Goal: Task Accomplishment & Management: Manage account settings

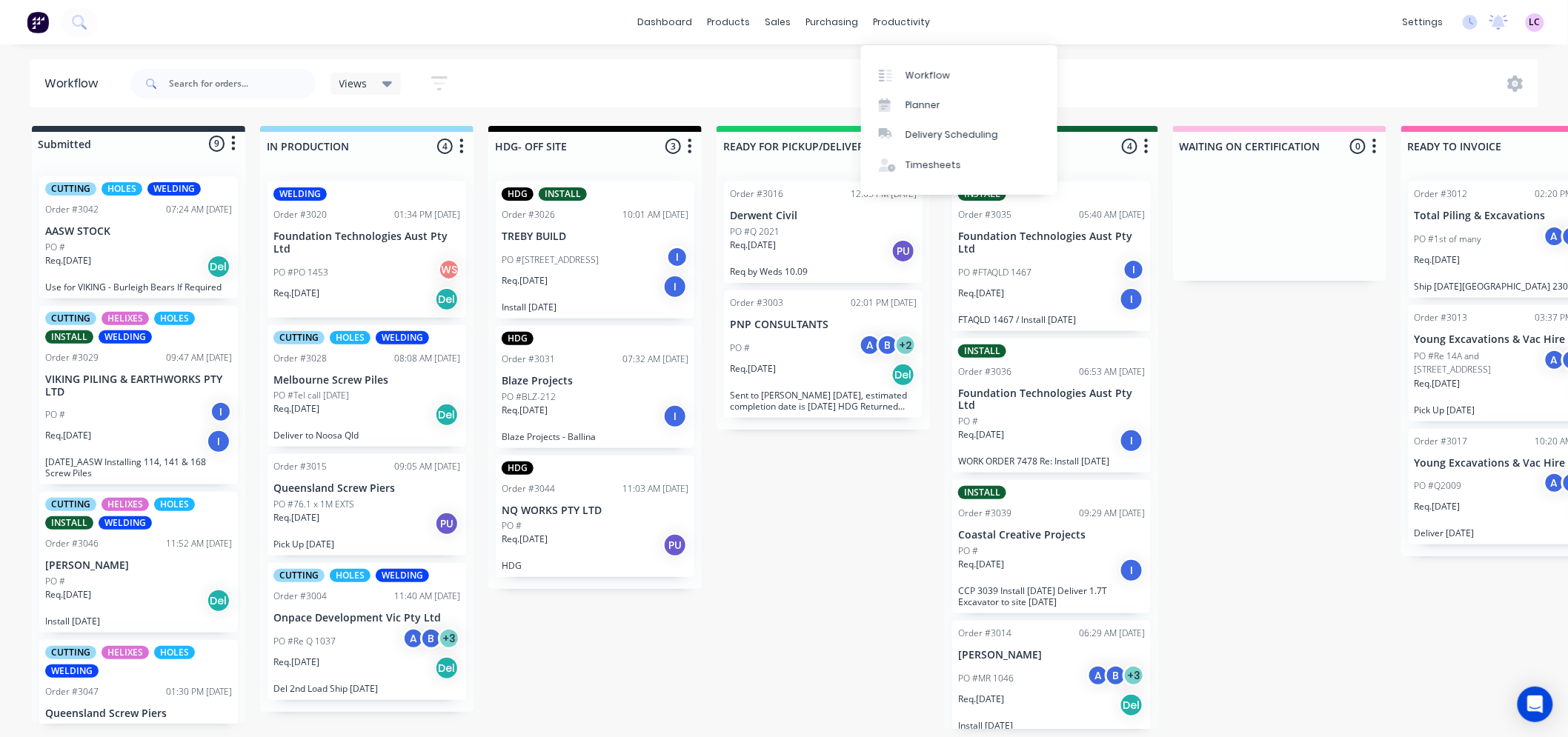
scroll to position [6, 0]
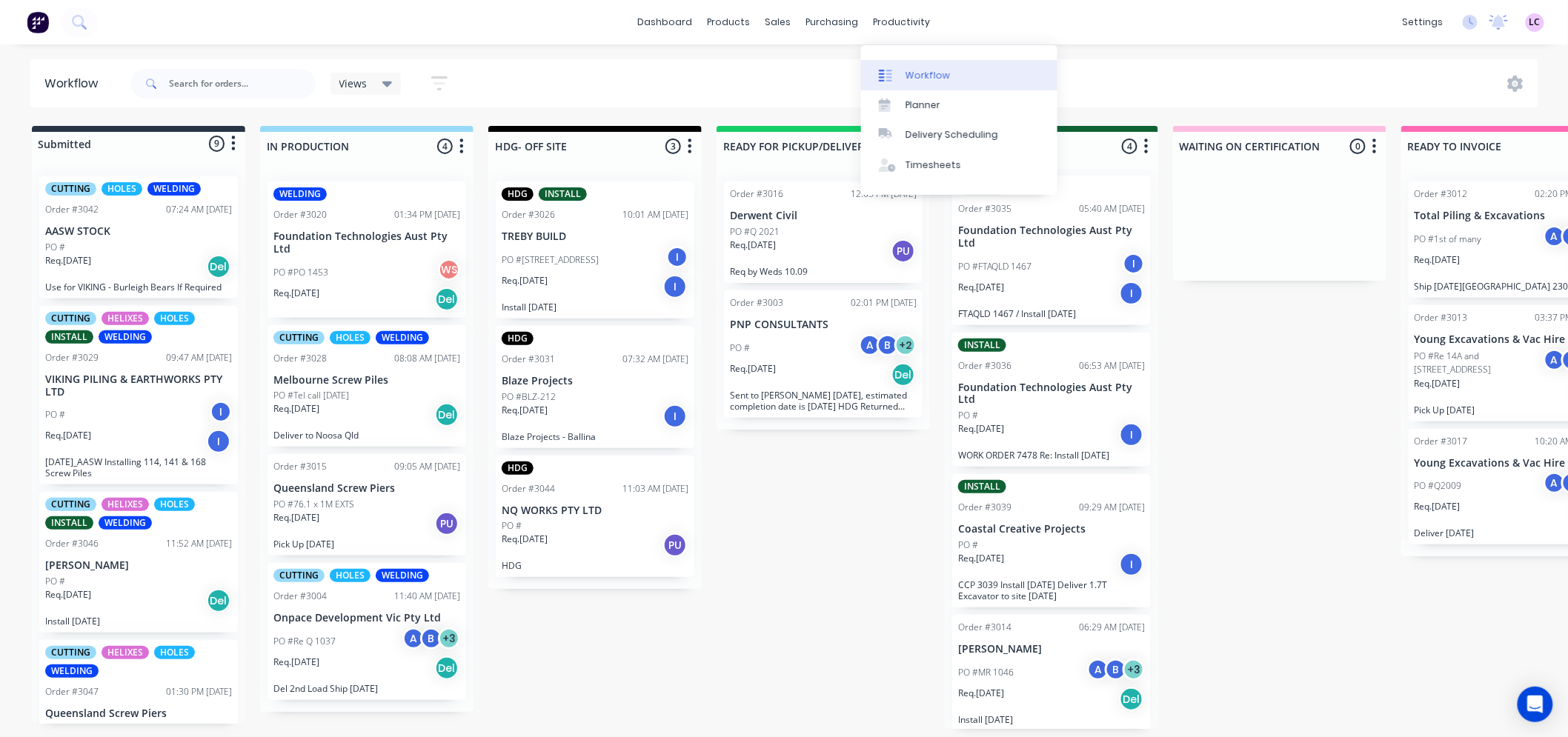
click at [900, 69] on div at bounding box center [890, 75] width 22 height 13
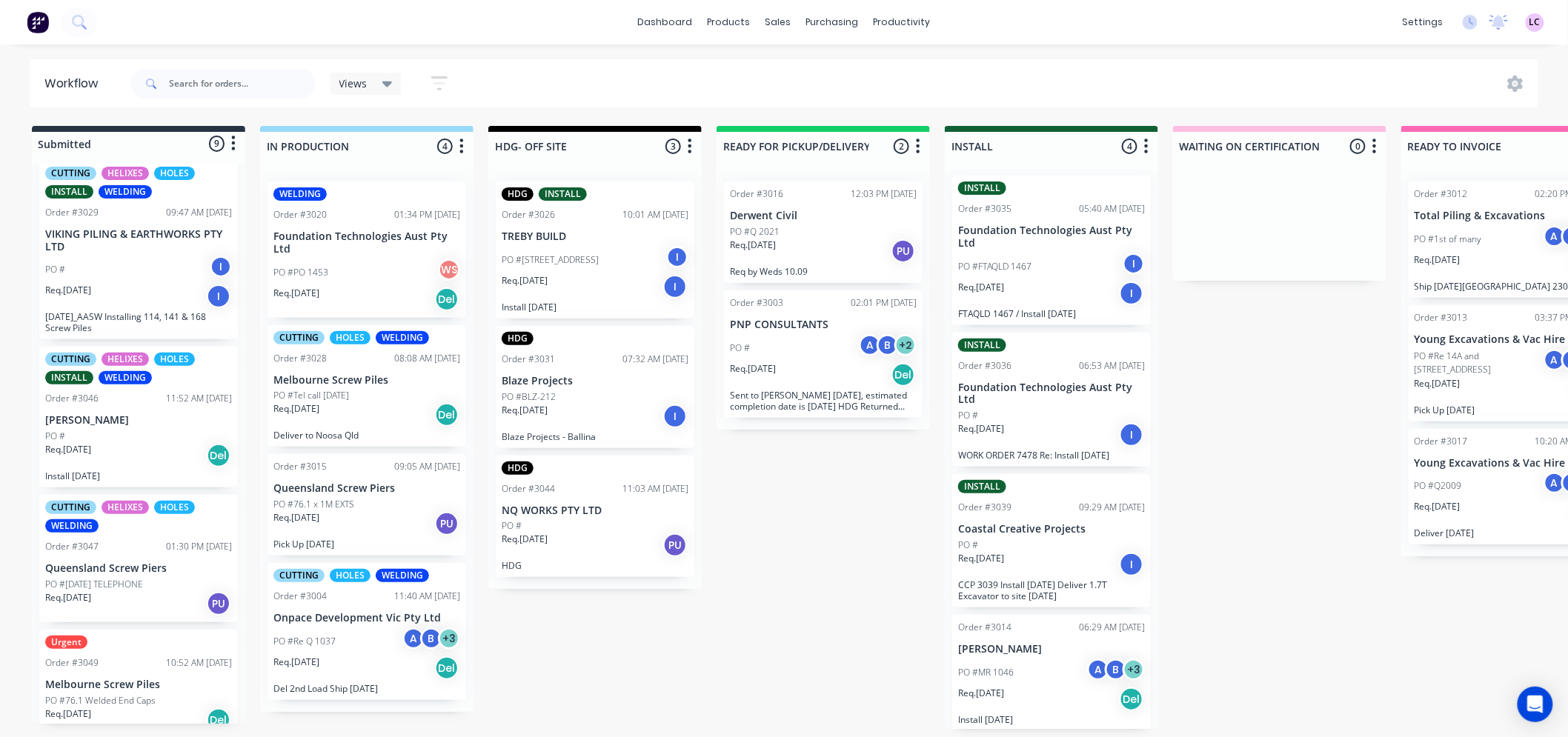
scroll to position [329, 0]
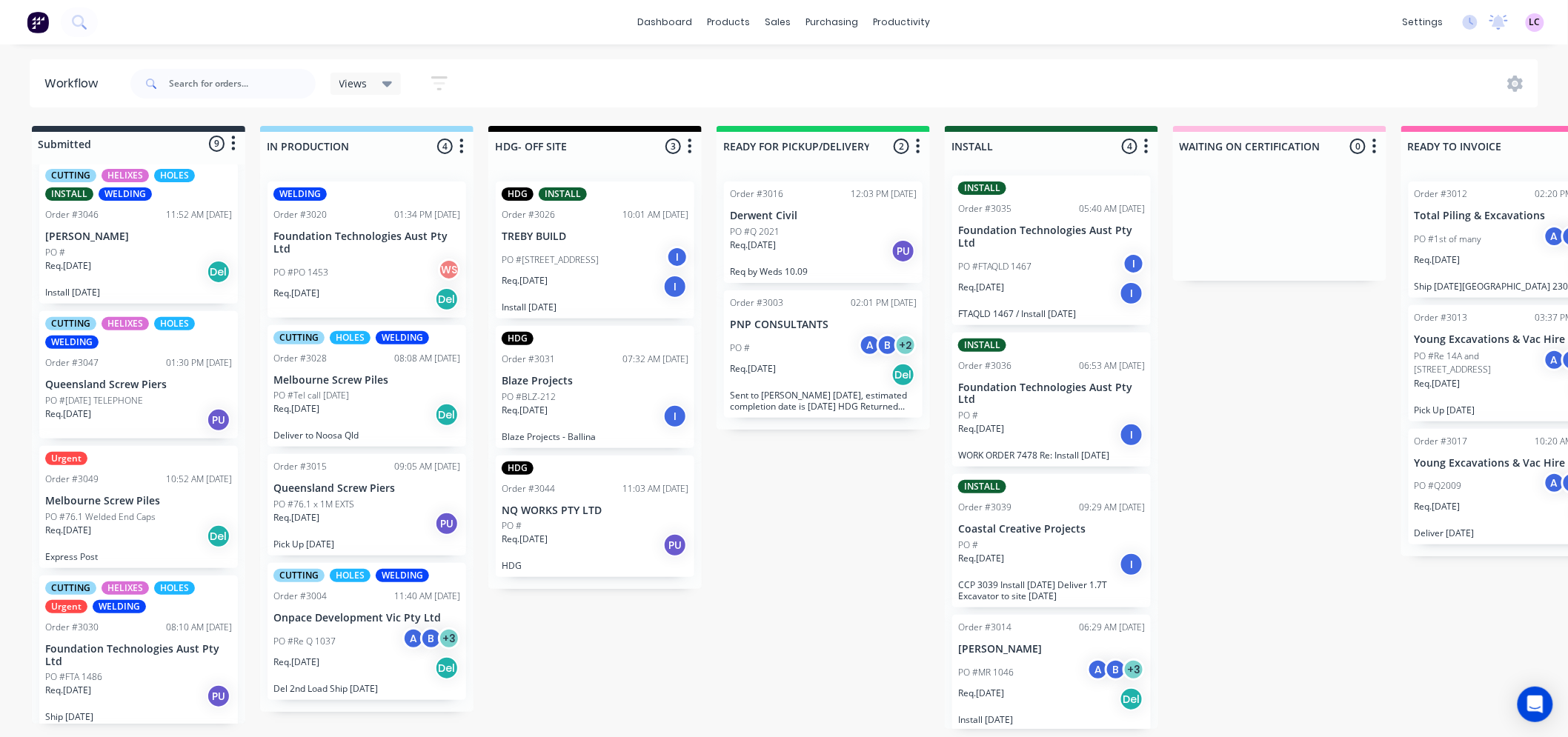
click at [138, 500] on p "Melbourne Screw Piles" at bounding box center [138, 501] width 187 height 12
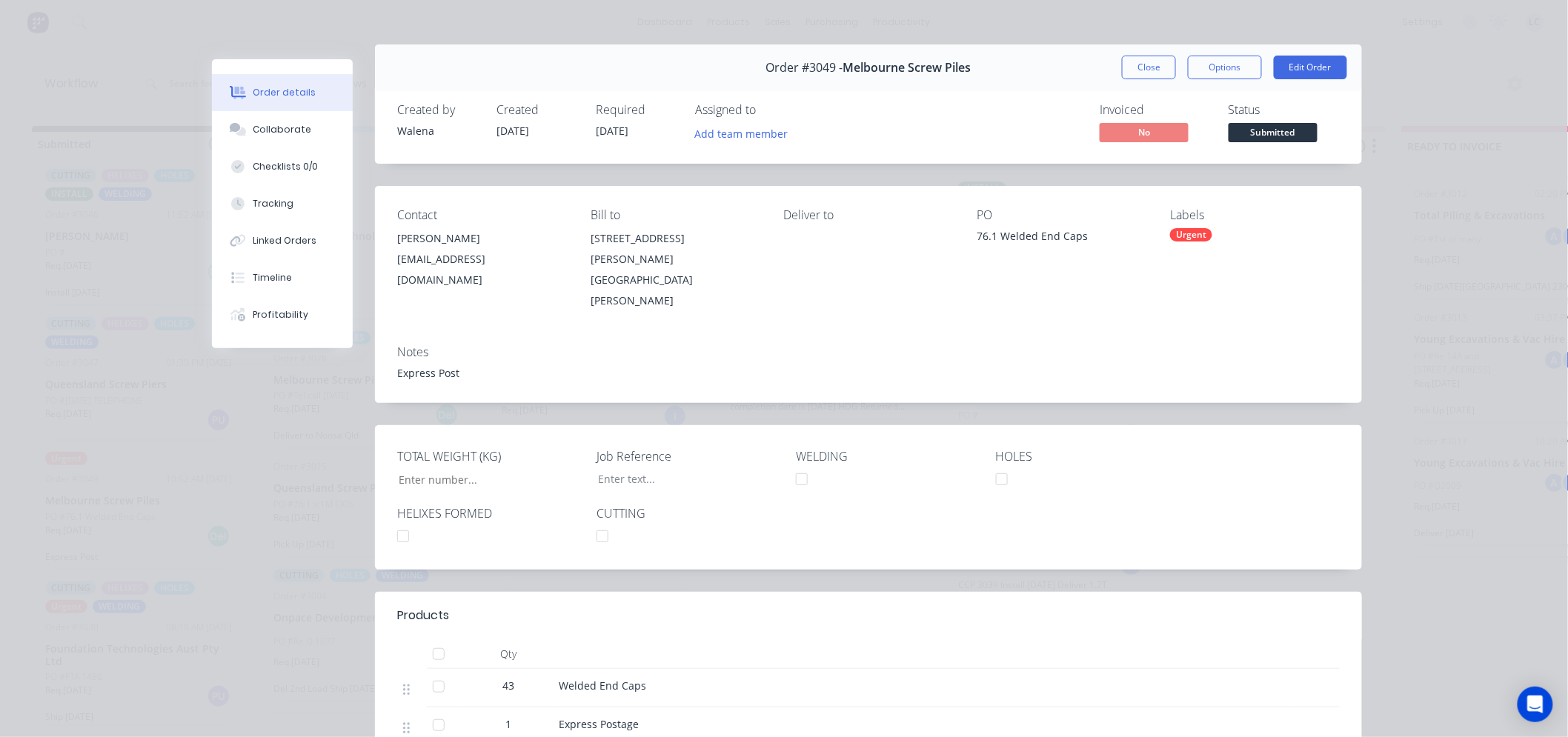
scroll to position [0, 0]
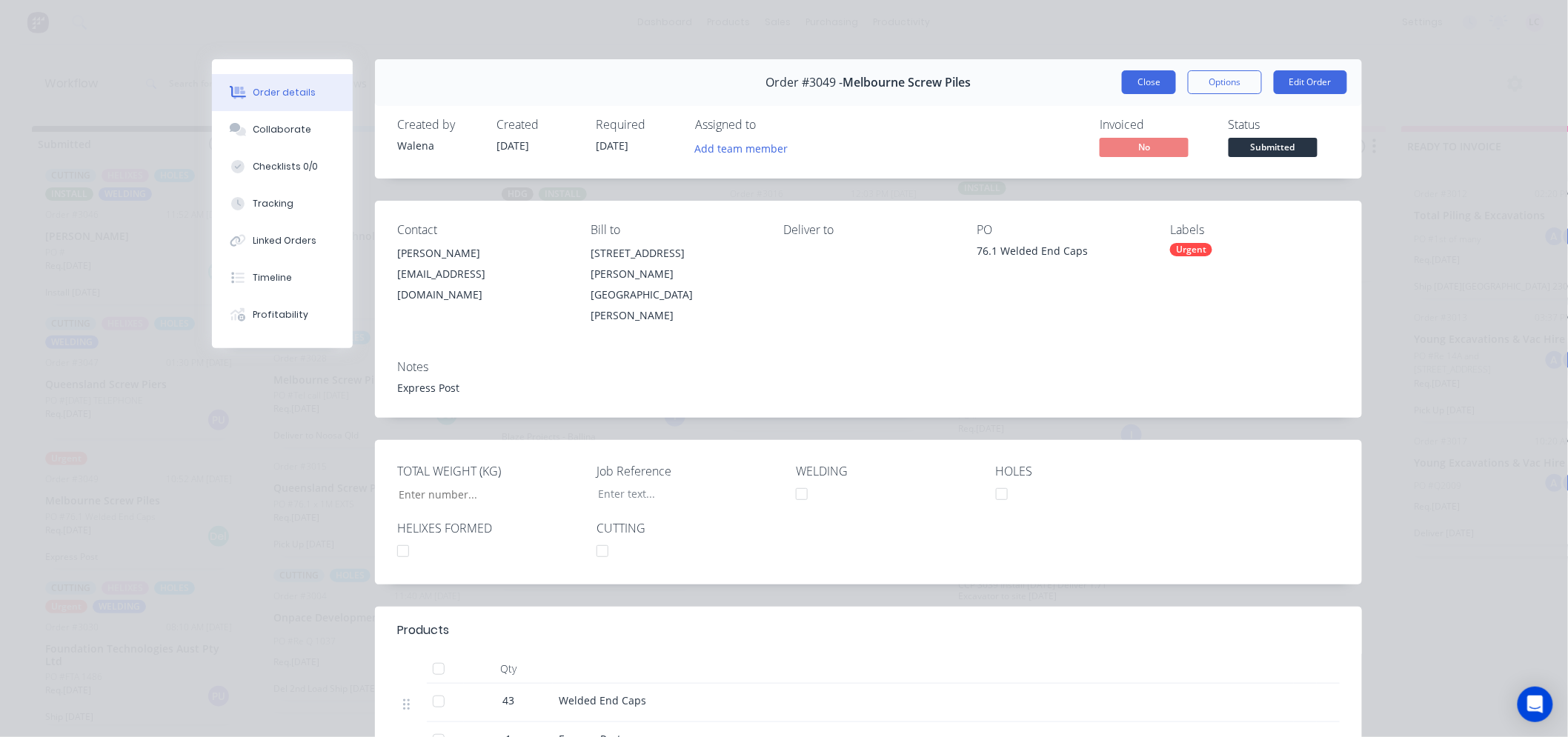
click at [1149, 75] on button "Close" at bounding box center [1149, 82] width 54 height 24
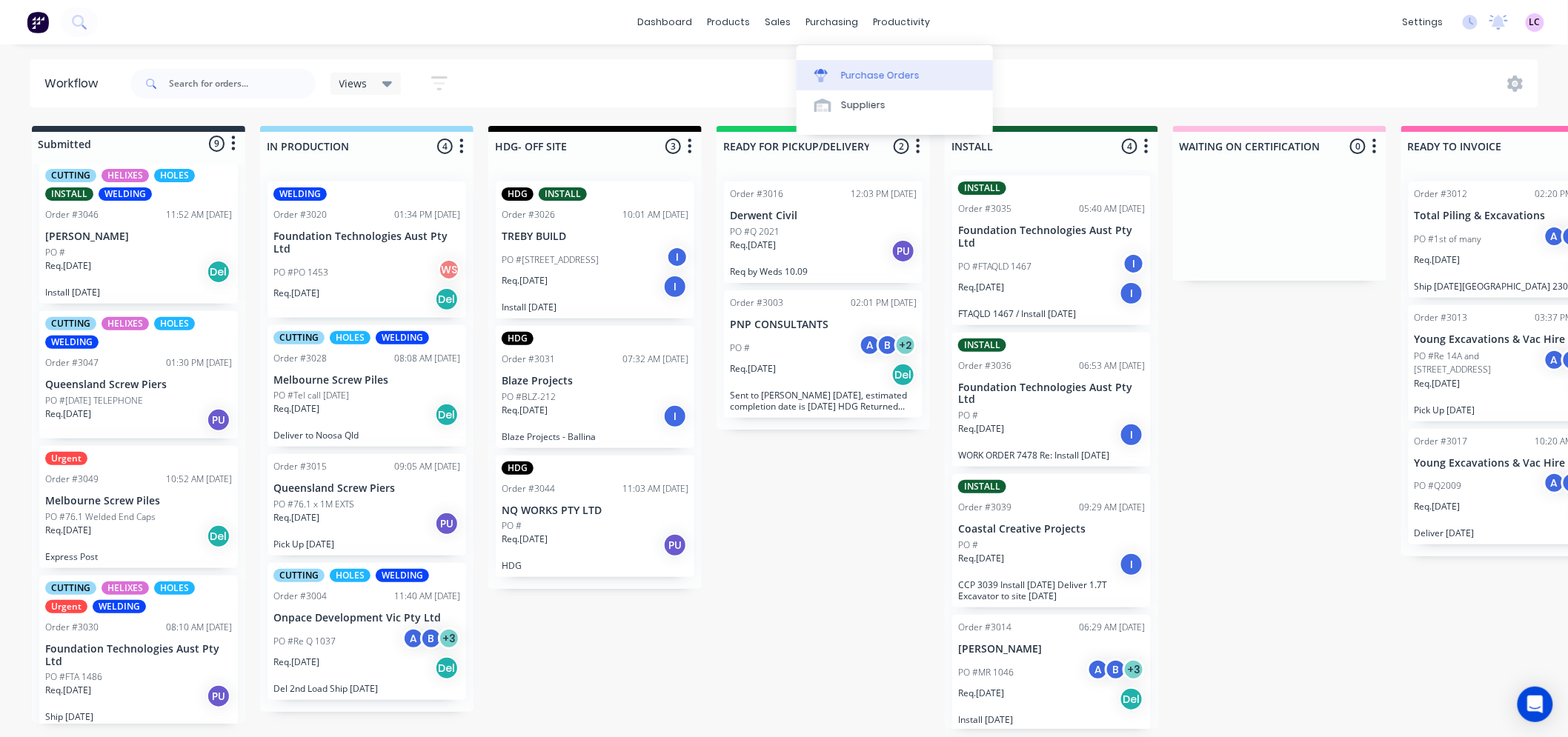
click at [831, 70] on div at bounding box center [826, 75] width 22 height 13
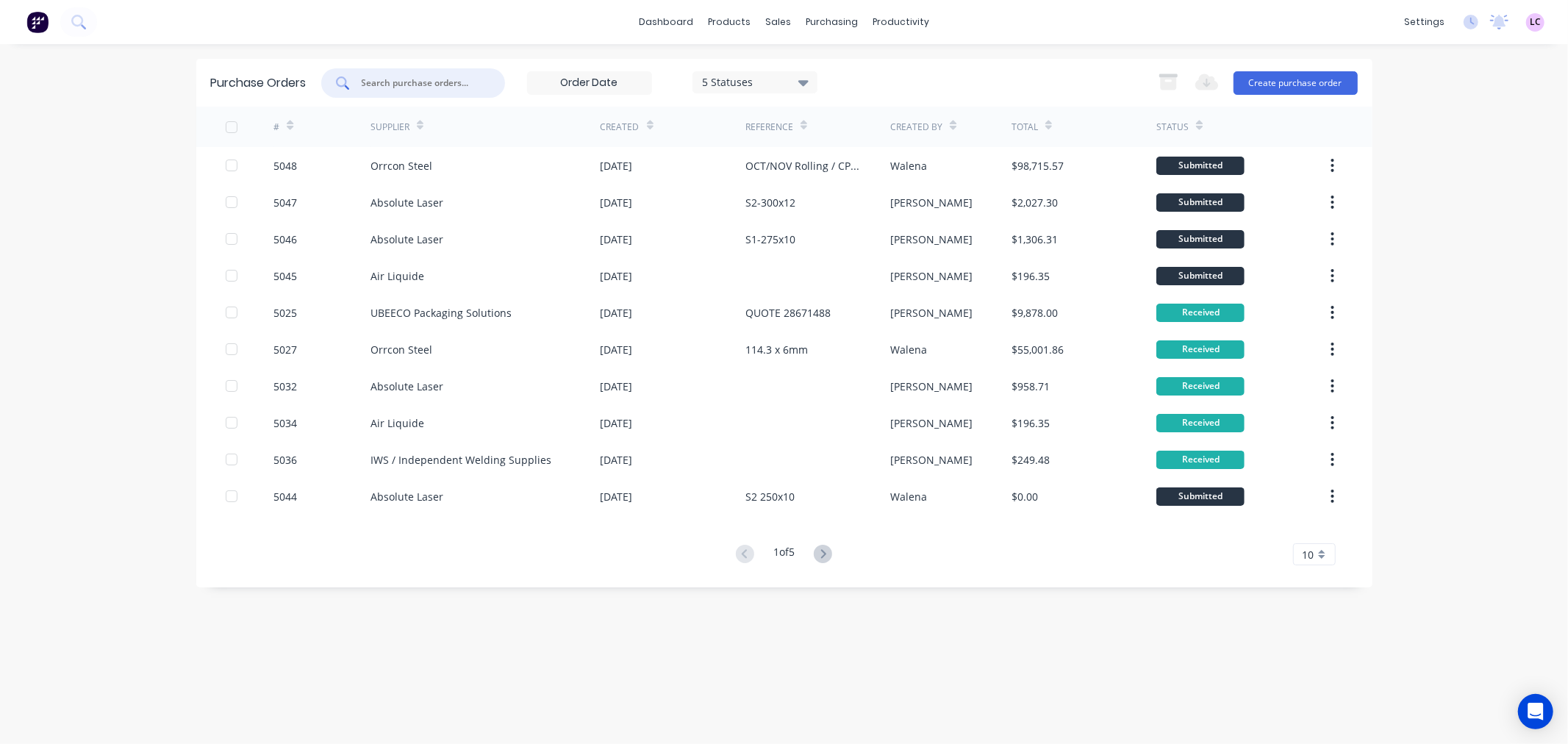
click at [420, 81] on input "text" at bounding box center [421, 82] width 122 height 15
type input "5039"
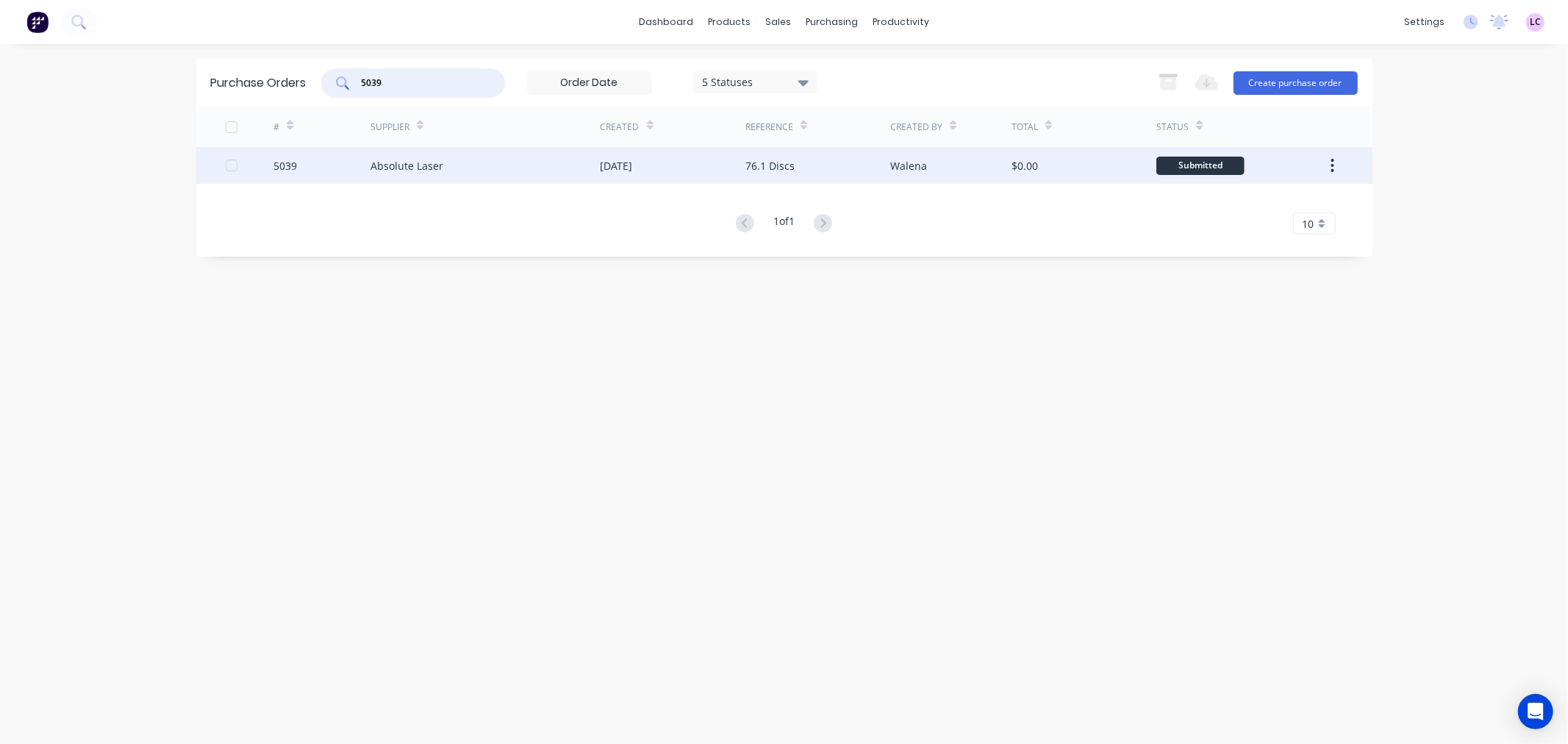
click at [415, 158] on div "Absolute Laser" at bounding box center [406, 165] width 73 height 15
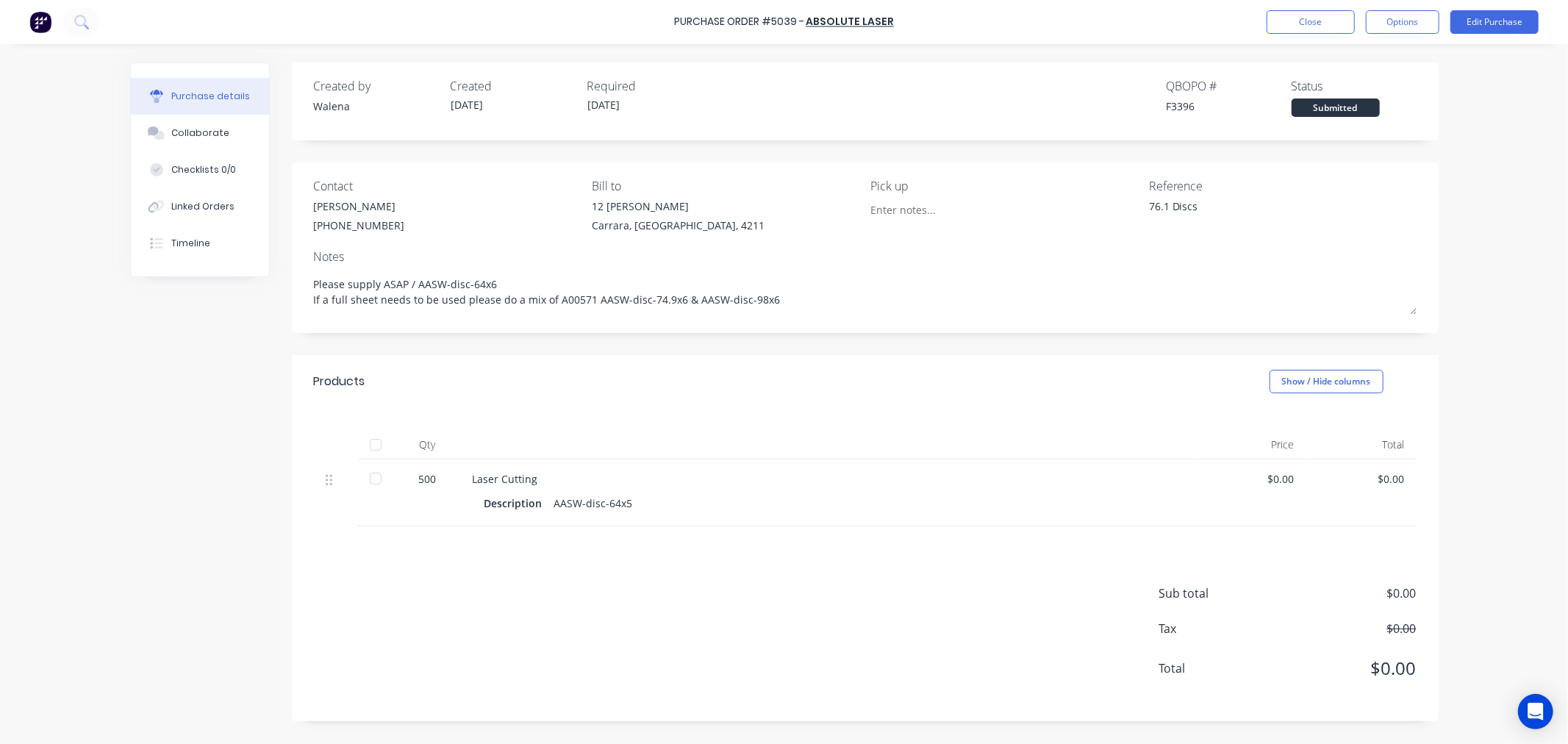
click at [375, 442] on div at bounding box center [375, 445] width 29 height 29
type textarea "x"
click at [1309, 31] on button "Close" at bounding box center [1310, 22] width 88 height 24
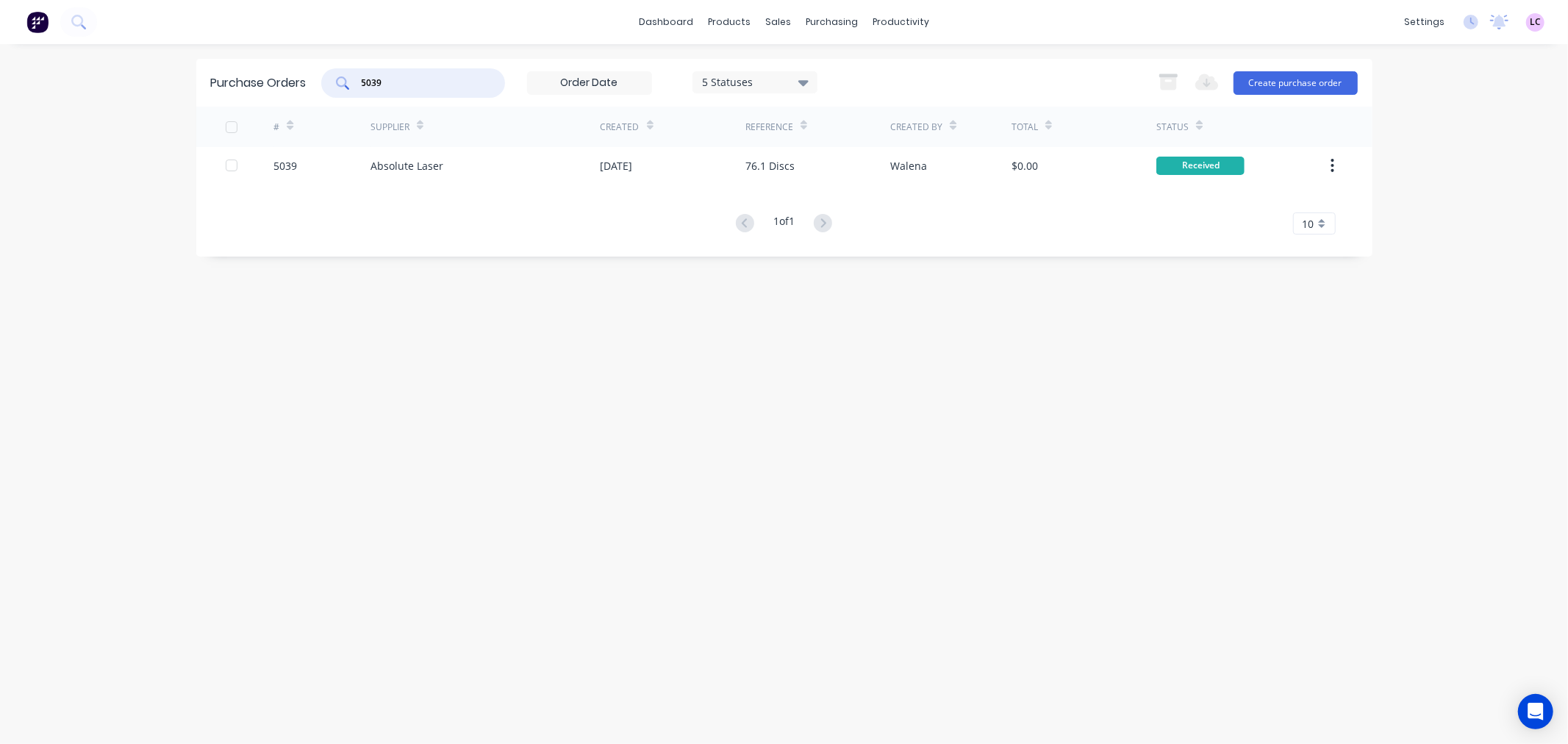
drag, startPoint x: 416, startPoint y: 82, endPoint x: 314, endPoint y: 92, distance: 102.5
click at [314, 92] on div "Purchase Orders 5039 5 Statuses 5 Statuses Export to Excel (XLSX) Create purcha…" at bounding box center [784, 82] width 1176 height 48
type input "5035"
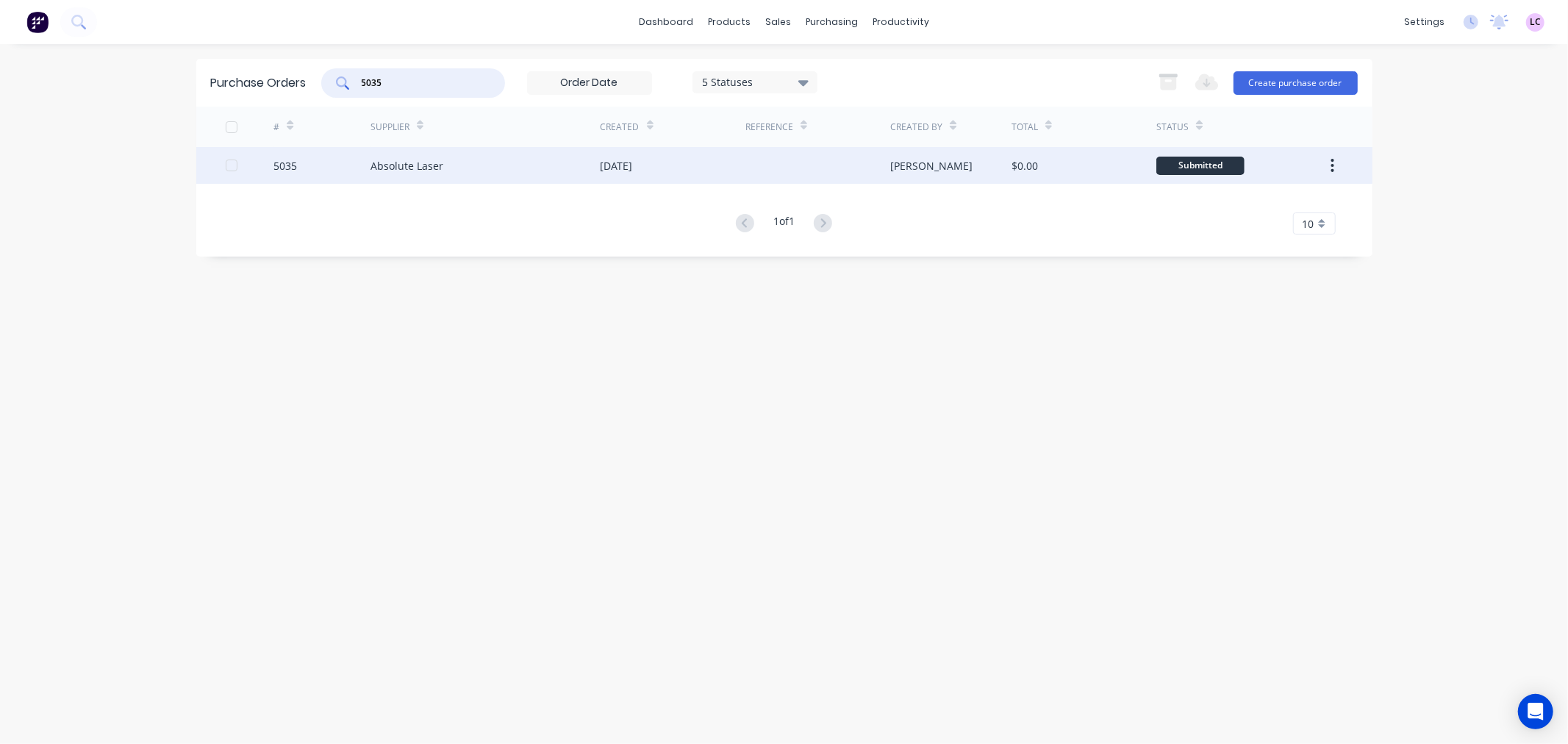
click at [274, 160] on div "5035" at bounding box center [285, 165] width 24 height 15
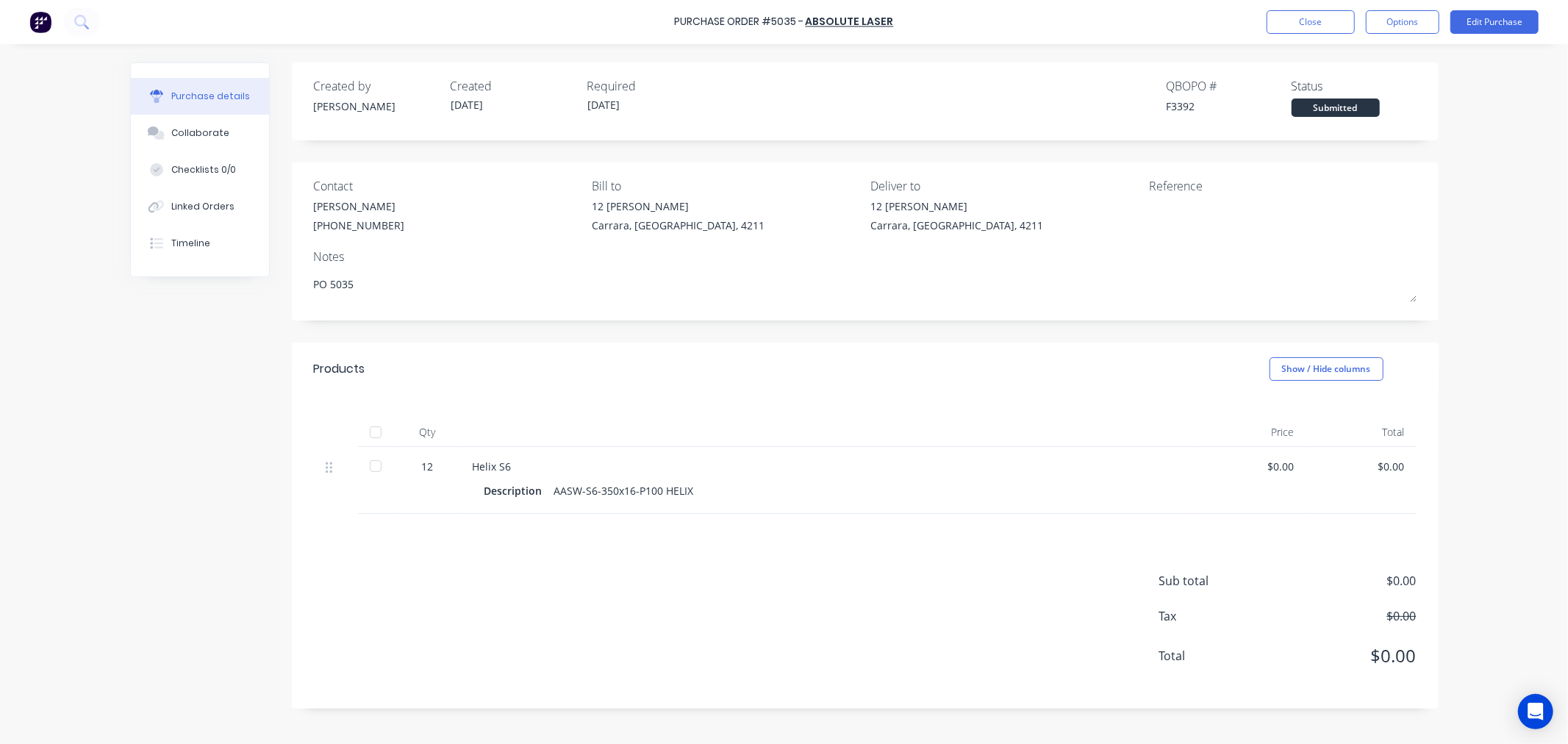
click at [377, 429] on div at bounding box center [375, 432] width 29 height 29
click at [1281, 466] on div "$0.00" at bounding box center [1250, 466] width 87 height 15
click at [372, 431] on div at bounding box center [375, 432] width 29 height 29
click at [1282, 464] on div "$0.00" at bounding box center [1250, 466] width 87 height 15
click at [378, 432] on div at bounding box center [375, 432] width 29 height 29
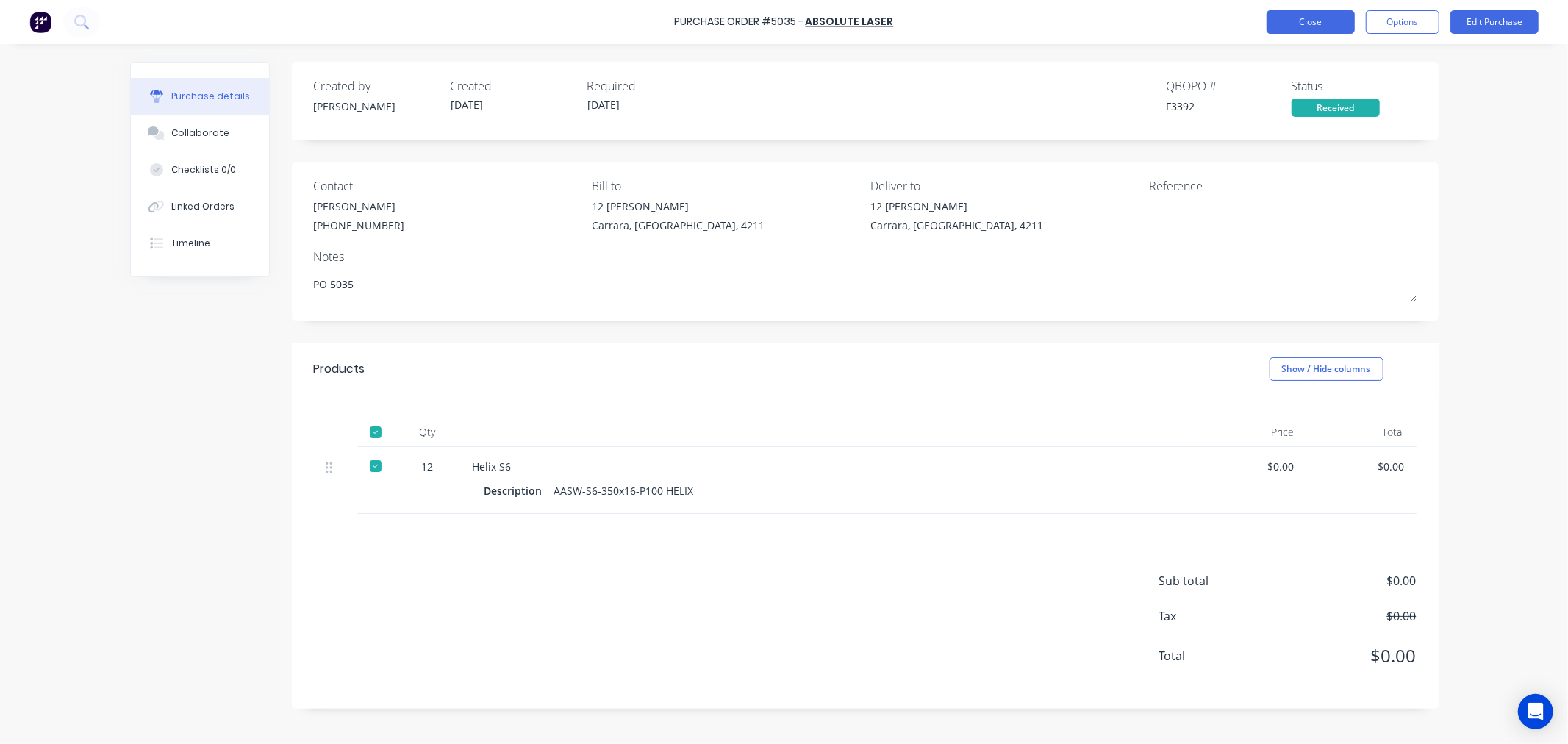
click at [1318, 28] on button "Close" at bounding box center [1310, 22] width 88 height 24
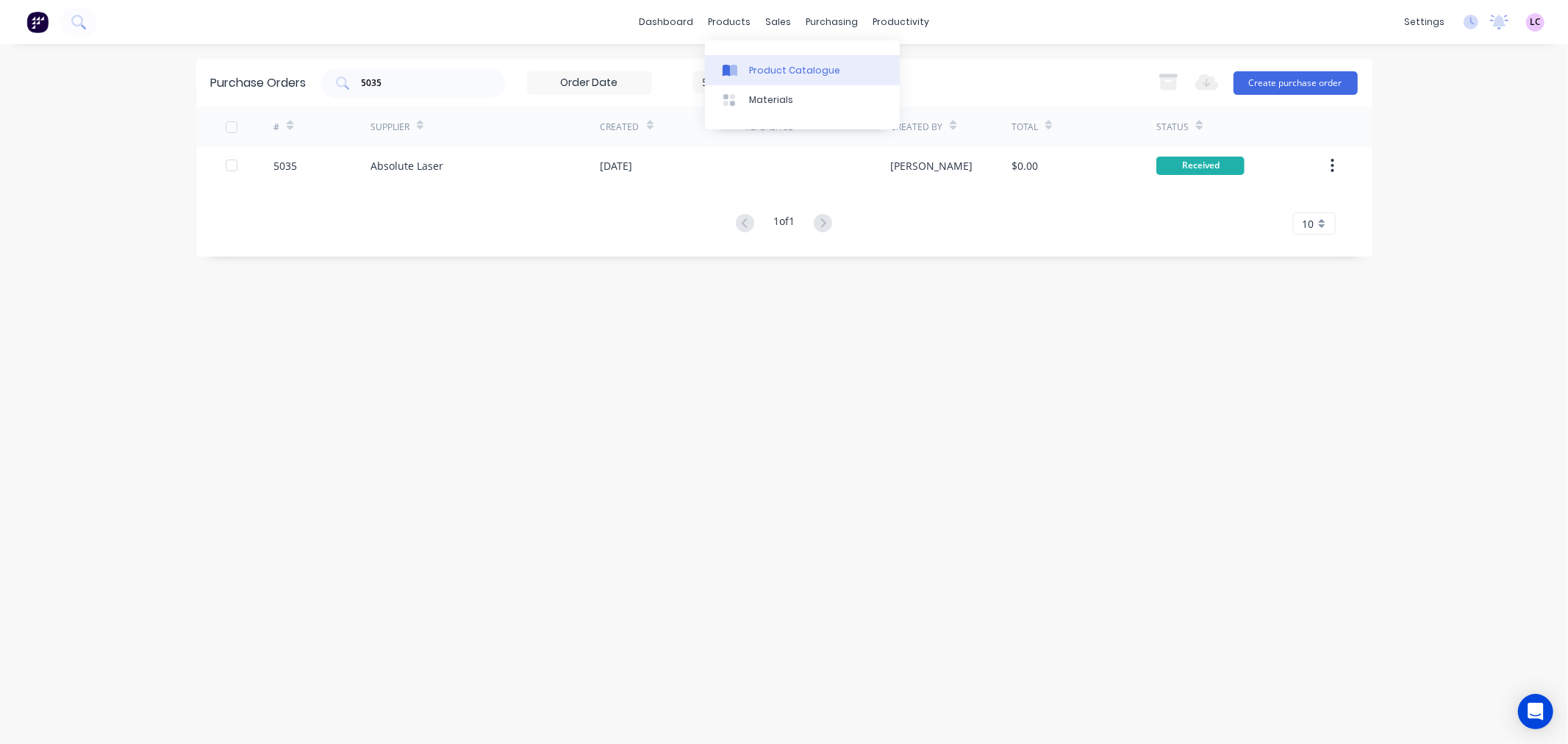
click at [749, 72] on div "Product Catalogue" at bounding box center [794, 70] width 91 height 13
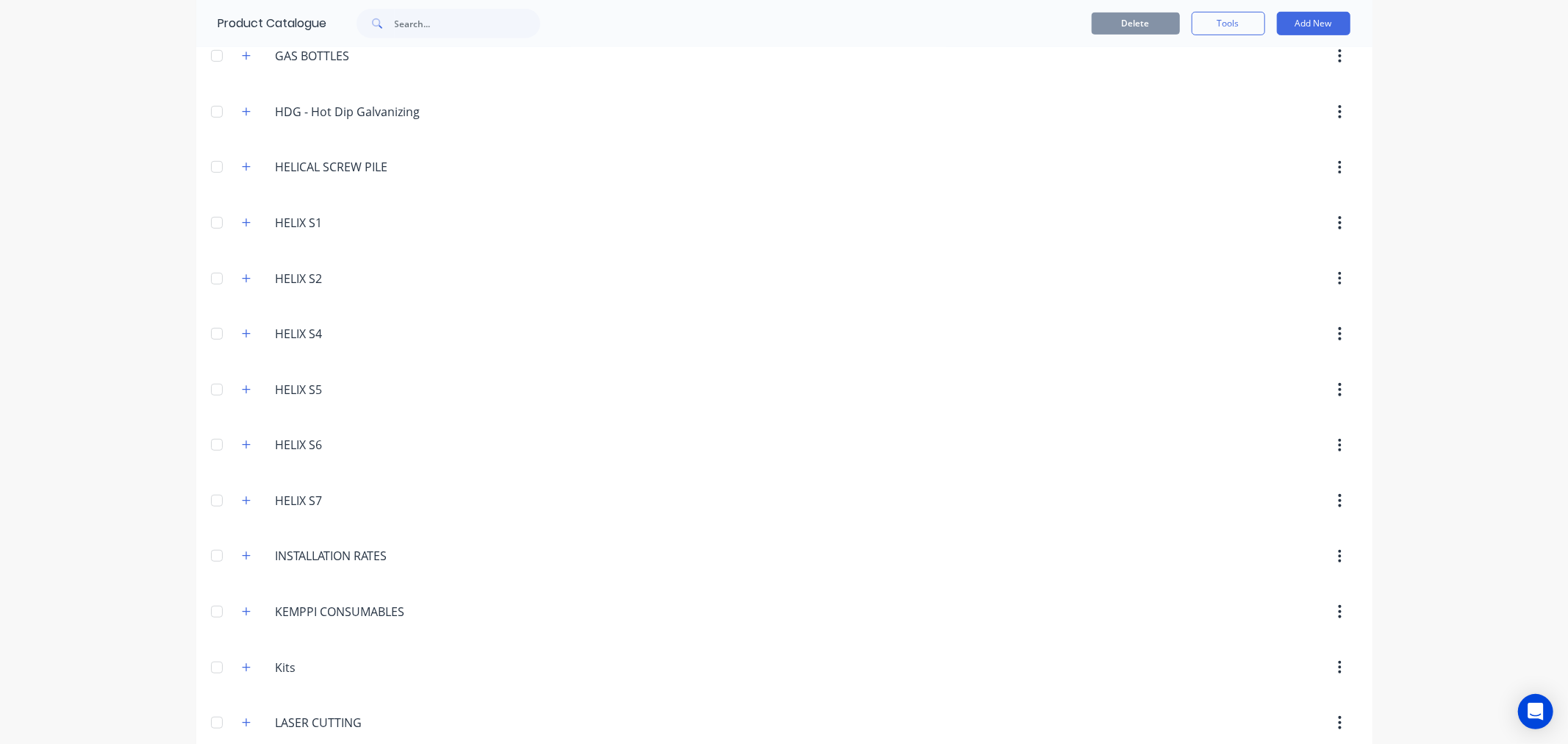
scroll to position [735, 0]
click at [242, 337] on icon "button" at bounding box center [245, 335] width 8 height 8
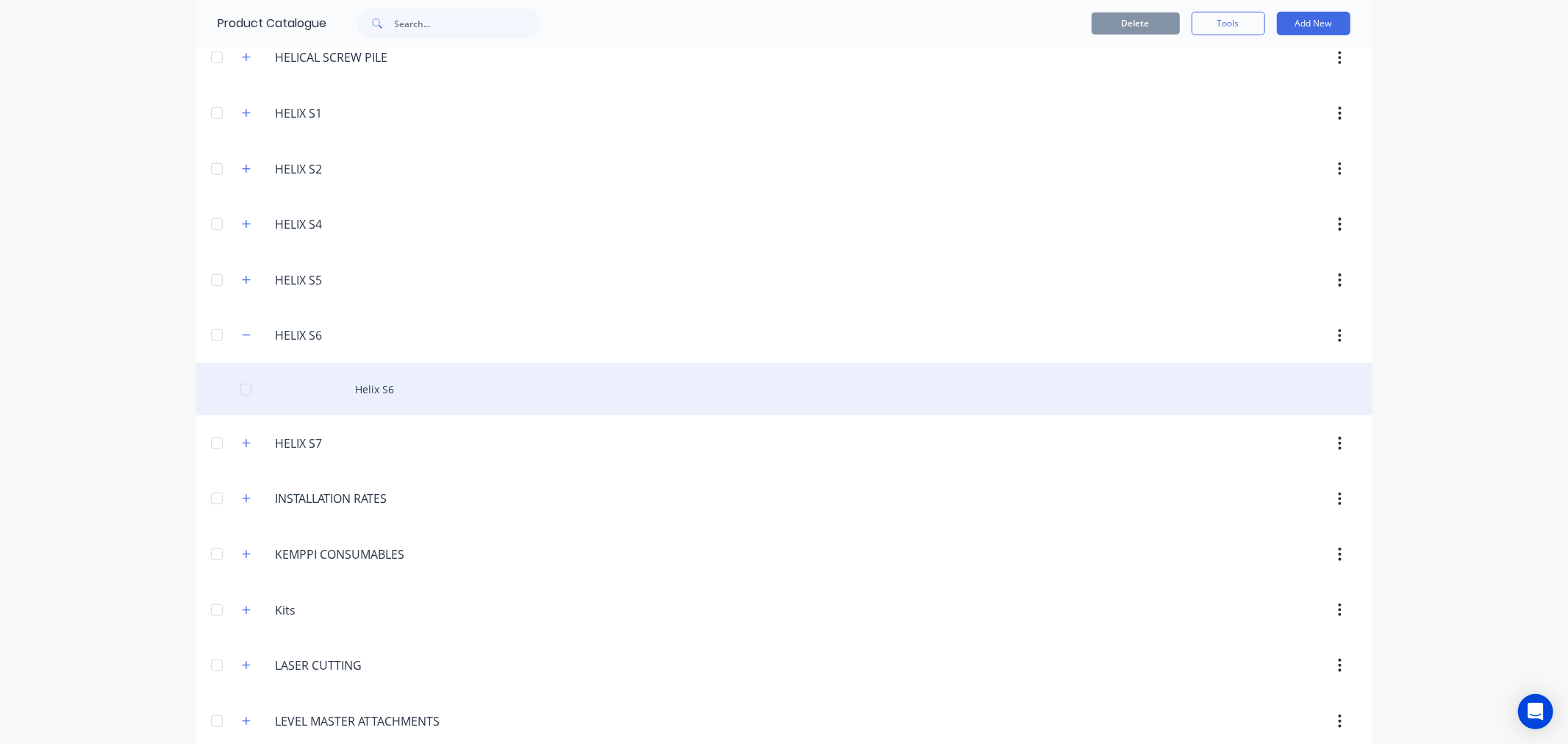
click at [390, 384] on div "Helix S6" at bounding box center [784, 389] width 1176 height 52
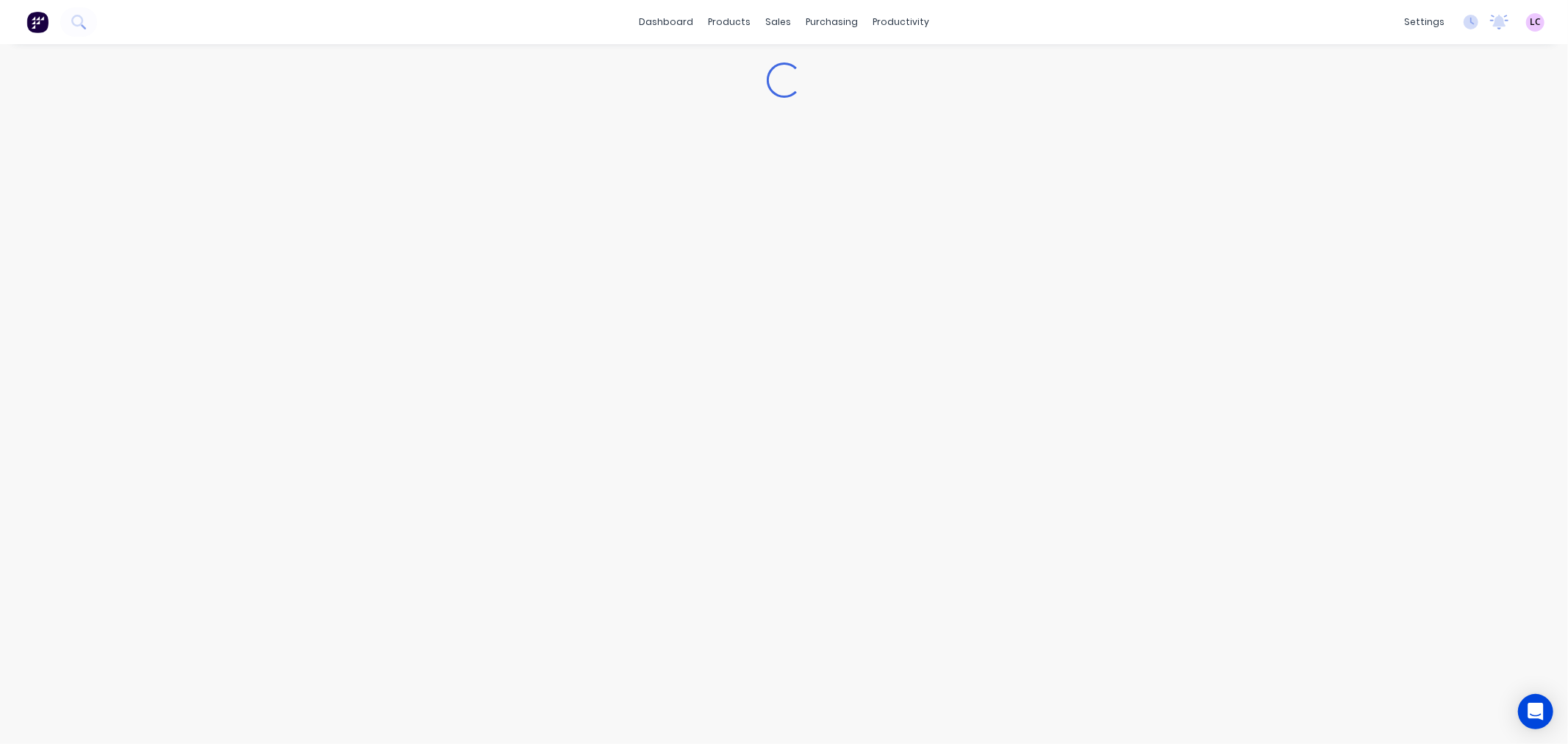
type textarea "x"
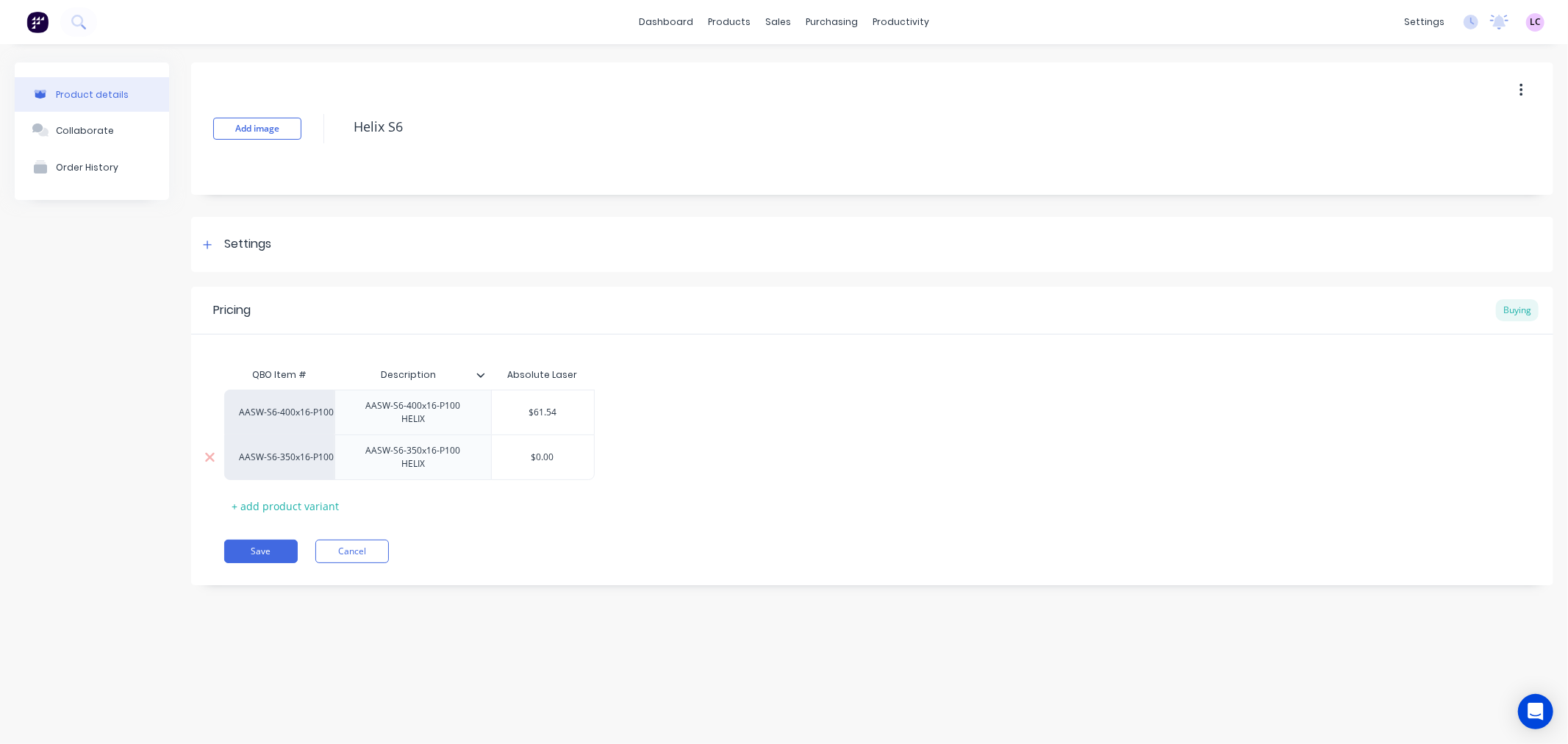
click at [540, 451] on input "$0.00" at bounding box center [542, 457] width 102 height 13
type input "$4"
type textarea "x"
type input "$41"
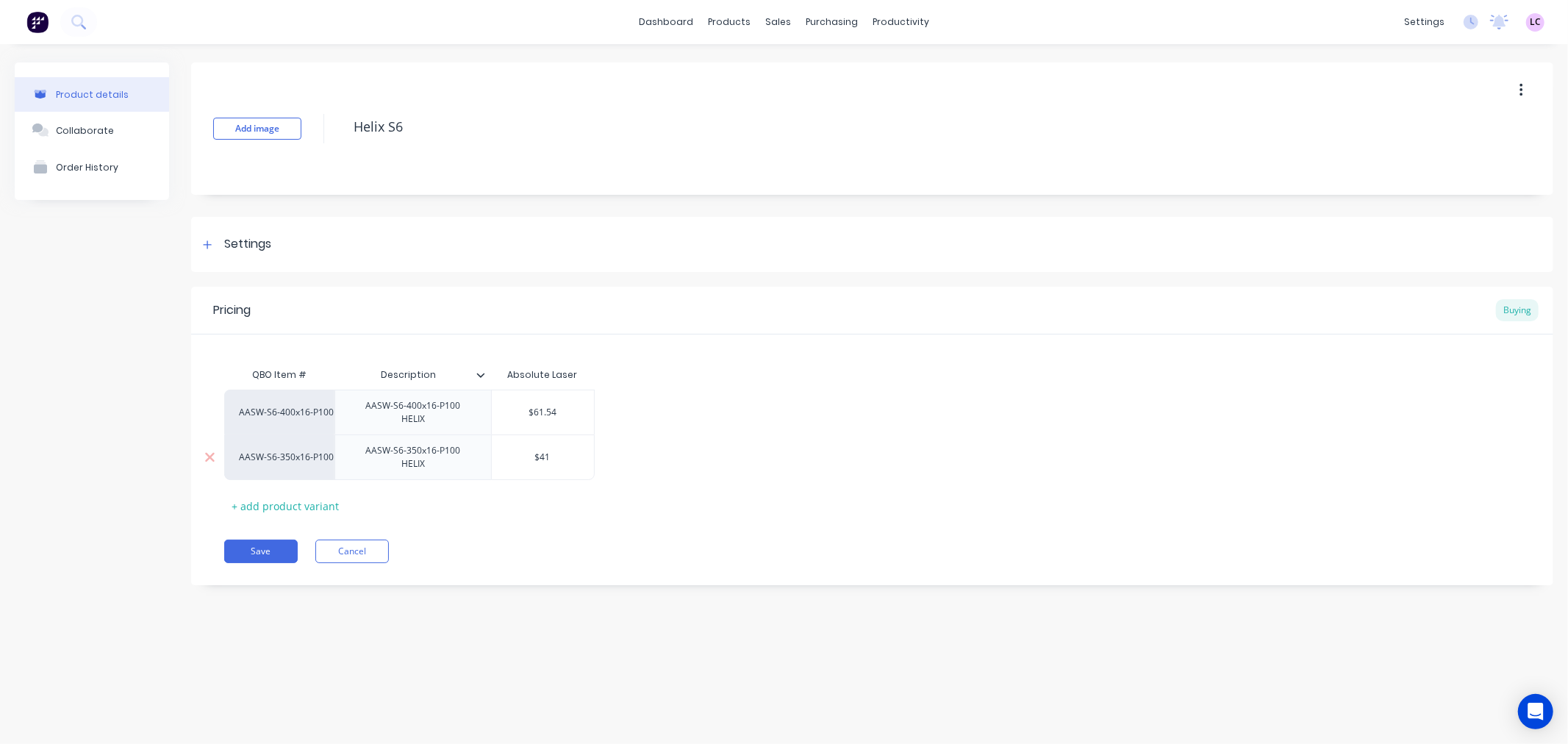
type textarea "x"
type input "$41."
type textarea "x"
type input "$41.9"
type textarea "x"
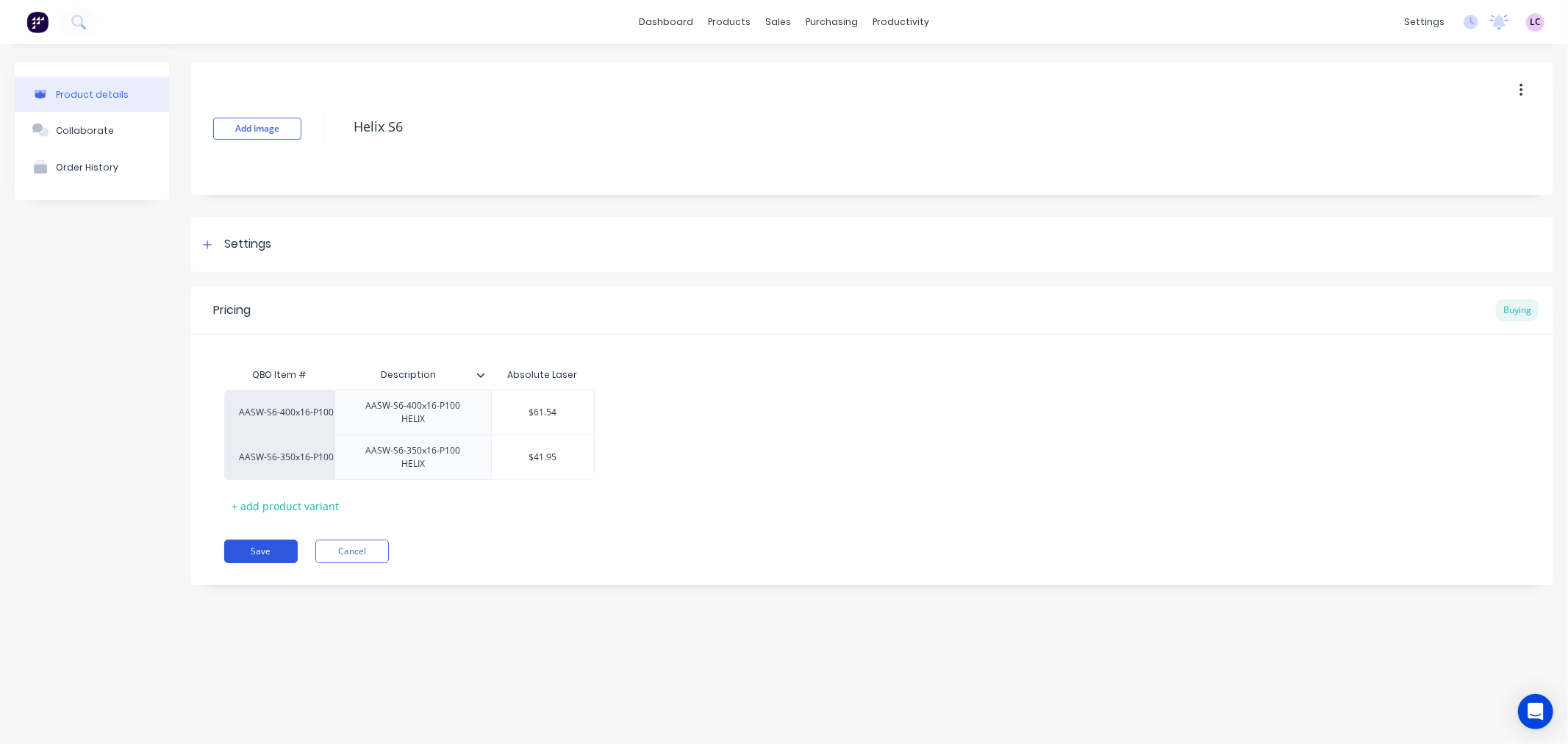
type input "$41.95"
click at [273, 539] on button "Save" at bounding box center [261, 551] width 74 height 24
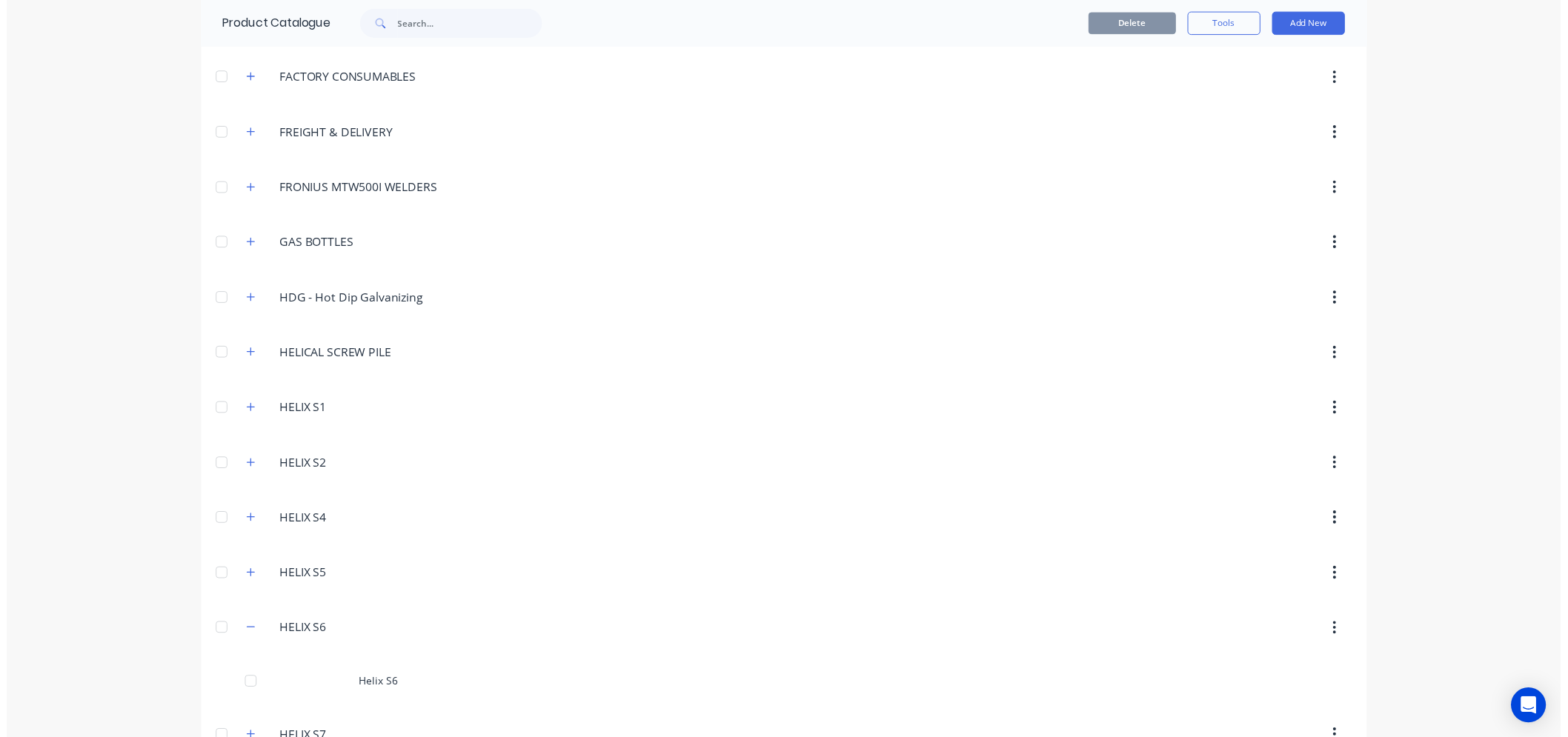
scroll to position [493, 0]
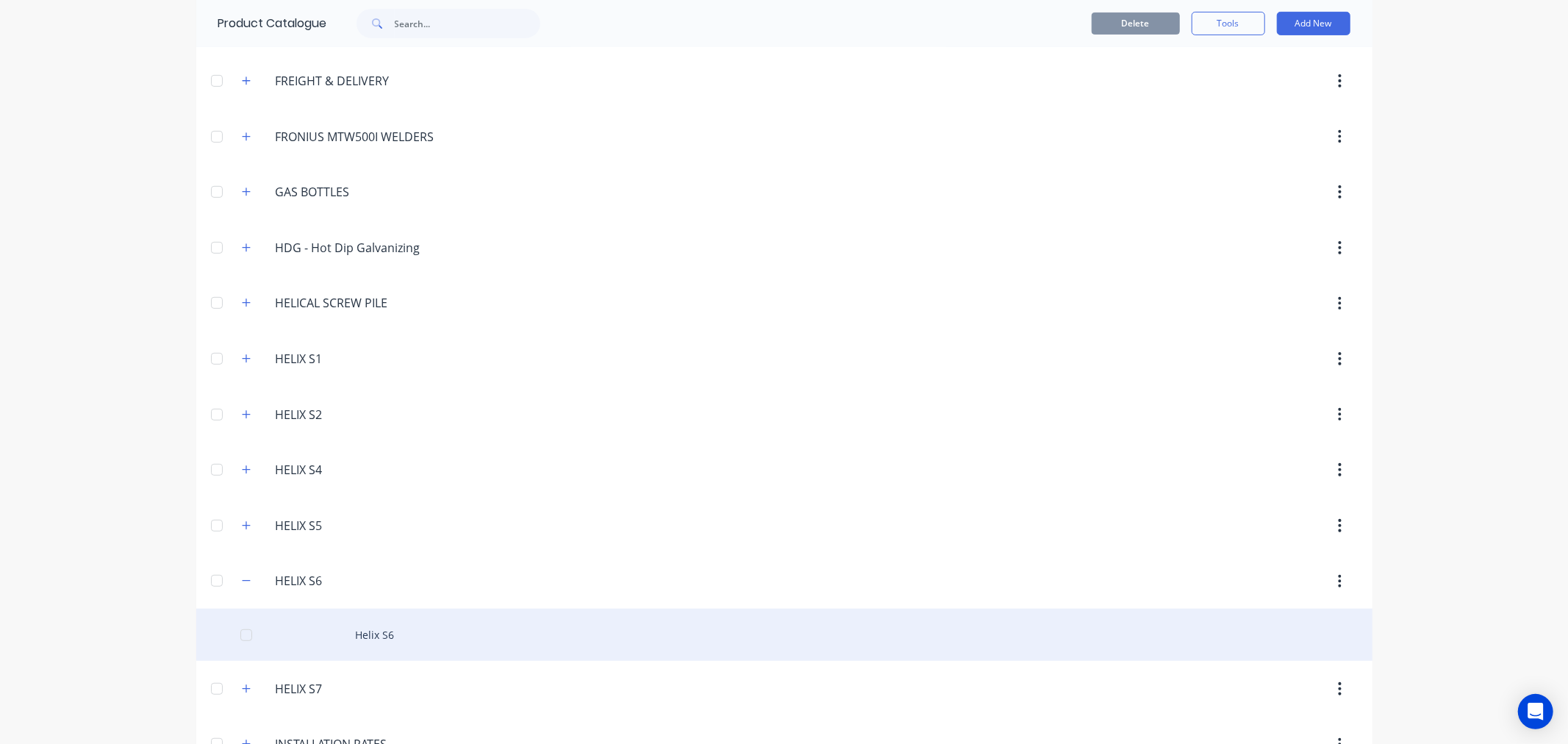
click at [369, 635] on div "Helix S6" at bounding box center [784, 635] width 1176 height 52
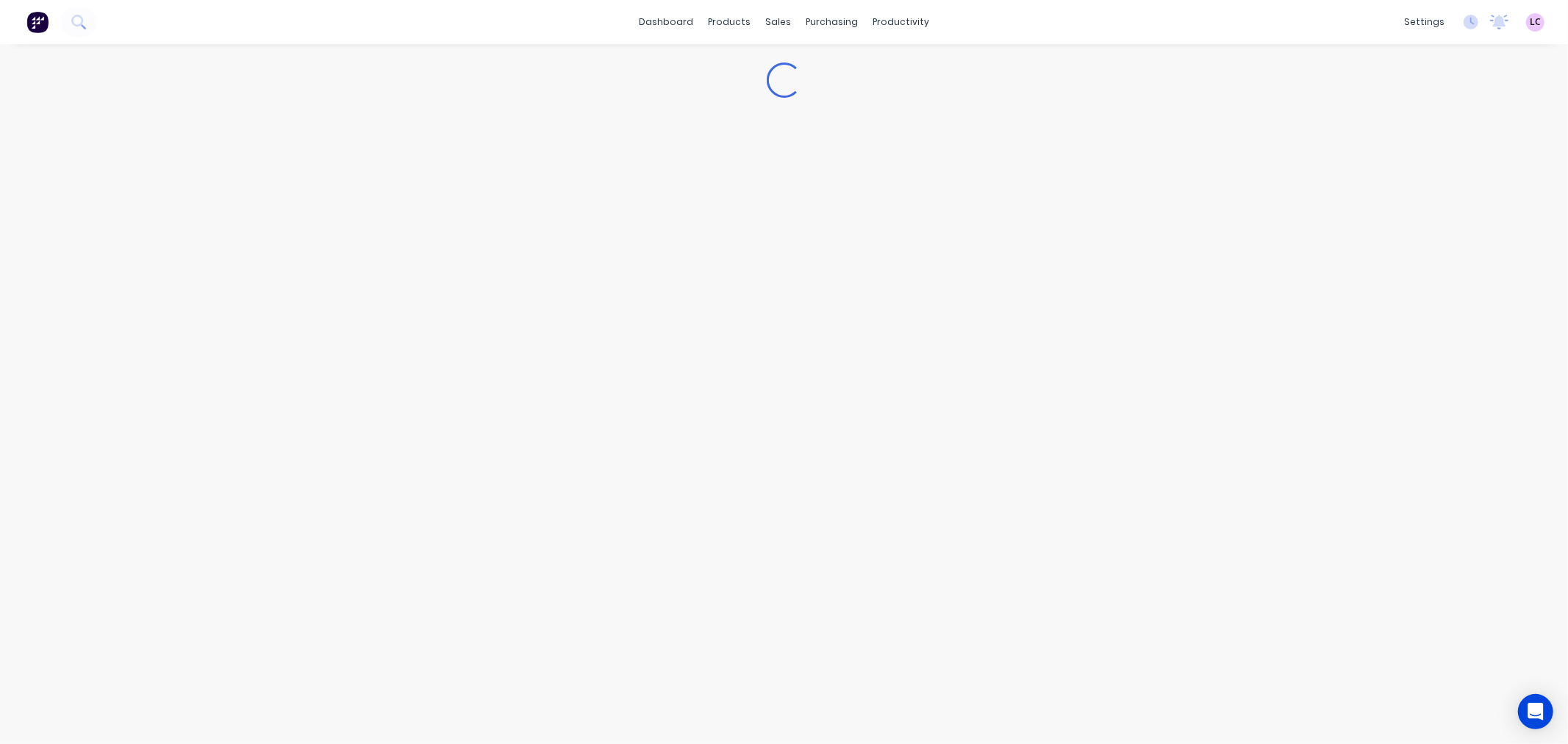
type textarea "x"
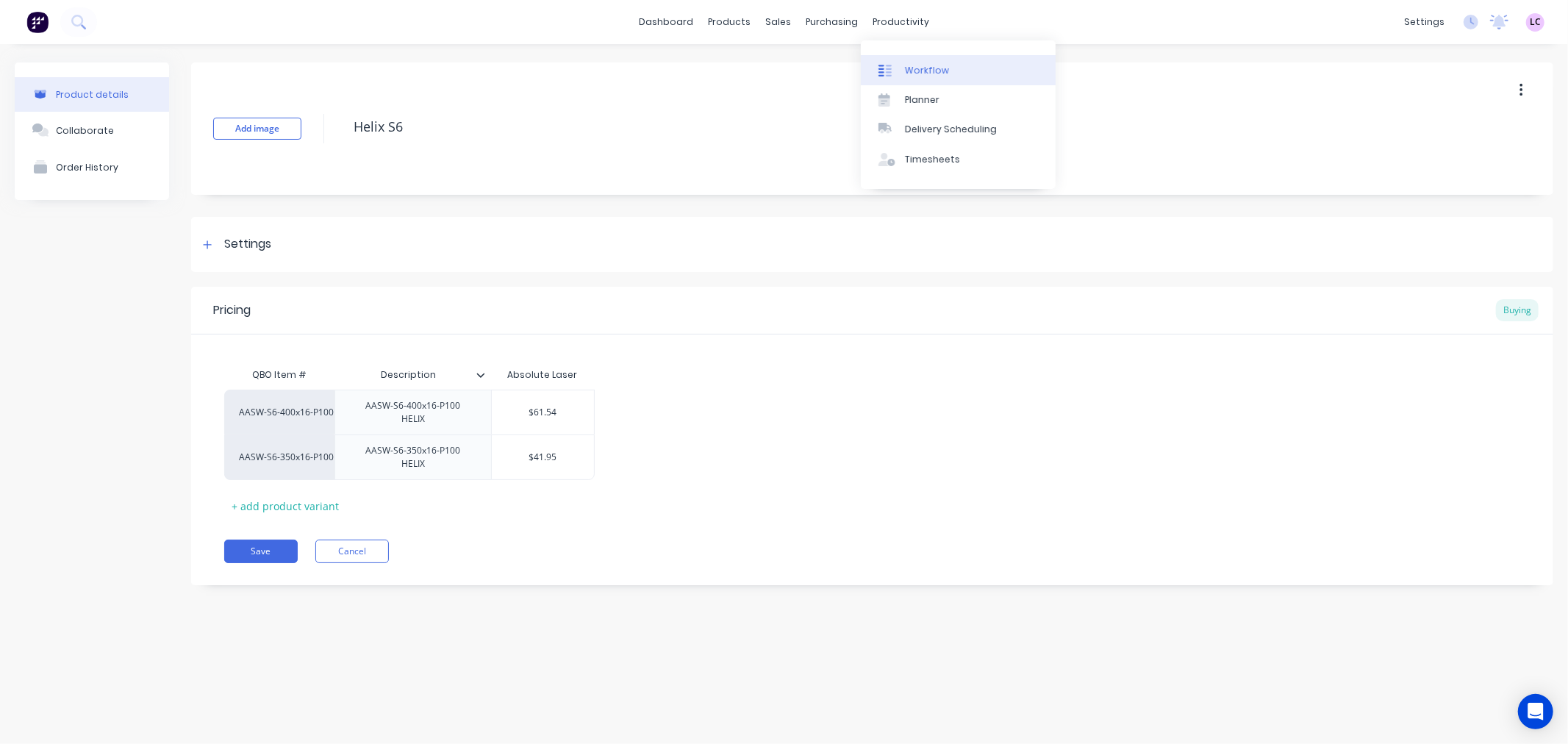
click at [910, 66] on div "Workflow" at bounding box center [926, 70] width 44 height 13
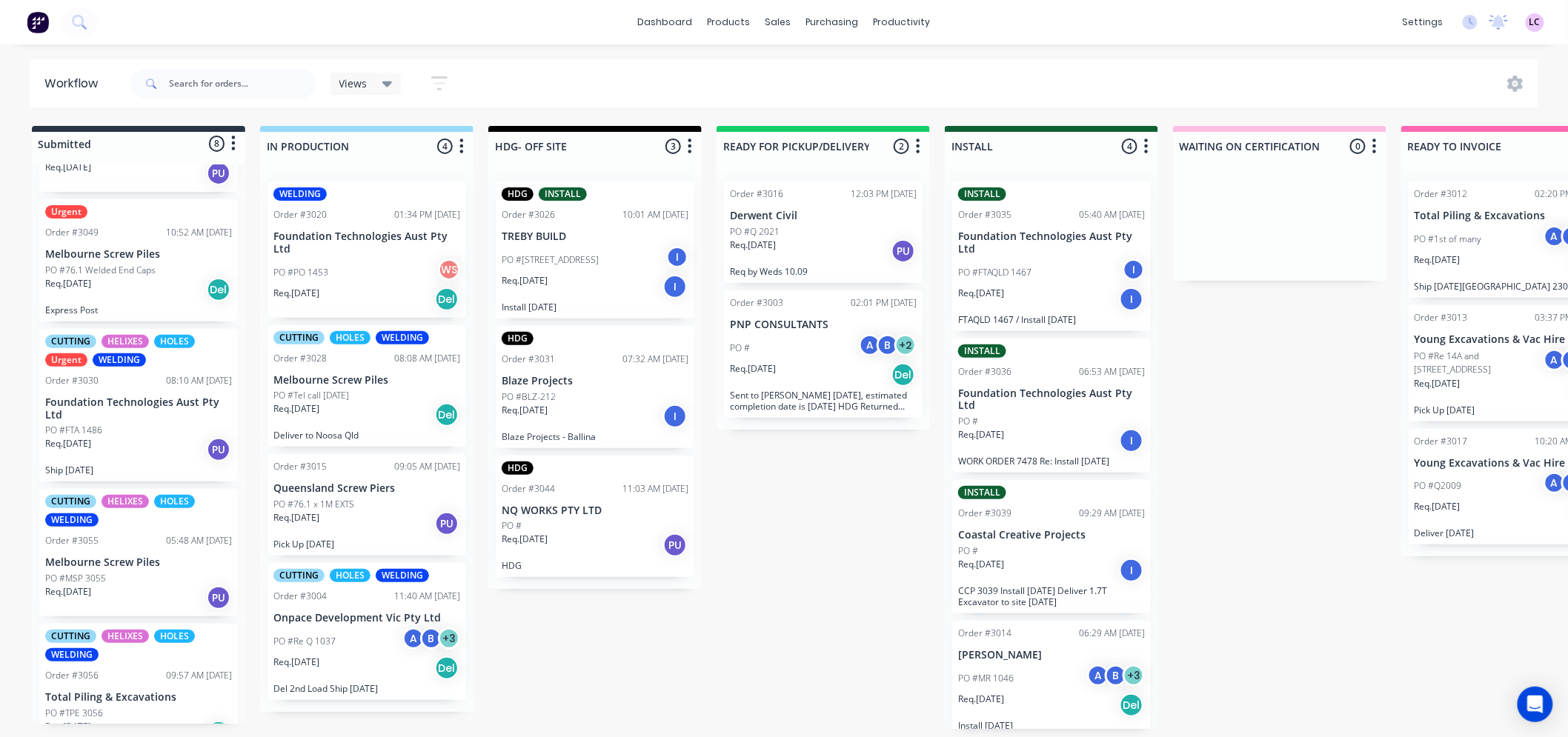
scroll to position [601, 0]
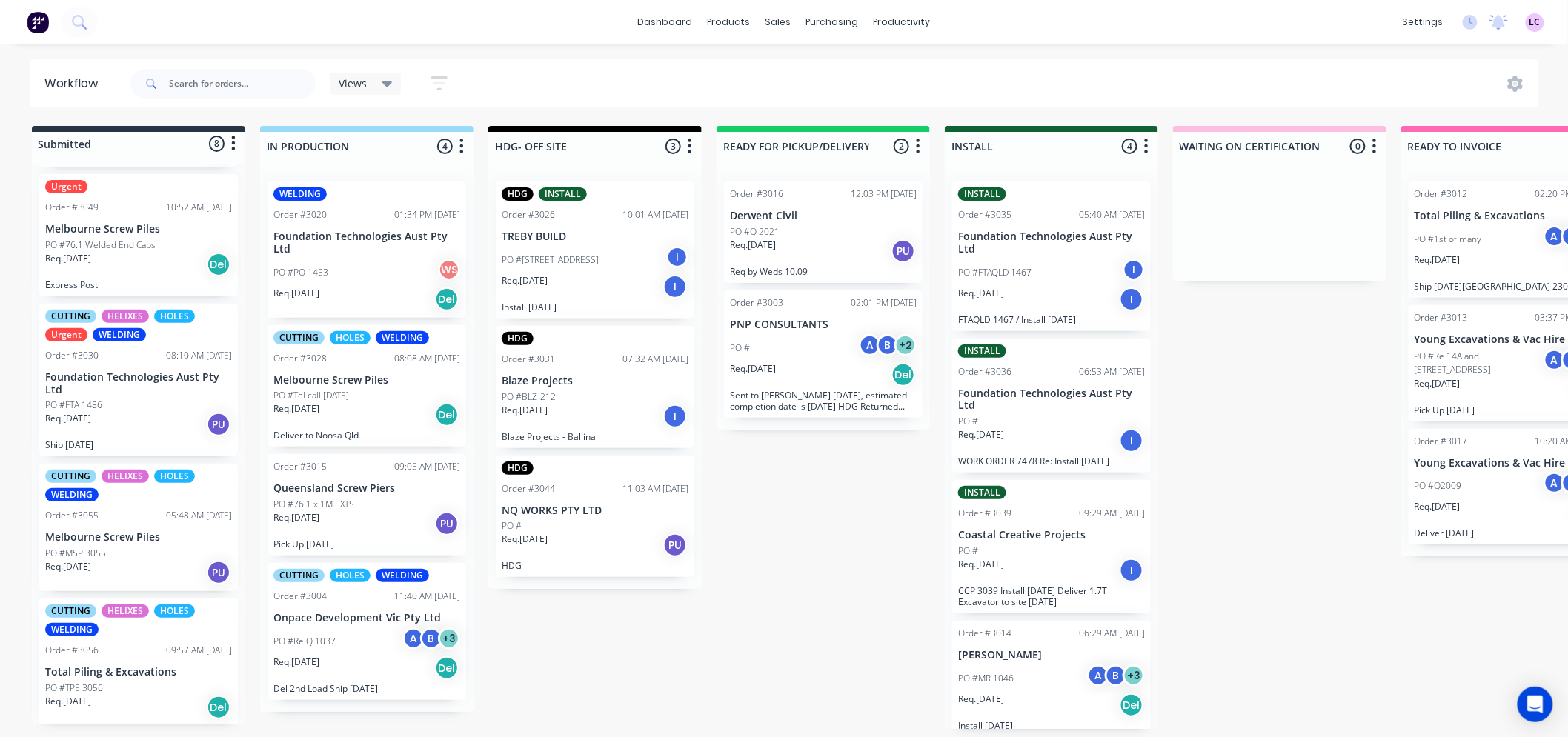
click at [157, 526] on div "CUTTING HELIXES HOLES WELDING Order #3055 05:48 AM [DATE] Melbourne Screw Piles…" at bounding box center [139, 528] width 199 height 127
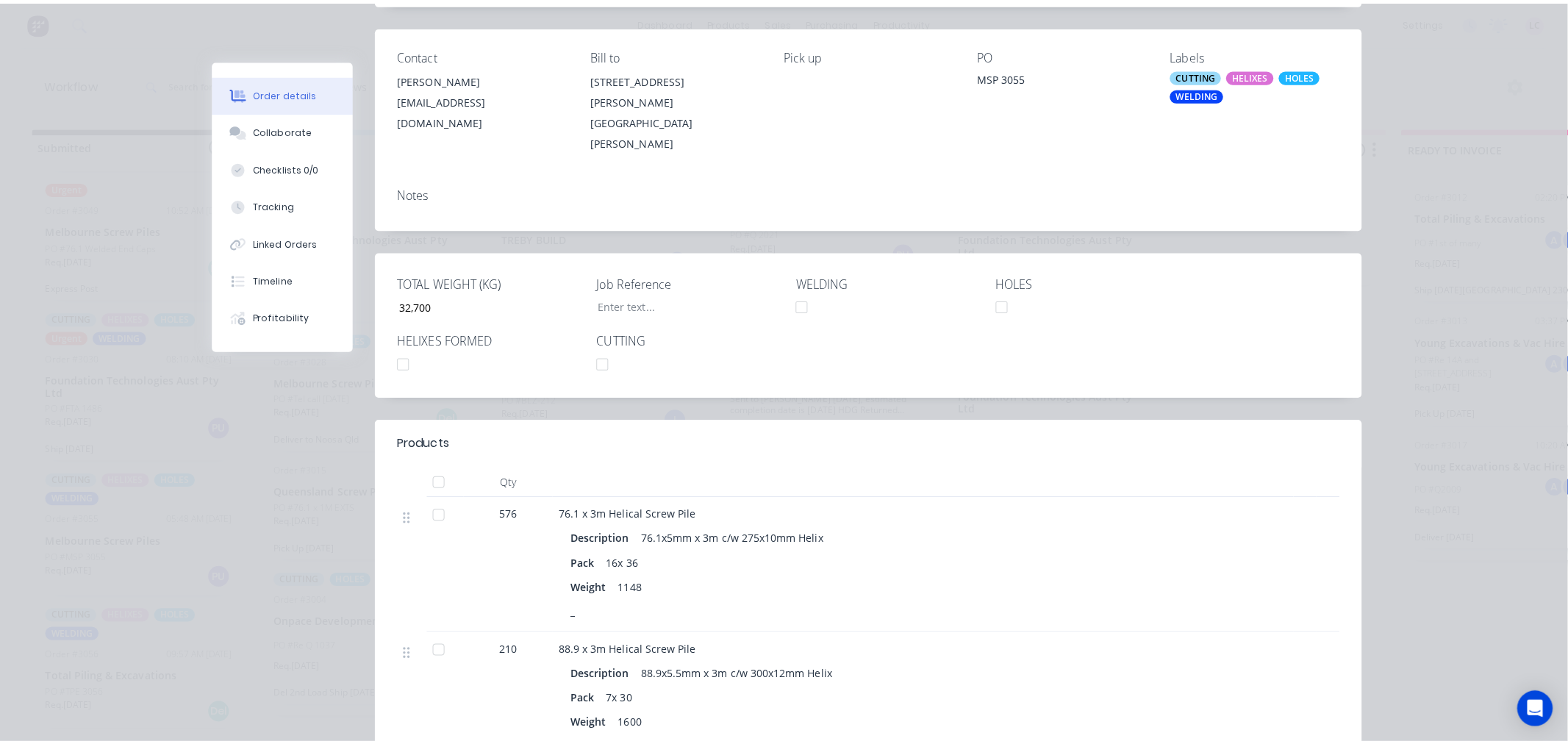
scroll to position [0, 0]
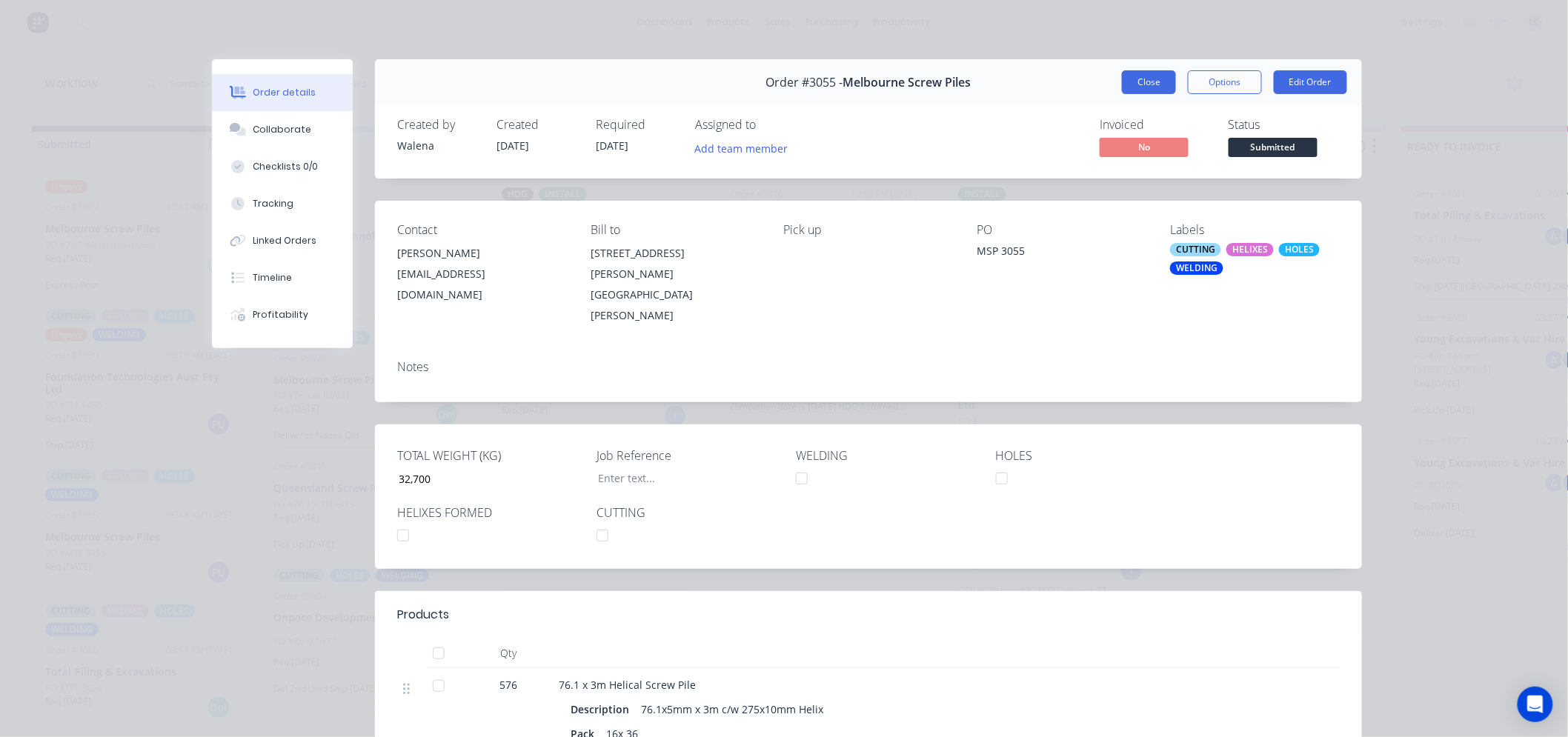
click at [1136, 85] on button "Close" at bounding box center [1149, 82] width 54 height 24
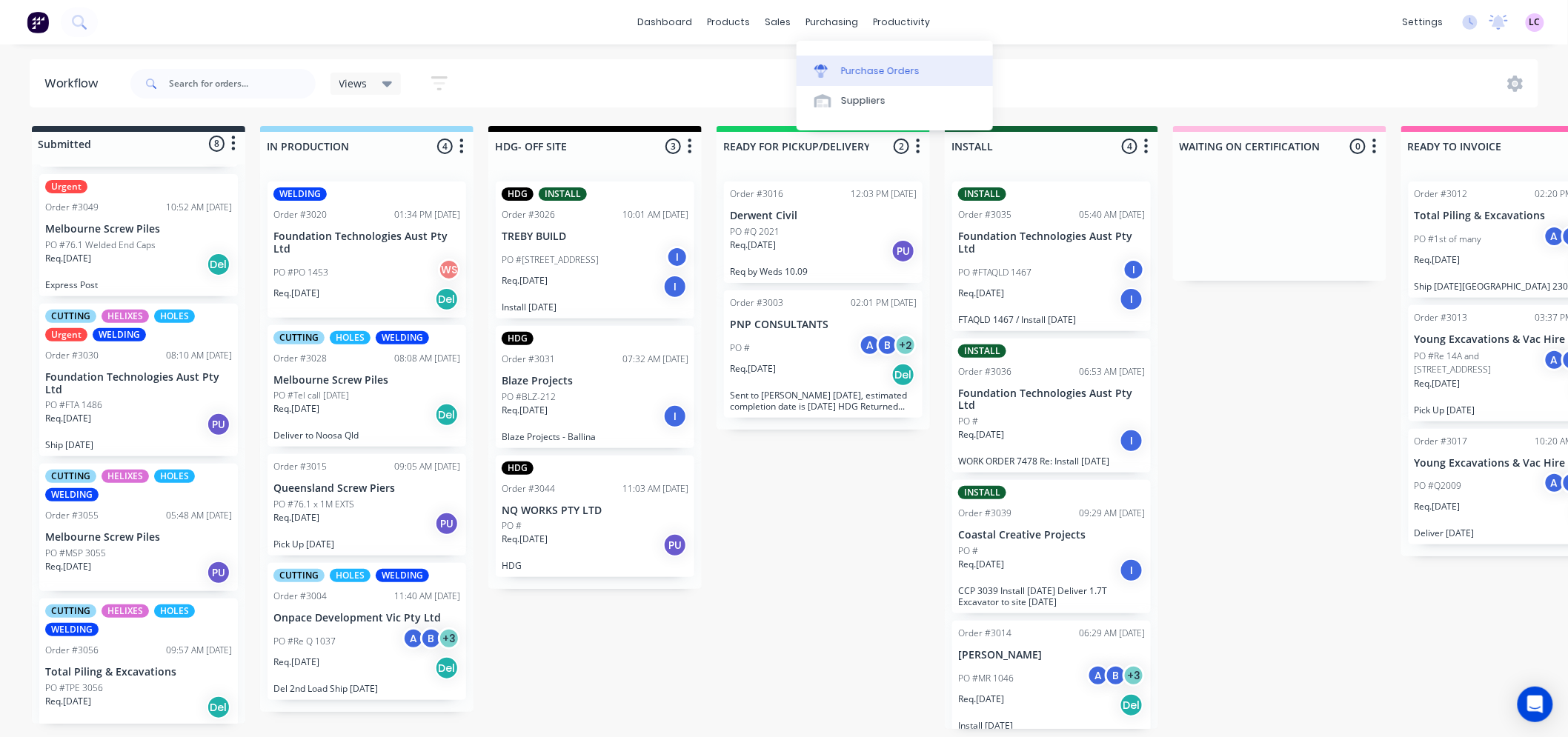
click at [839, 65] on link "Purchase Orders" at bounding box center [895, 71] width 196 height 29
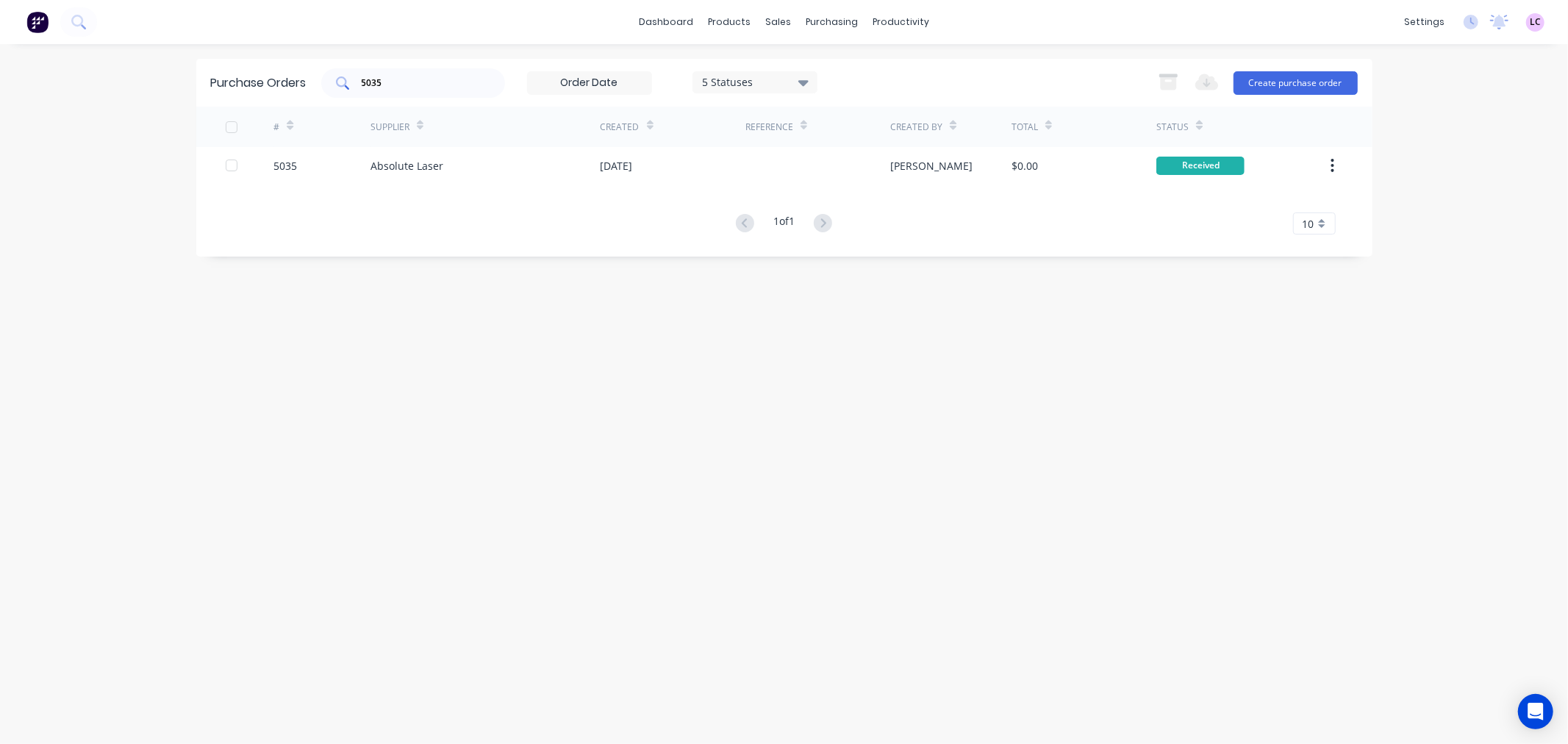
click at [451, 88] on input "5035" at bounding box center [421, 82] width 122 height 15
type input "5040"
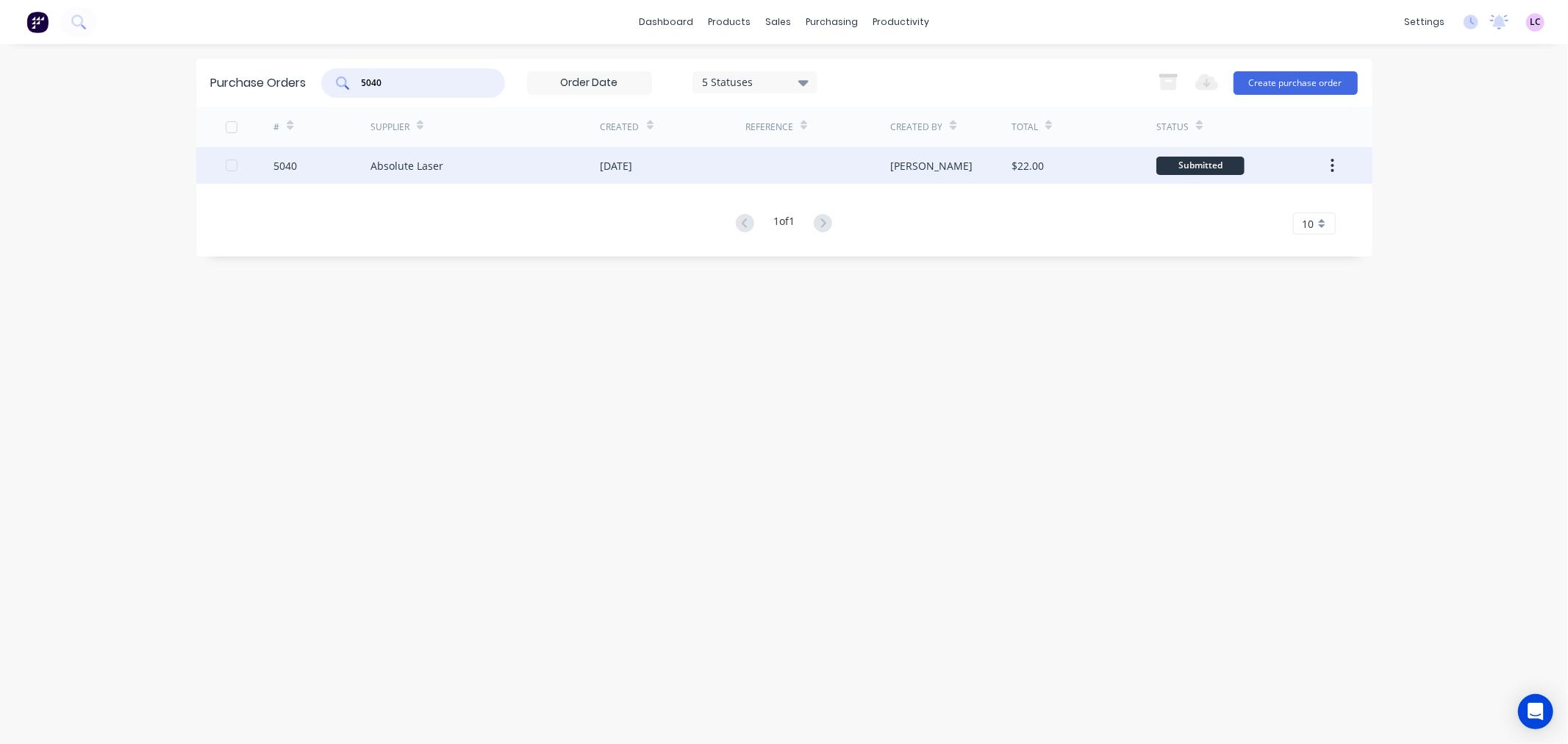
click at [402, 163] on div "Absolute Laser" at bounding box center [406, 165] width 73 height 15
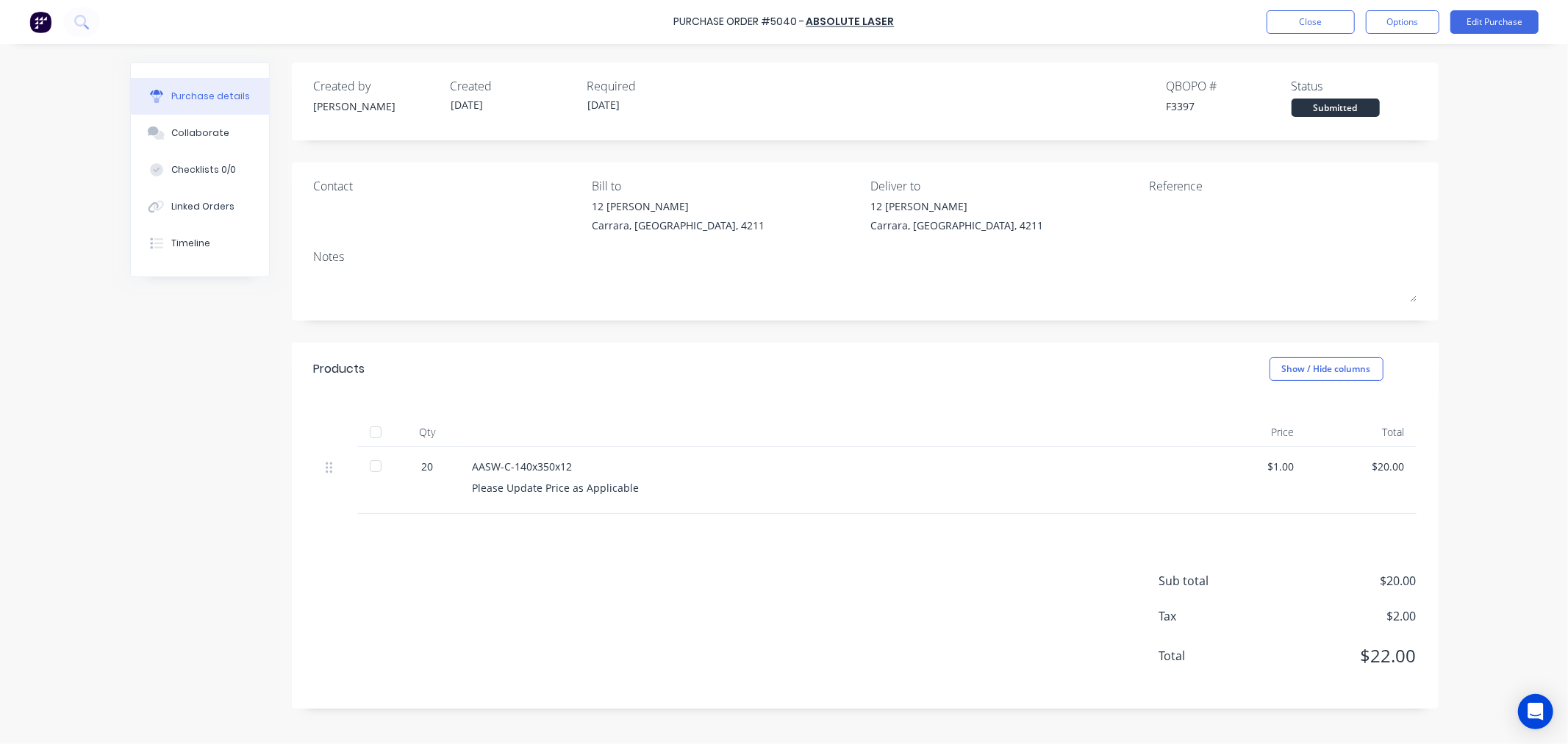
click at [567, 490] on div "Please Update Price as Applicable" at bounding box center [828, 488] width 712 height 15
click at [1527, 17] on button "Edit Purchase" at bounding box center [1494, 22] width 88 height 24
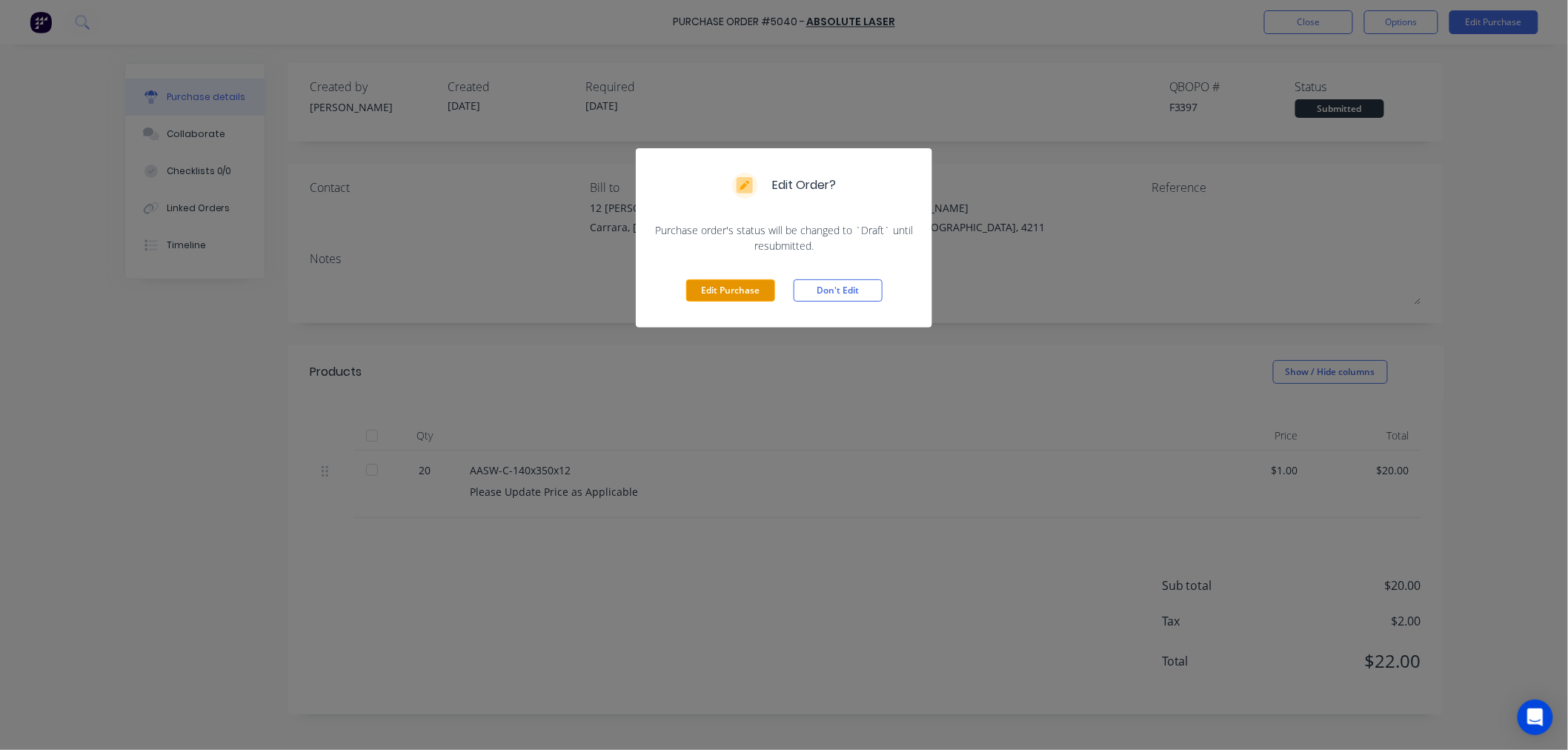
click at [757, 285] on button "Edit Purchase" at bounding box center [731, 290] width 89 height 22
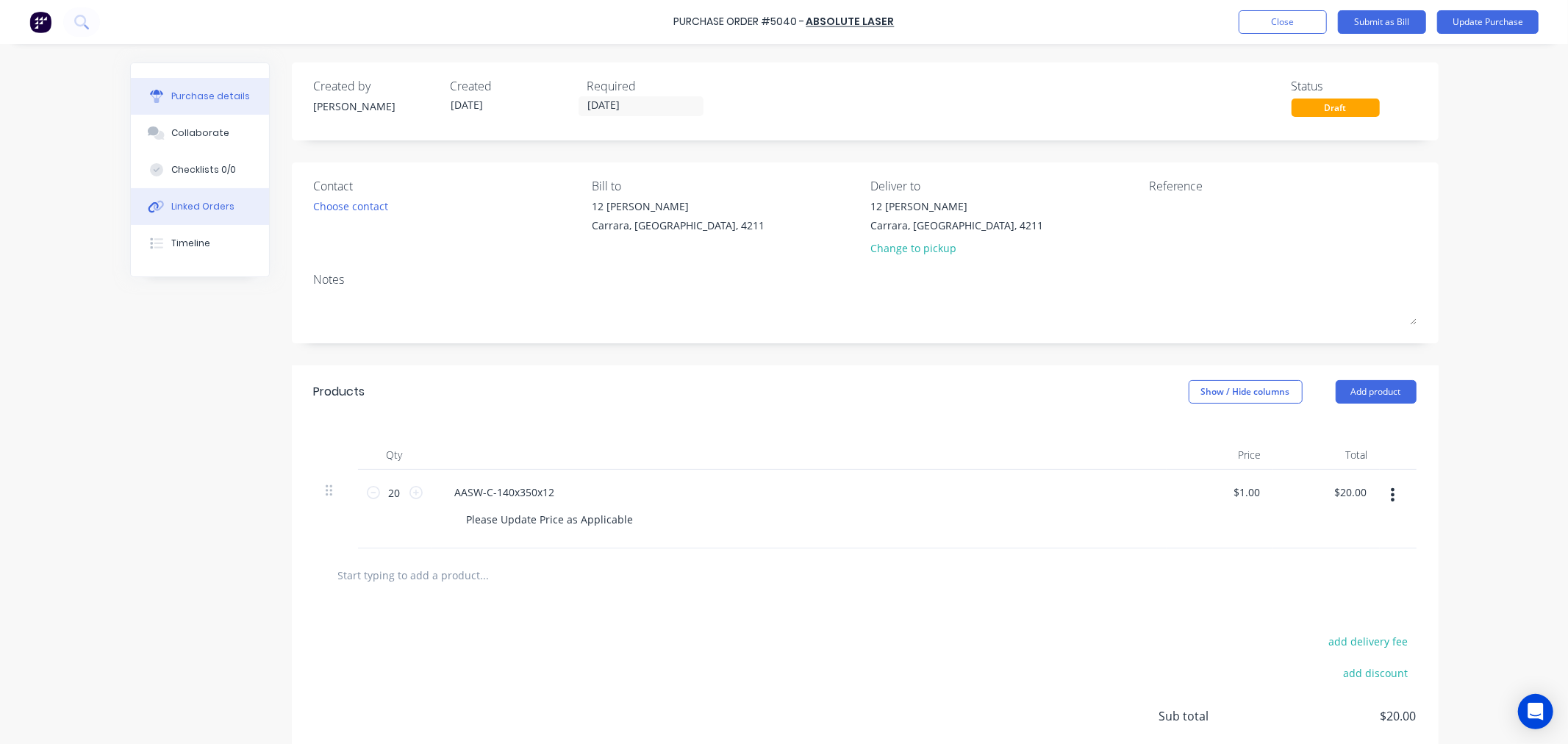
click at [232, 202] on button "Linked Orders" at bounding box center [200, 207] width 138 height 37
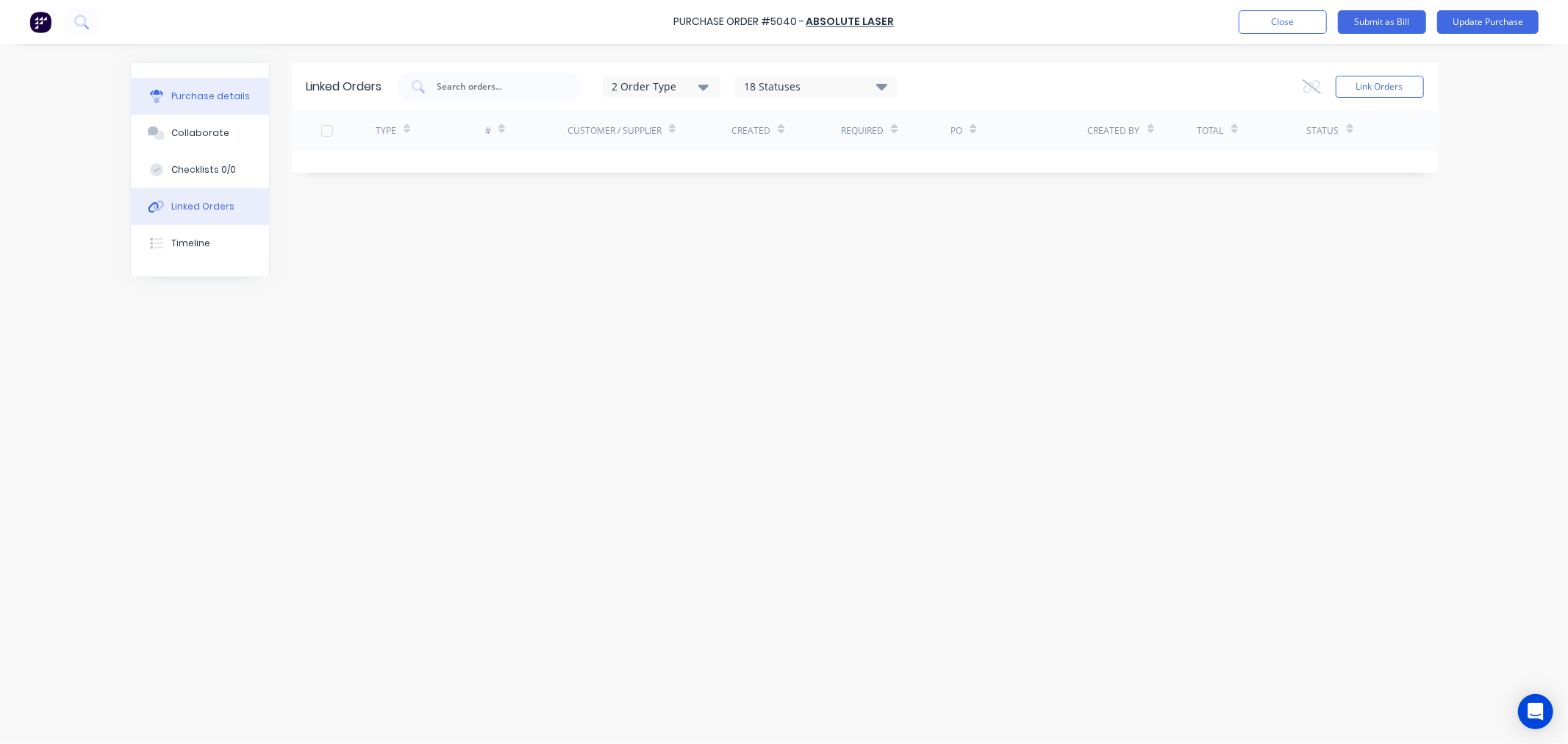
click at [215, 96] on div "Purchase details" at bounding box center [211, 96] width 78 height 13
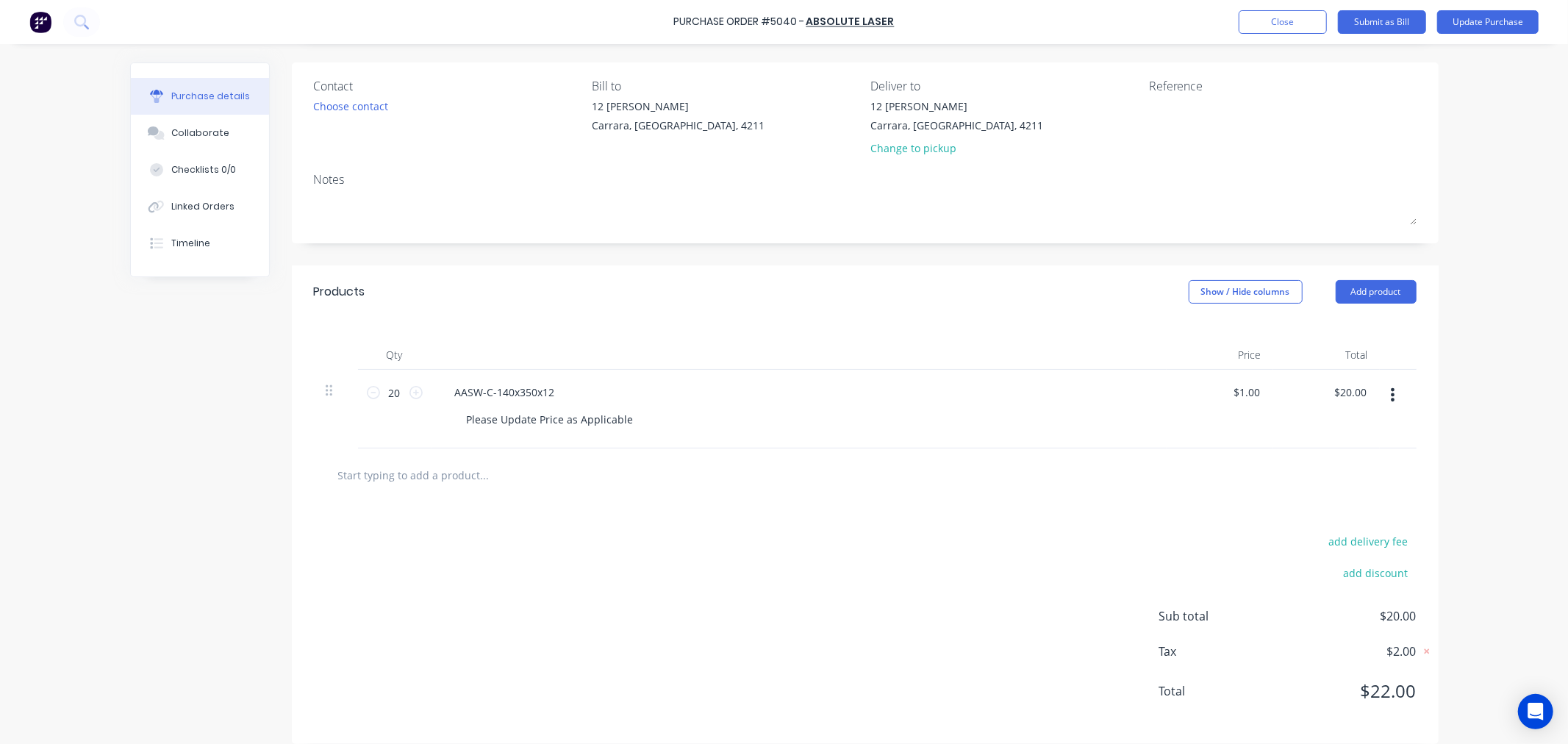
scroll to position [116, 0]
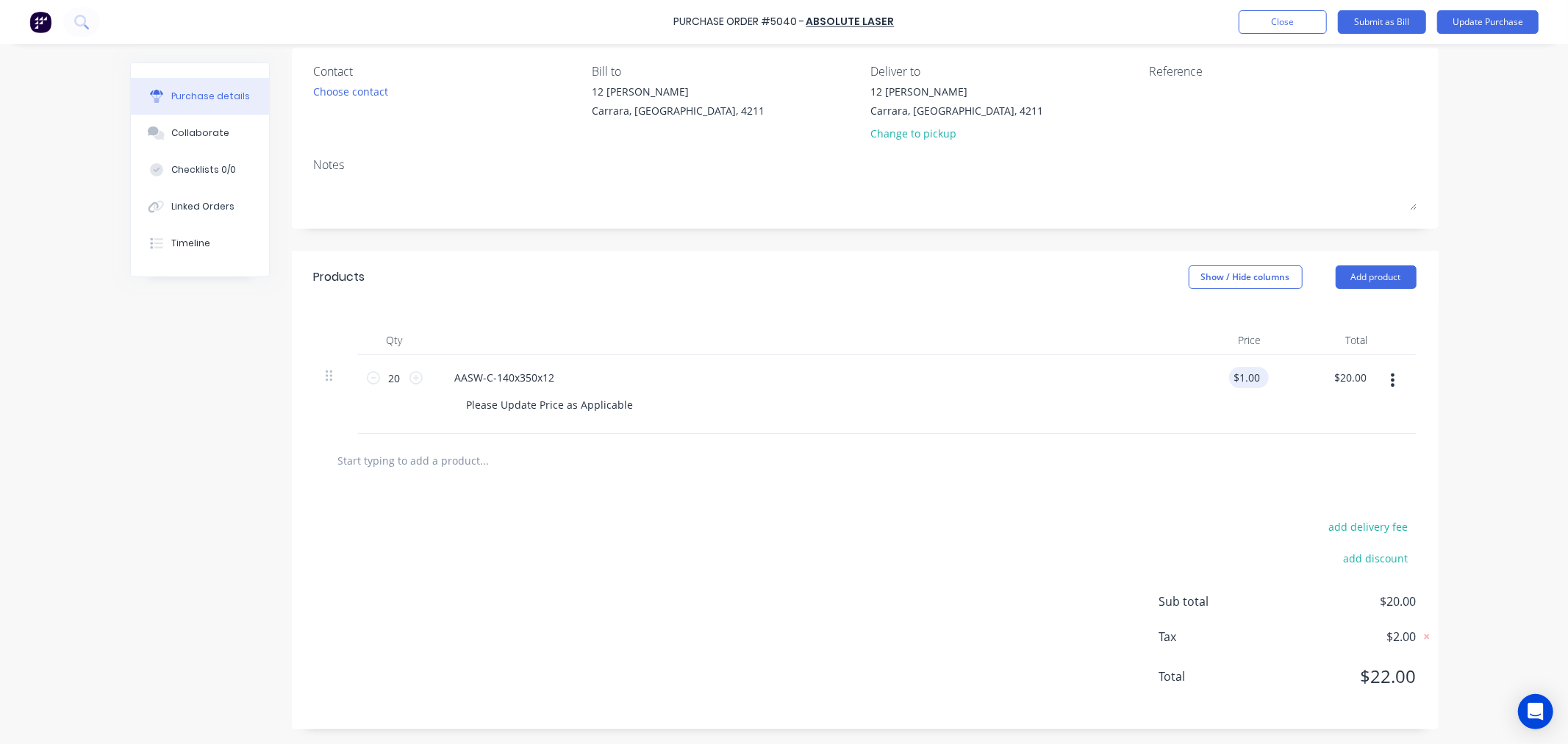
click at [1259, 377] on div "$1.00 $1.00" at bounding box center [1249, 378] width 40 height 22
click at [509, 373] on div "AASW-C-140x350x12" at bounding box center [505, 378] width 123 height 22
copy div "AASW-C-140x350x12"
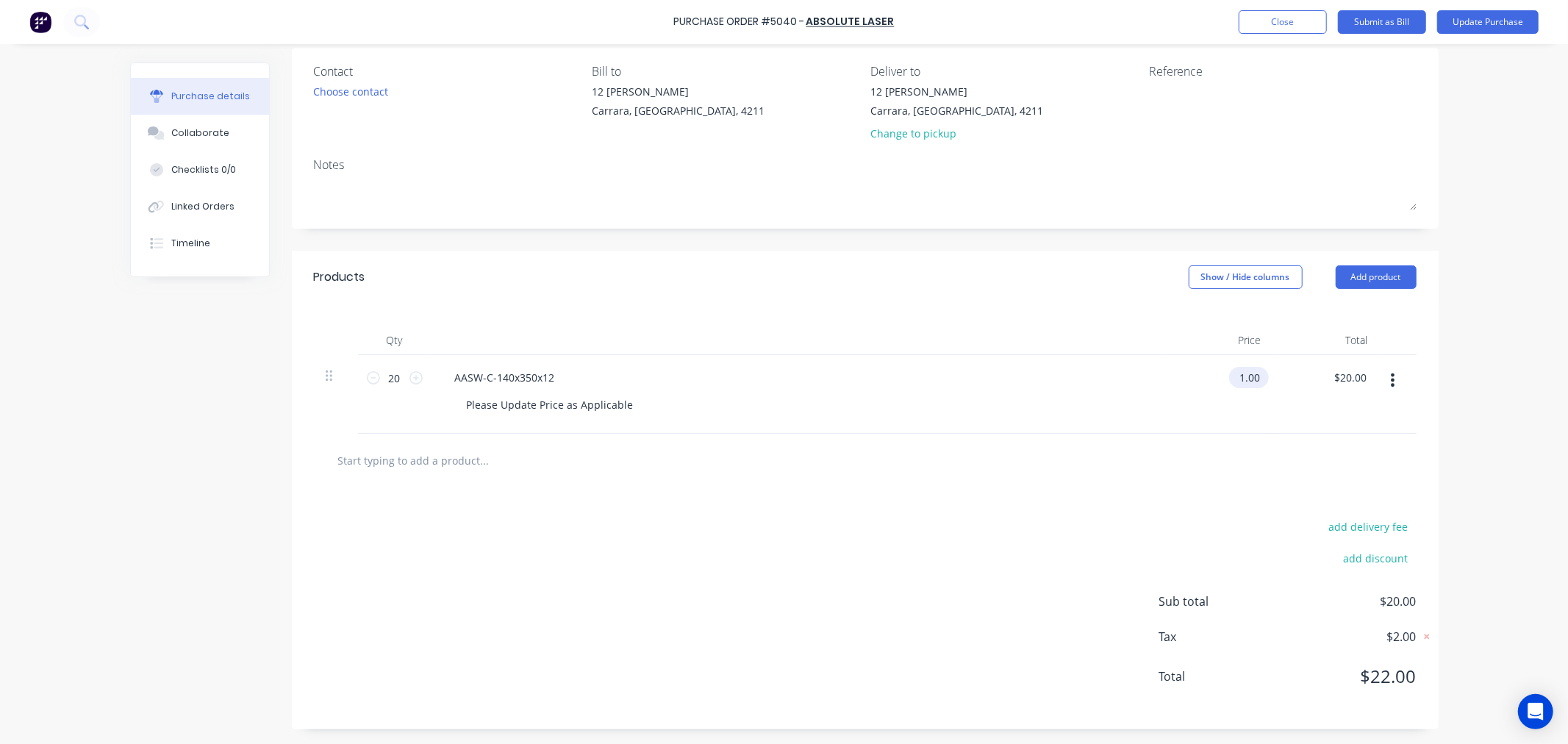
click at [1248, 375] on input "1.00" at bounding box center [1246, 378] width 34 height 22
click at [1248, 375] on input "1.00" at bounding box center [1249, 378] width 28 height 22
type input "6"
type input "$1.00"
click at [1336, 377] on input "20.00" at bounding box center [1353, 378] width 34 height 22
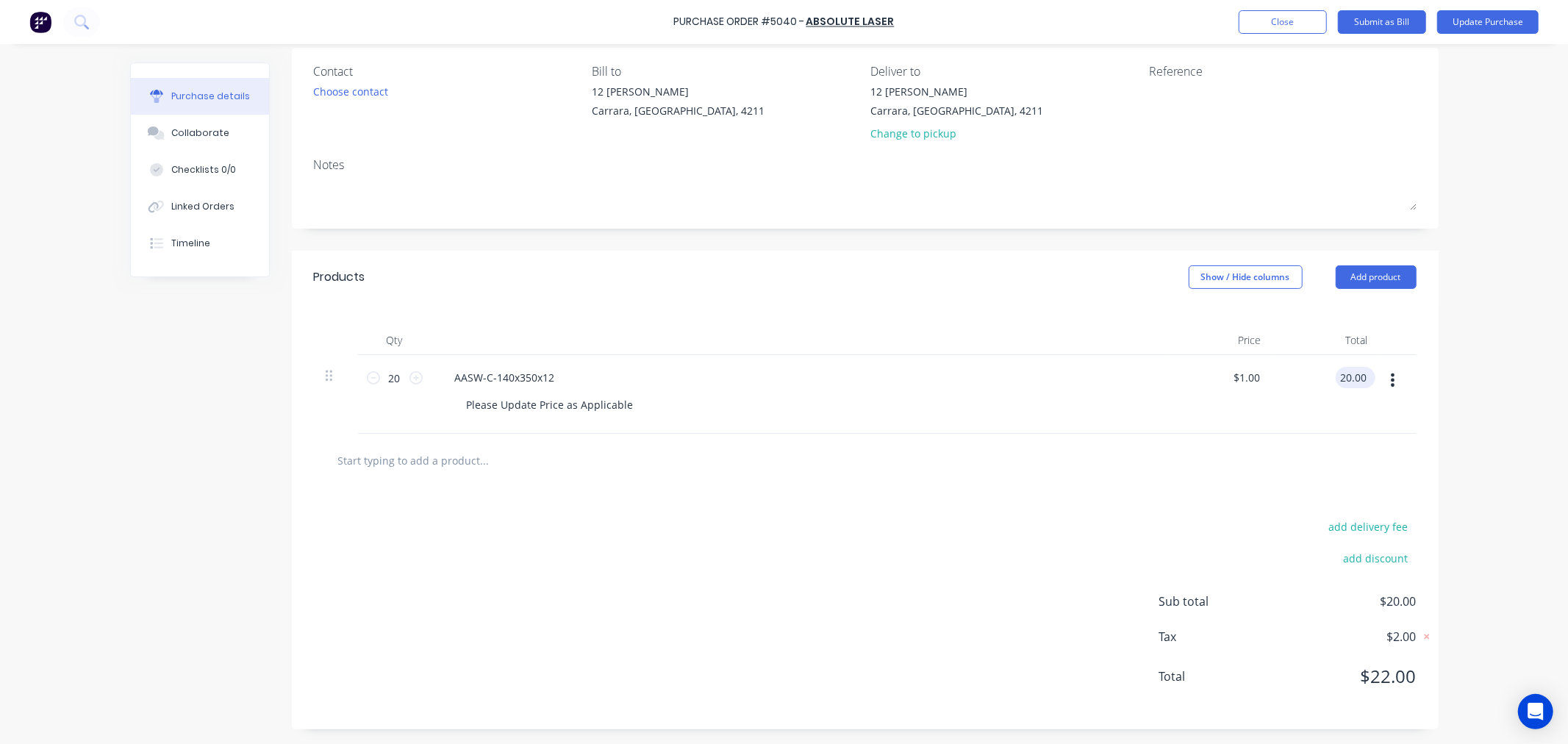
click at [1336, 377] on input "20.00" at bounding box center [1353, 378] width 34 height 22
type input "602.20"
type input "$30.11"
type input "$602.20"
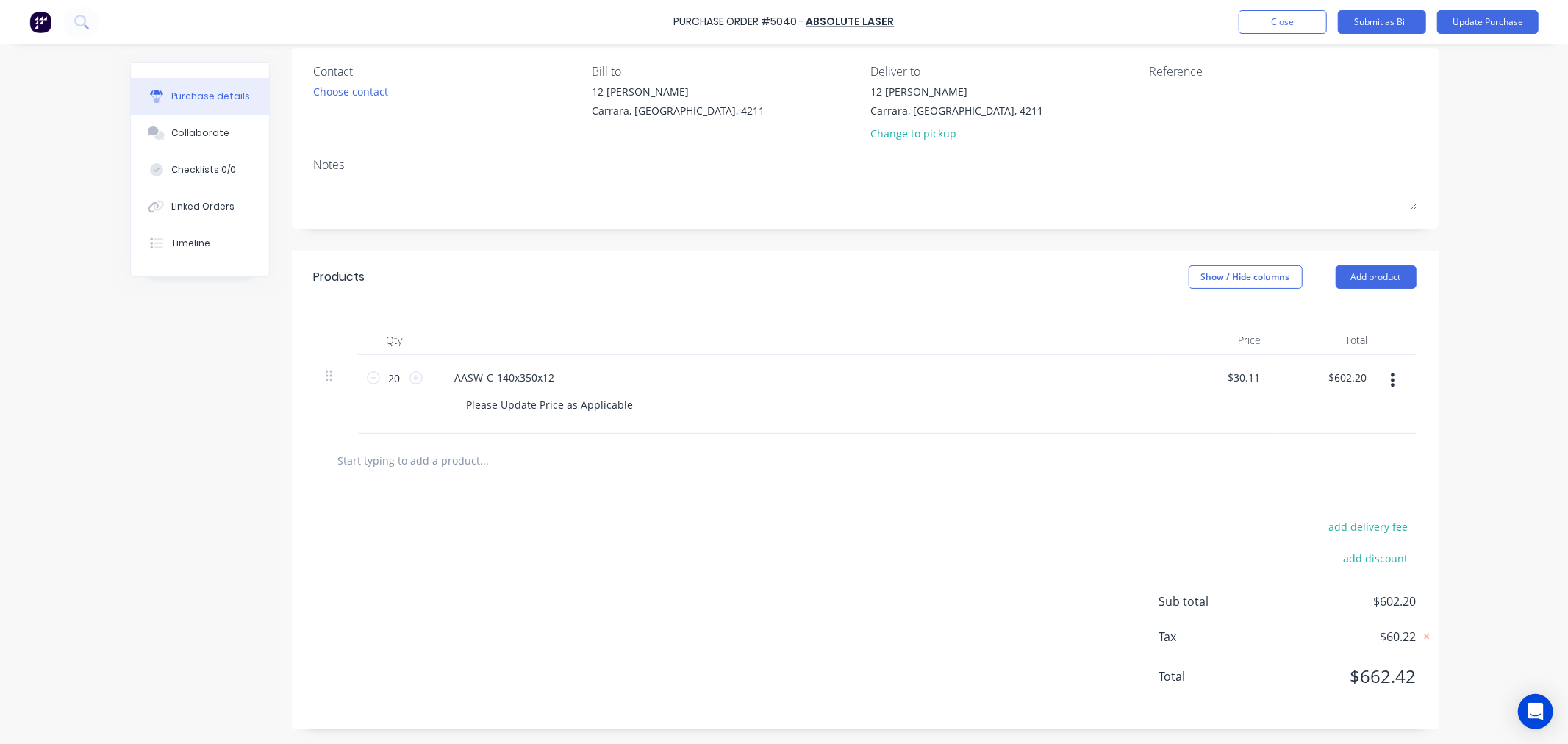
click at [1438, 369] on div "Purchase details Collaborate Checklists 0/0 Linked Orders Timeline Created by […" at bounding box center [784, 235] width 1338 height 670
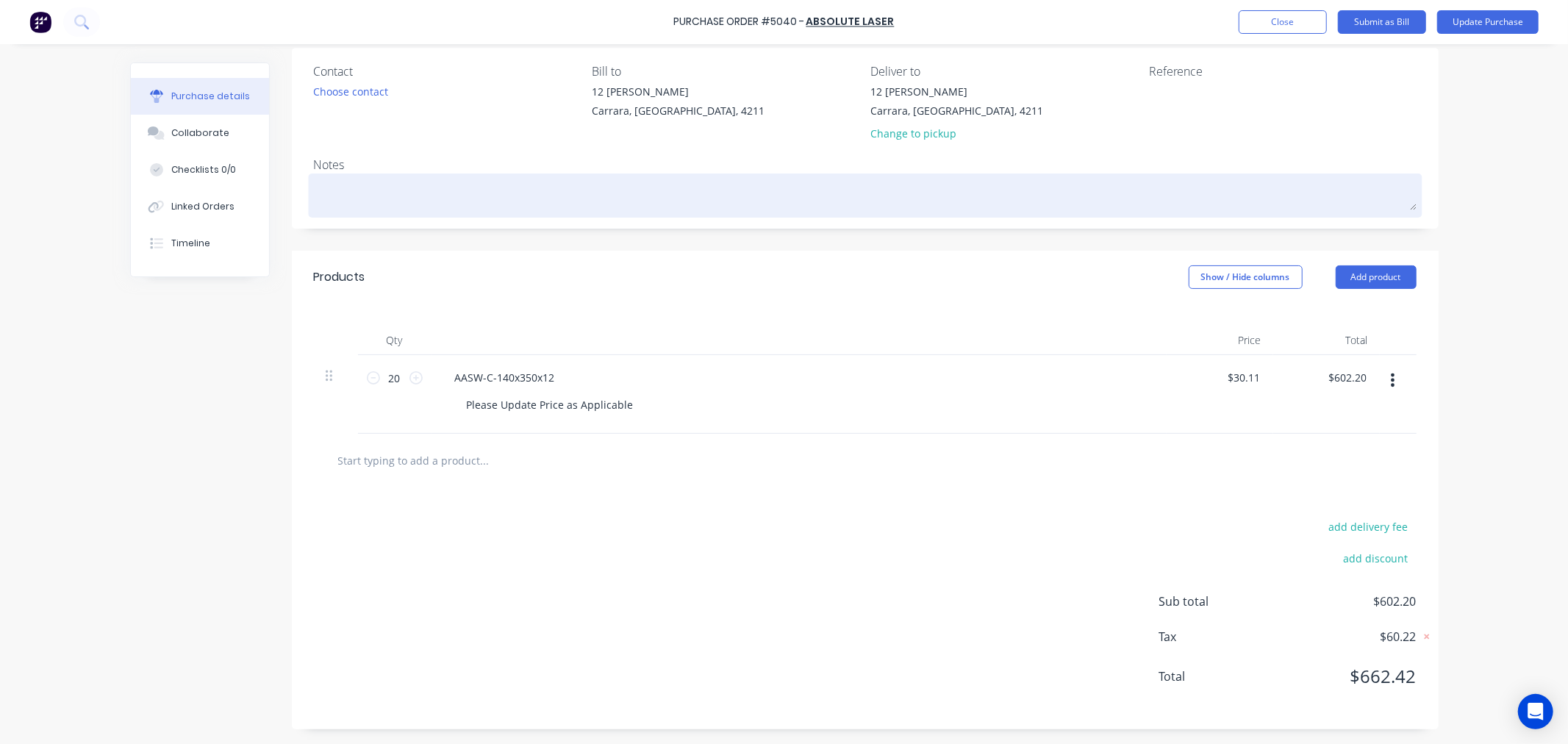
click at [364, 196] on textarea at bounding box center [865, 193] width 1103 height 33
type textarea "x"
type textarea "P"
type textarea "x"
type textarea "PO"
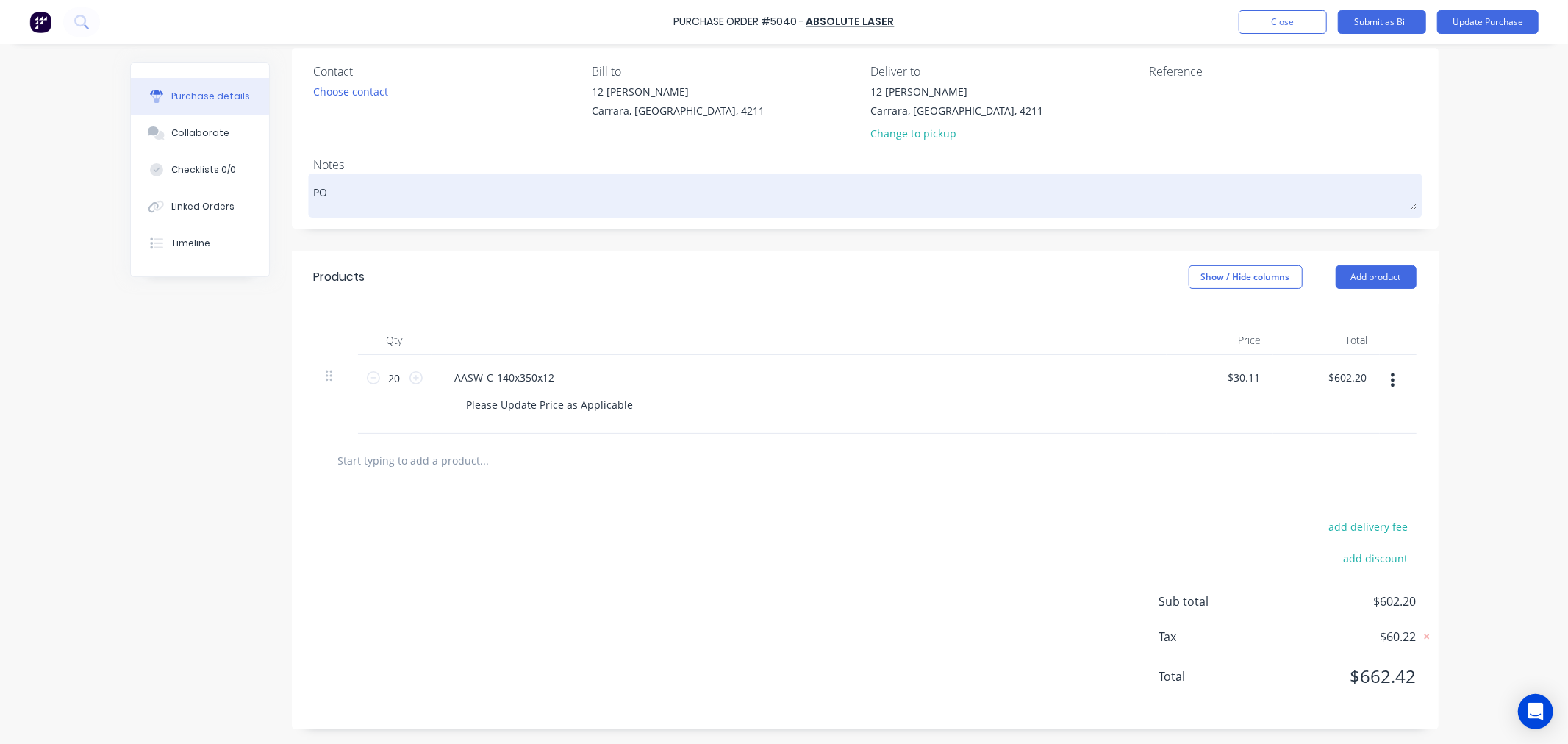
type textarea "x"
type textarea "PO"
type textarea "x"
type textarea "PO 50"
type textarea "x"
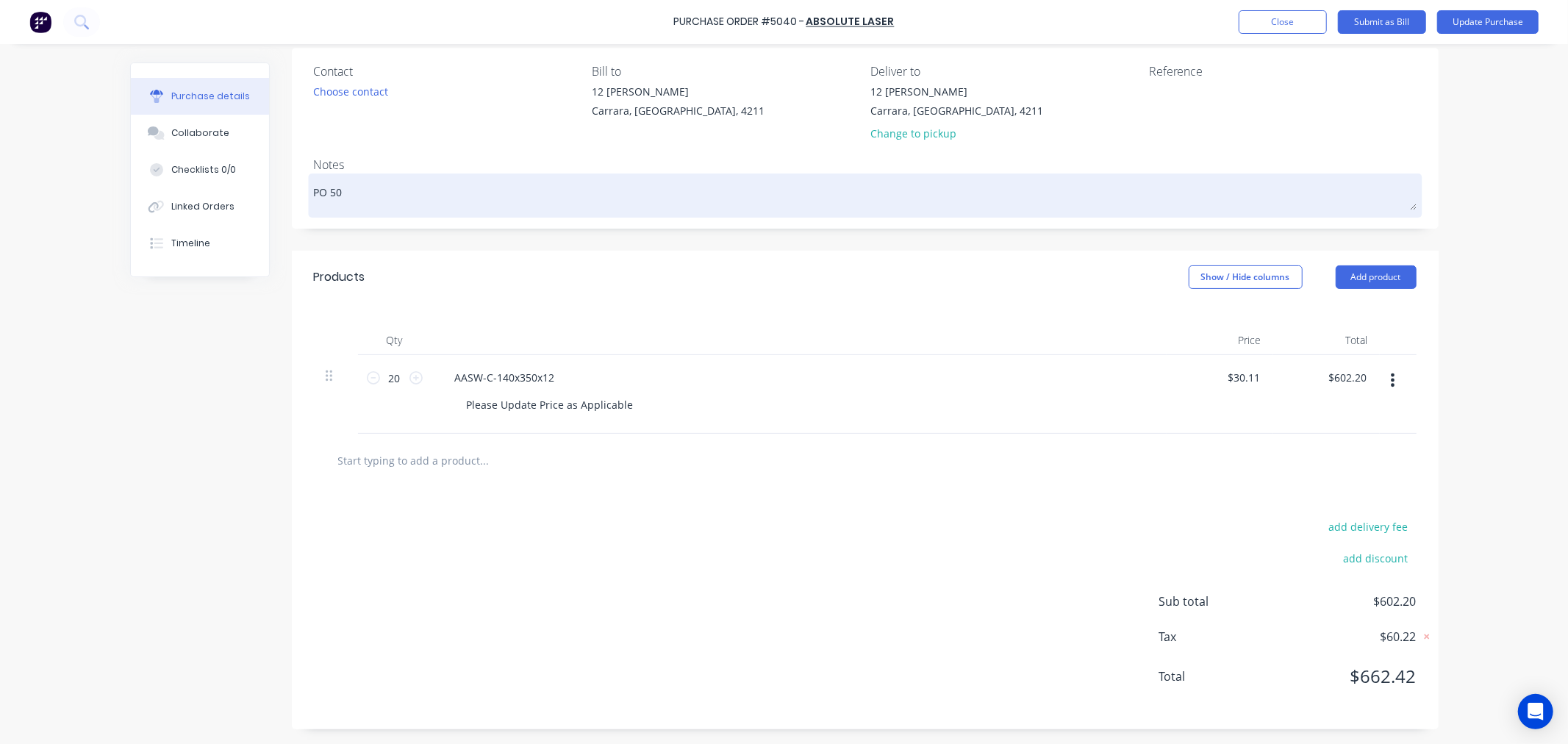
type textarea "PO 504"
type textarea "x"
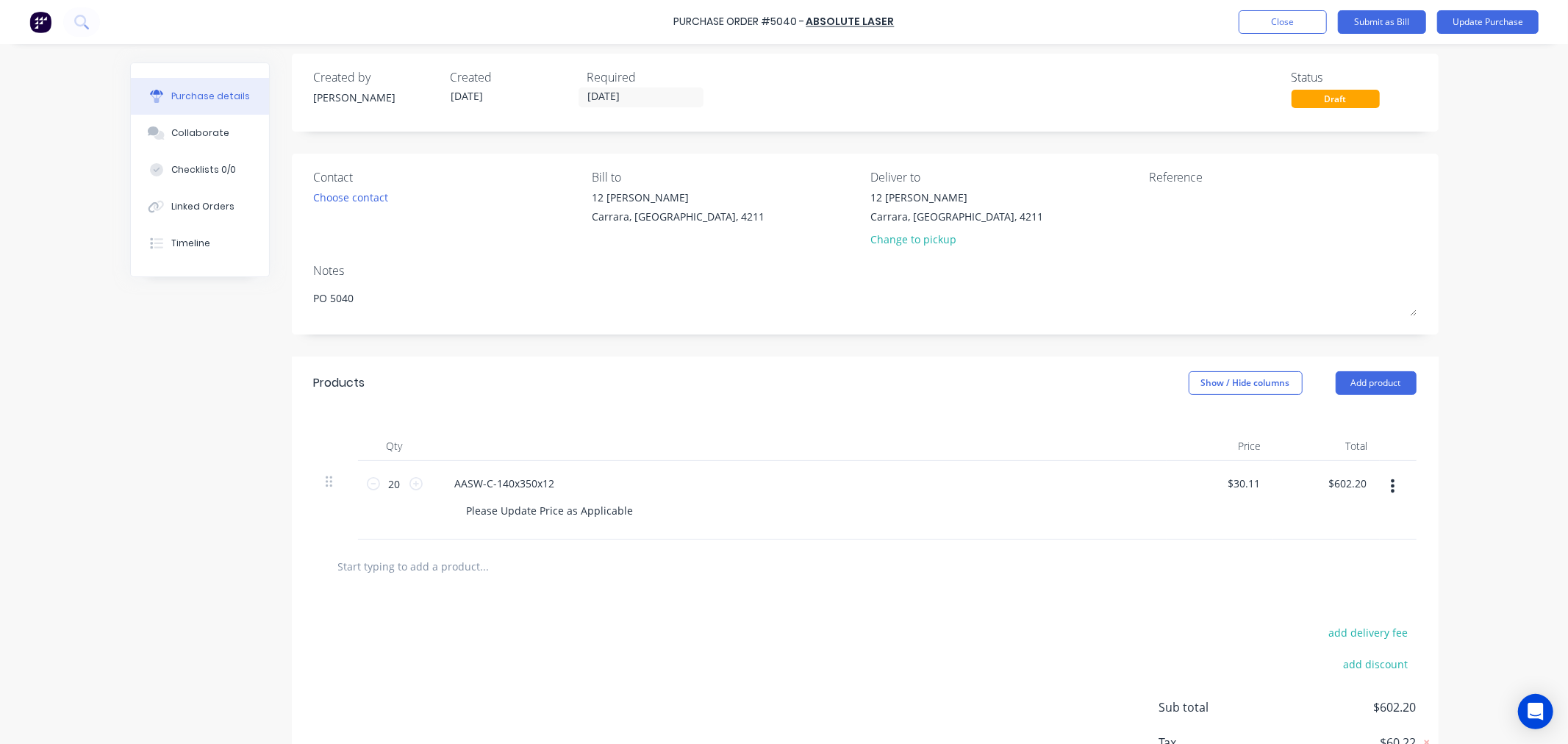
scroll to position [0, 0]
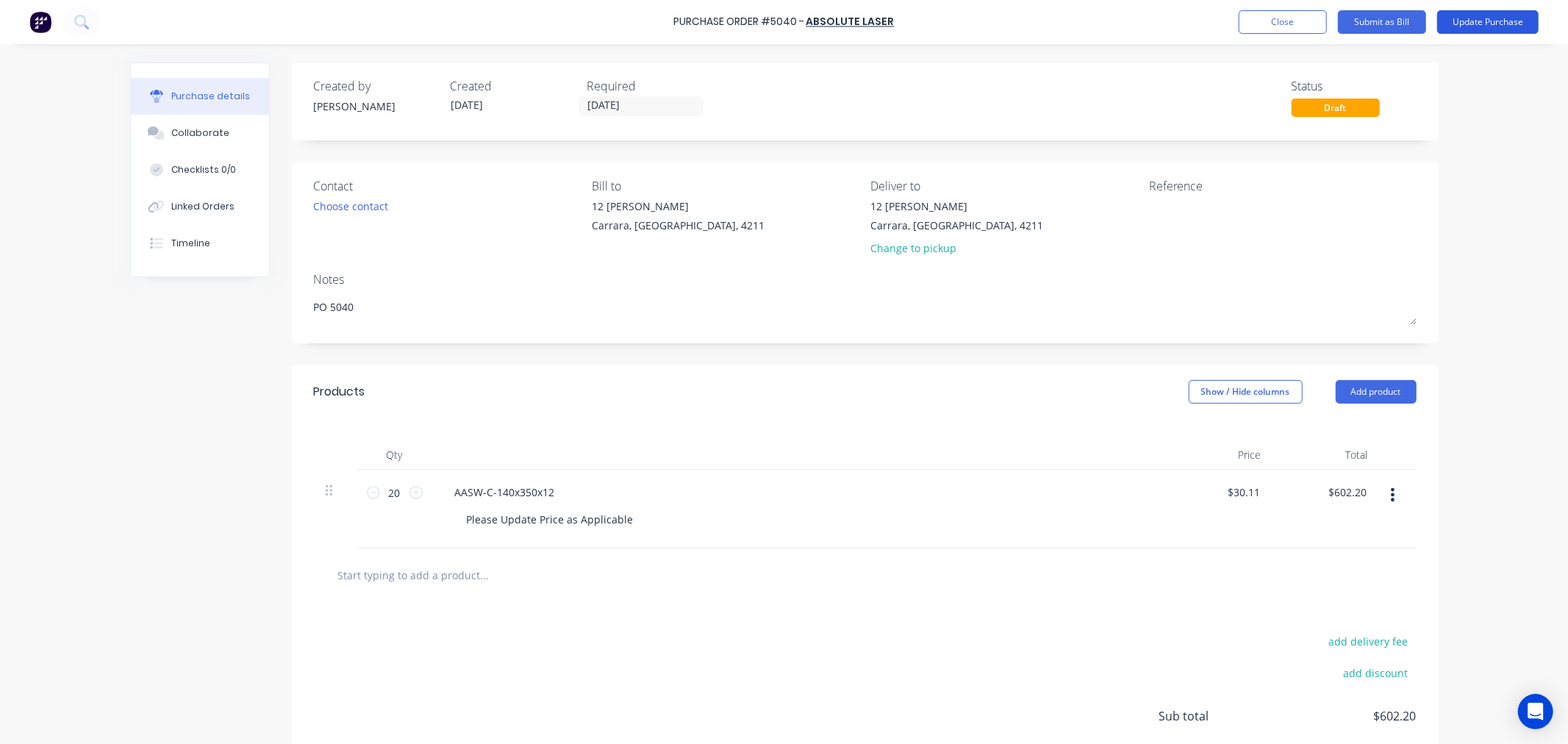
type textarea "PO 5040"
type textarea "x"
type textarea "PO 5040"
click at [1483, 25] on button "Update Purchase" at bounding box center [1487, 22] width 102 height 24
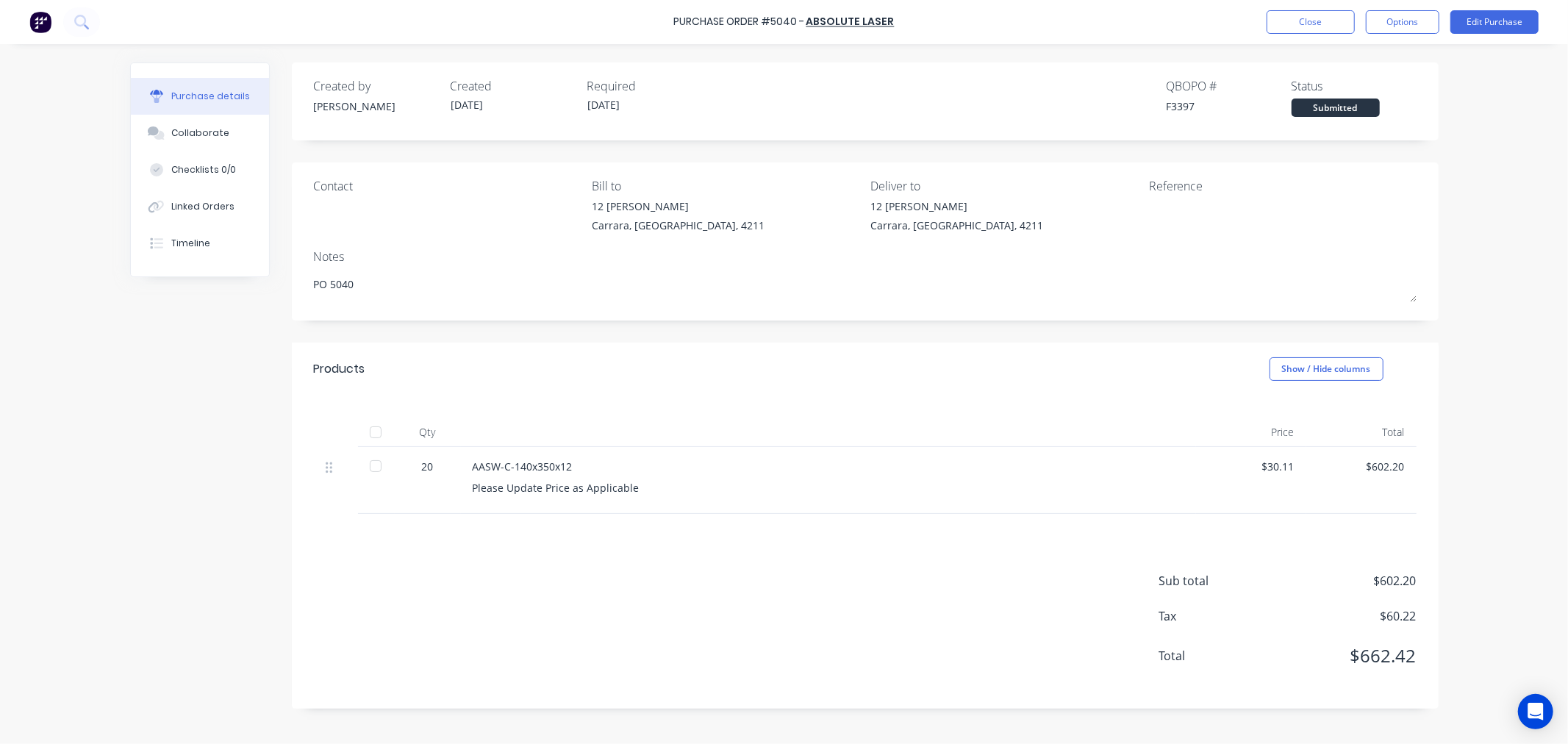
drag, startPoint x: 1316, startPoint y: 18, endPoint x: 1264, endPoint y: 81, distance: 81.7
click at [1264, 81] on div "Purchase Order #5040 - Absolute Laser Close Options Edit Purchase Purchase deta…" at bounding box center [784, 372] width 1568 height 744
click at [1303, 25] on button "Close" at bounding box center [1310, 22] width 88 height 24
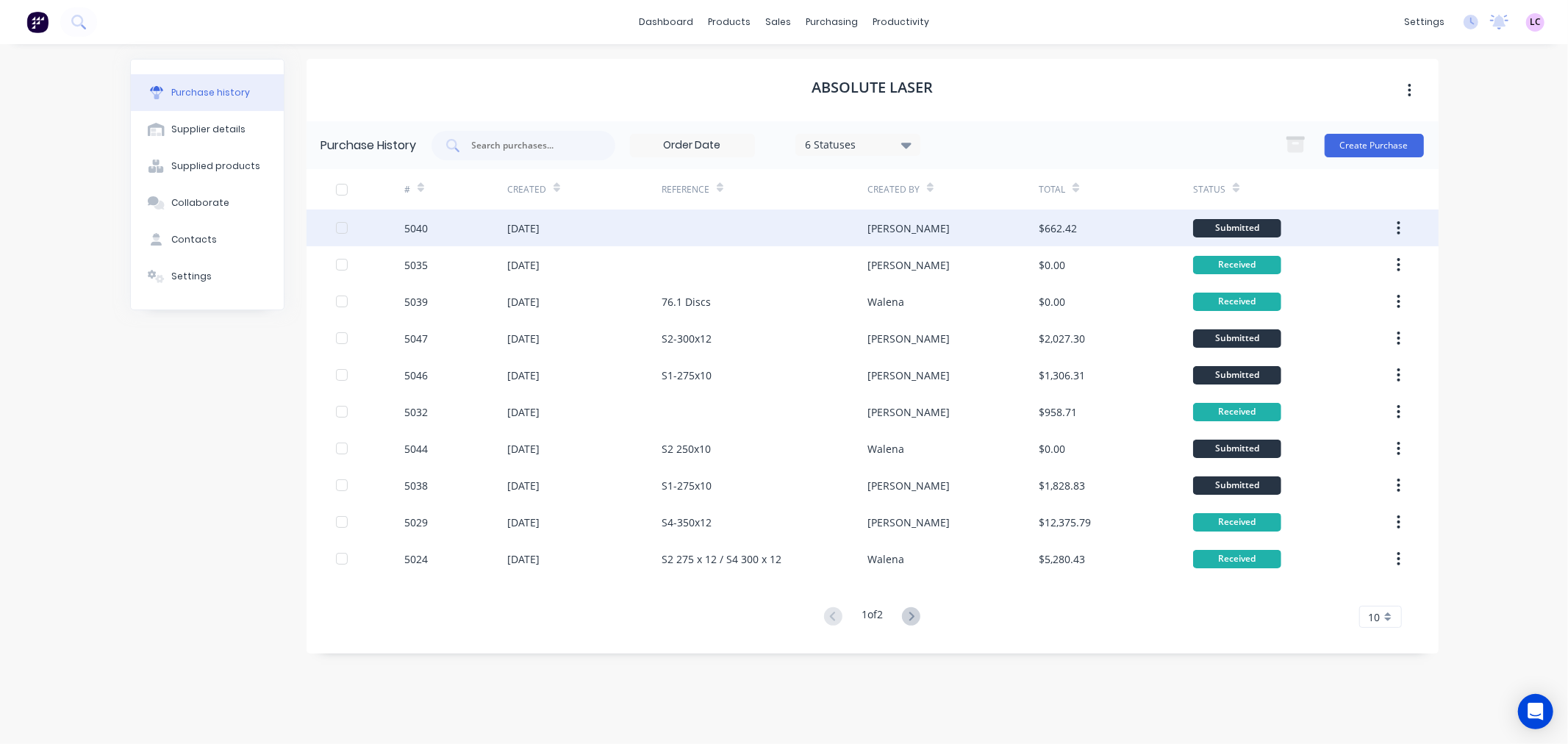
click at [414, 228] on div "5040" at bounding box center [415, 229] width 24 height 15
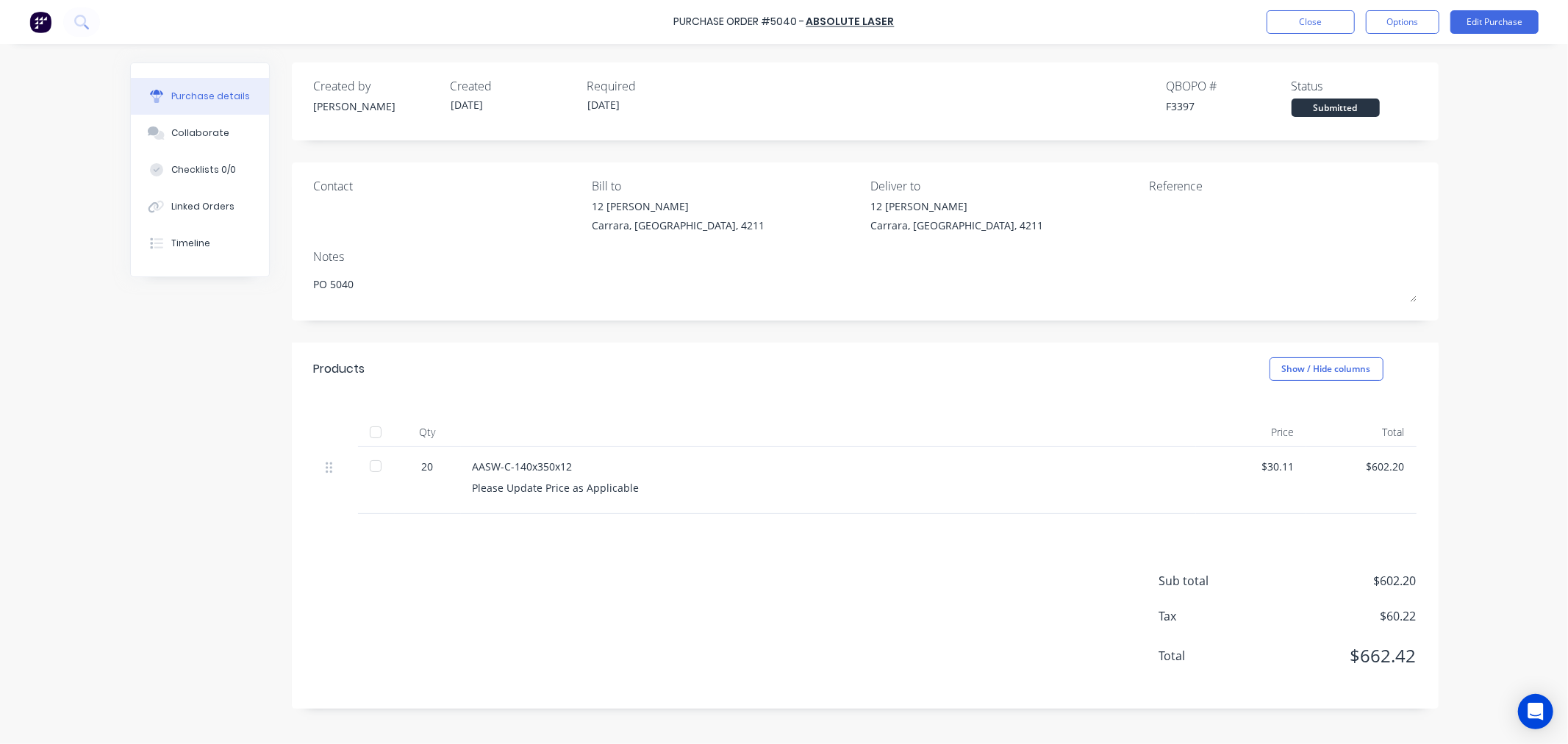
click at [375, 429] on div at bounding box center [375, 432] width 29 height 29
type textarea "x"
click at [1324, 19] on button "Close" at bounding box center [1310, 22] width 88 height 24
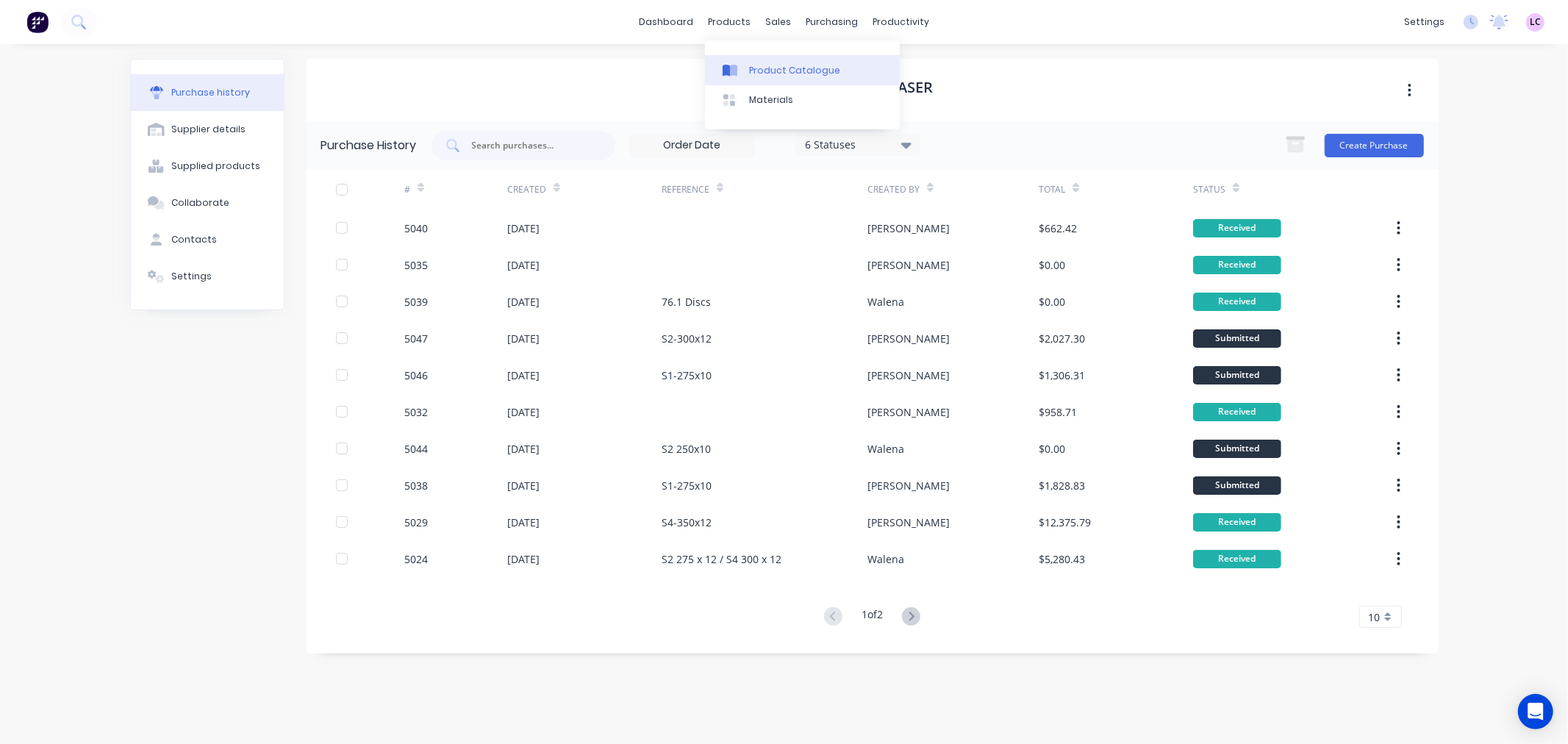
click at [754, 66] on div "Product Catalogue" at bounding box center [794, 70] width 91 height 13
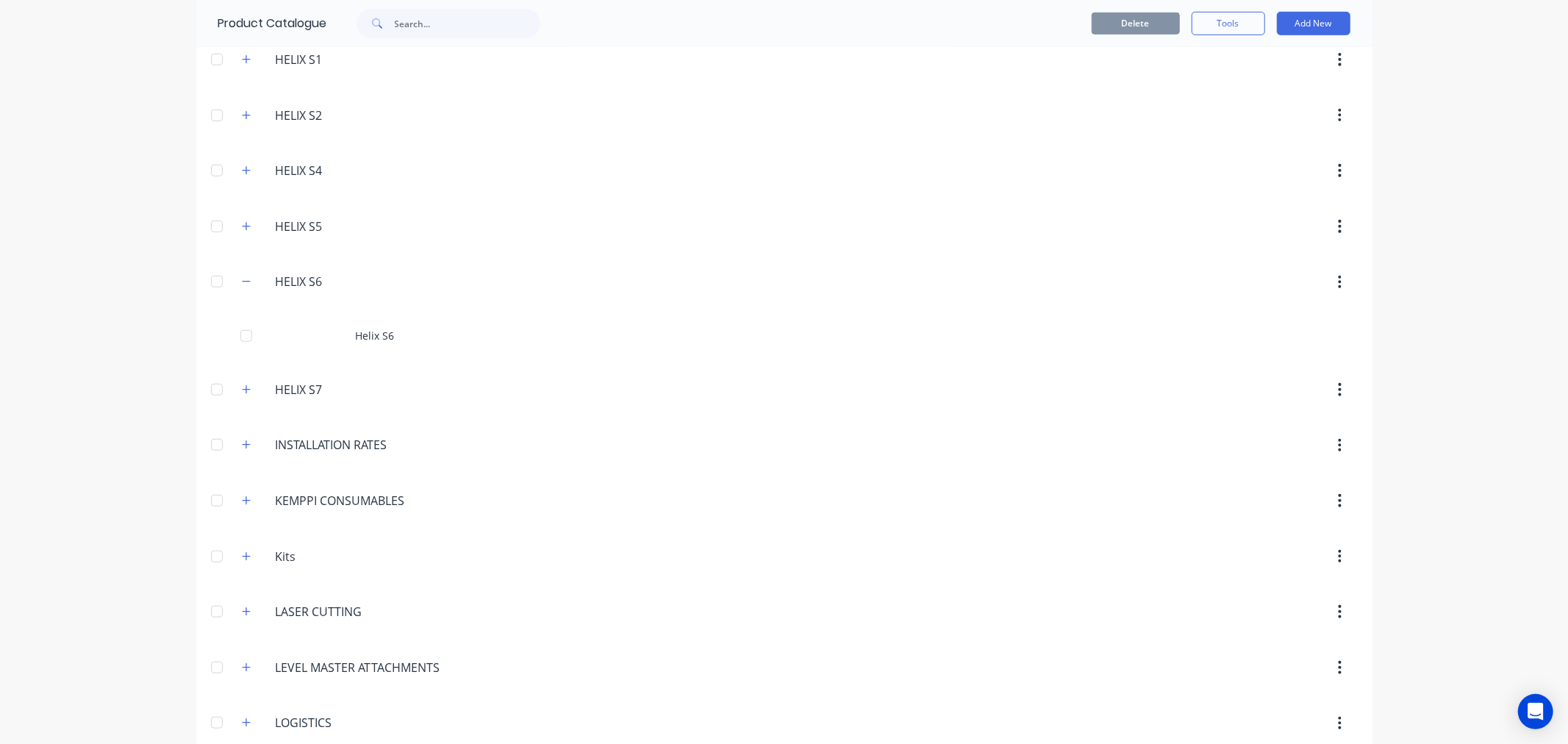
scroll to position [816, 0]
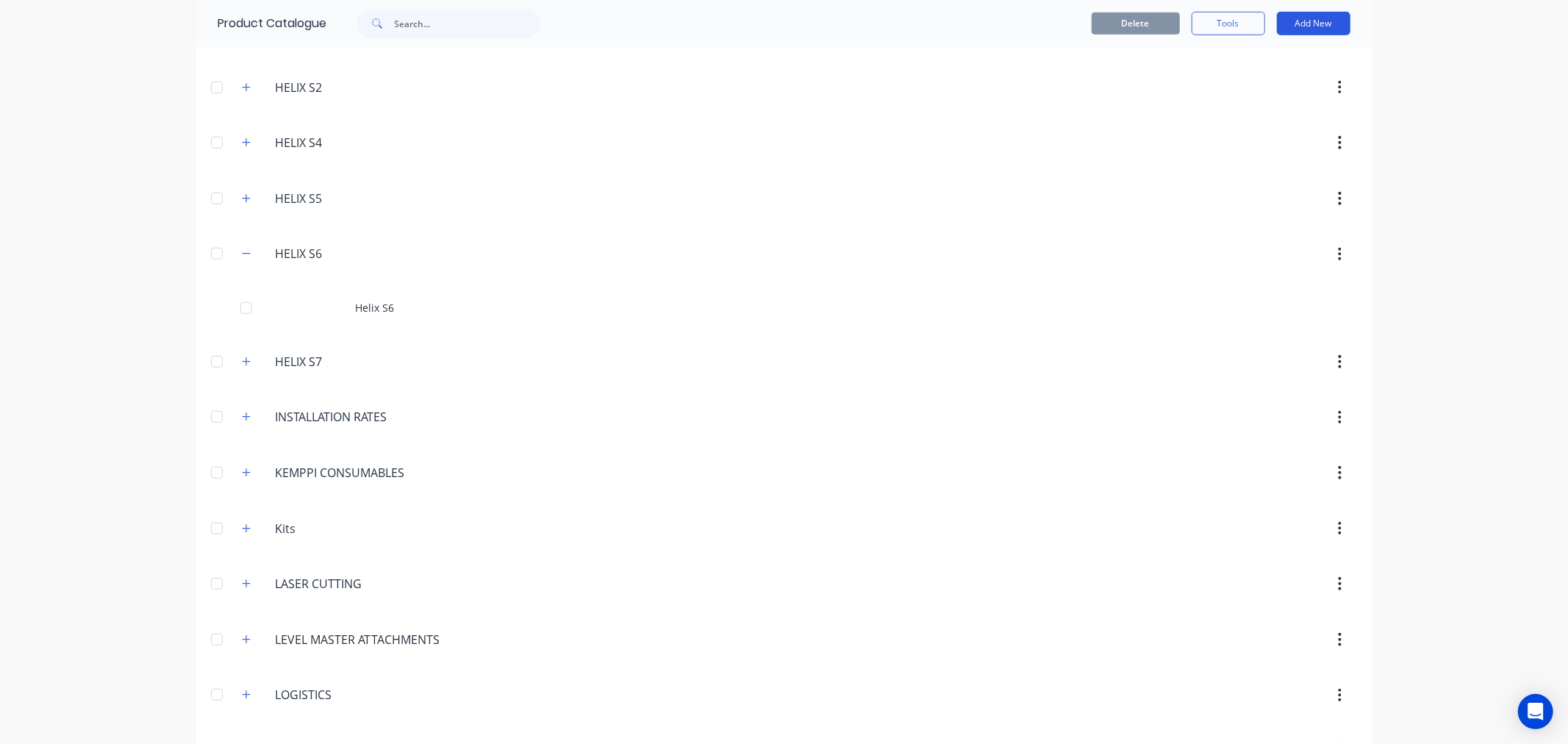
click at [1283, 23] on button "Add New" at bounding box center [1313, 23] width 74 height 24
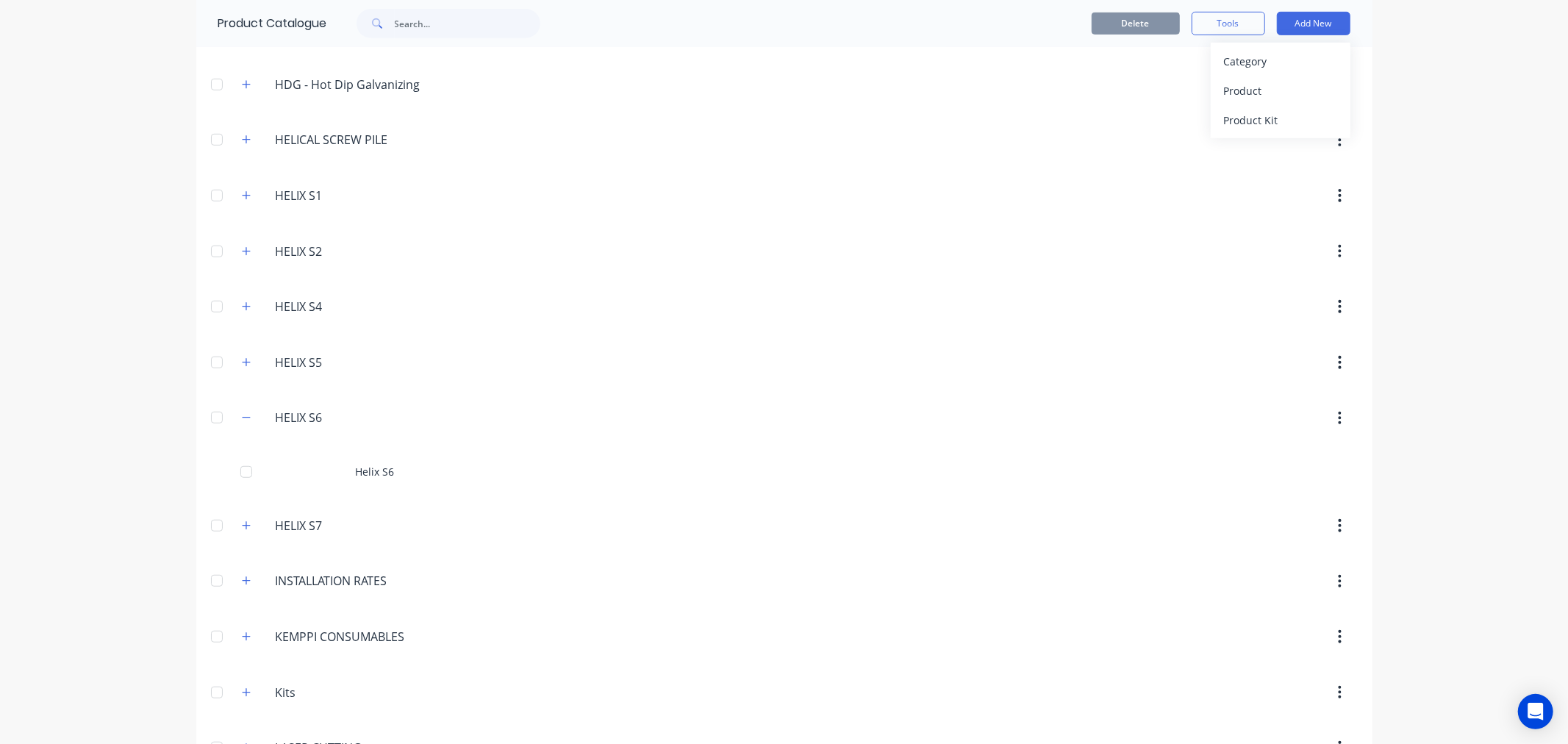
scroll to position [571, 0]
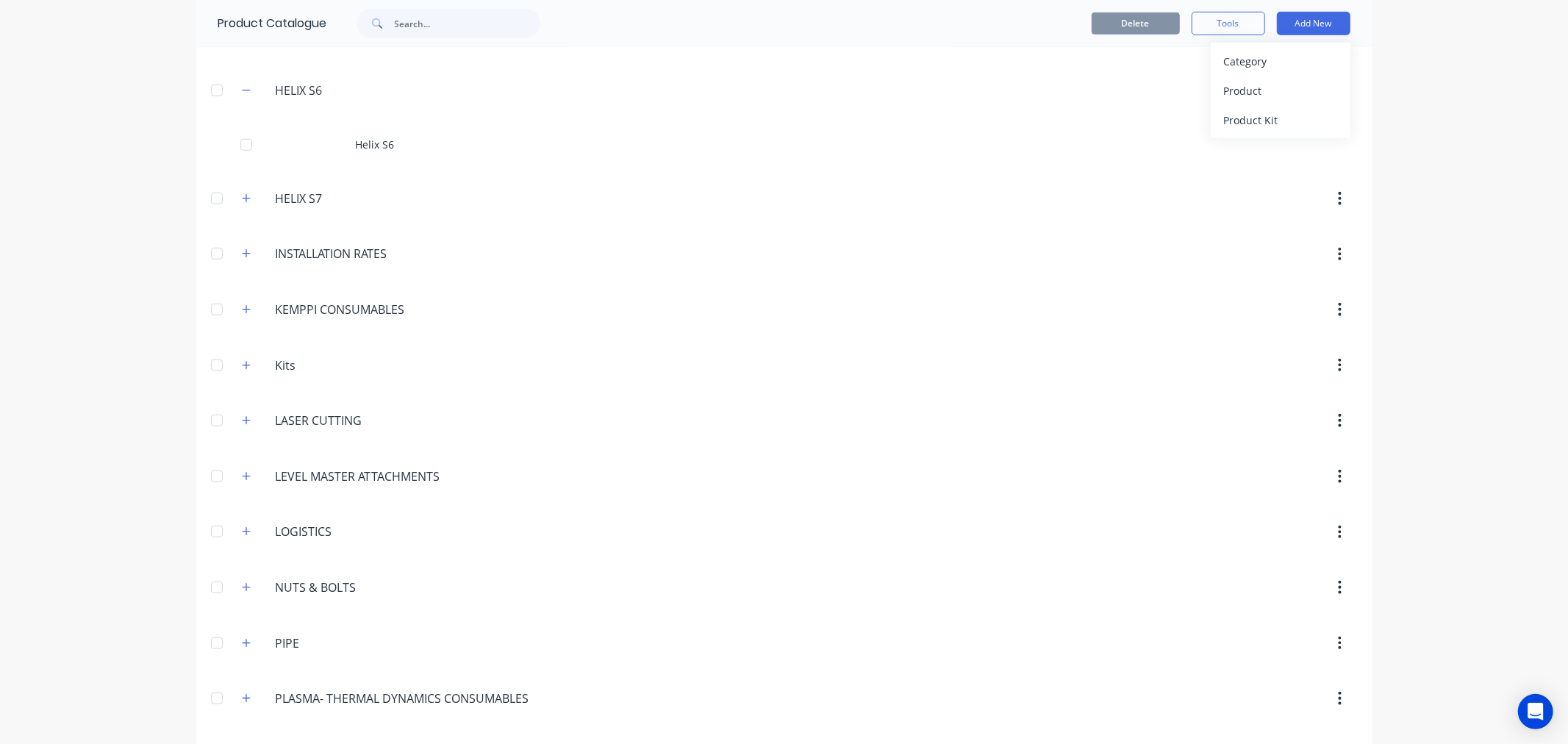
click at [68, 498] on div "dashboard products sales purchasing productivity dashboard products Product Cat…" at bounding box center [784, 372] width 1568 height 744
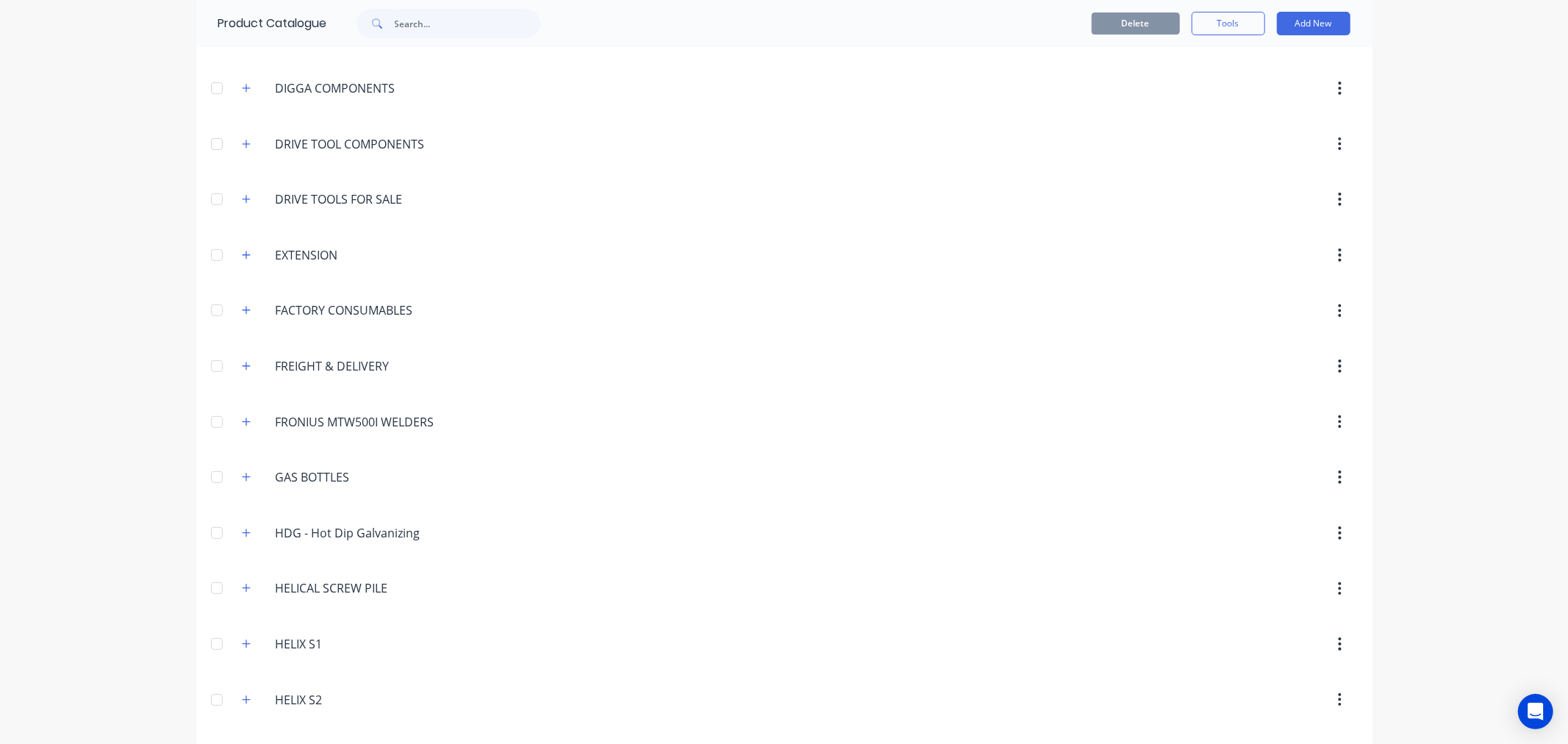
scroll to position [202, 0]
click at [402, 18] on input "text" at bounding box center [467, 23] width 145 height 29
paste input "AASW-C-140x350x12"
type input "AASW-C-140x350x12"
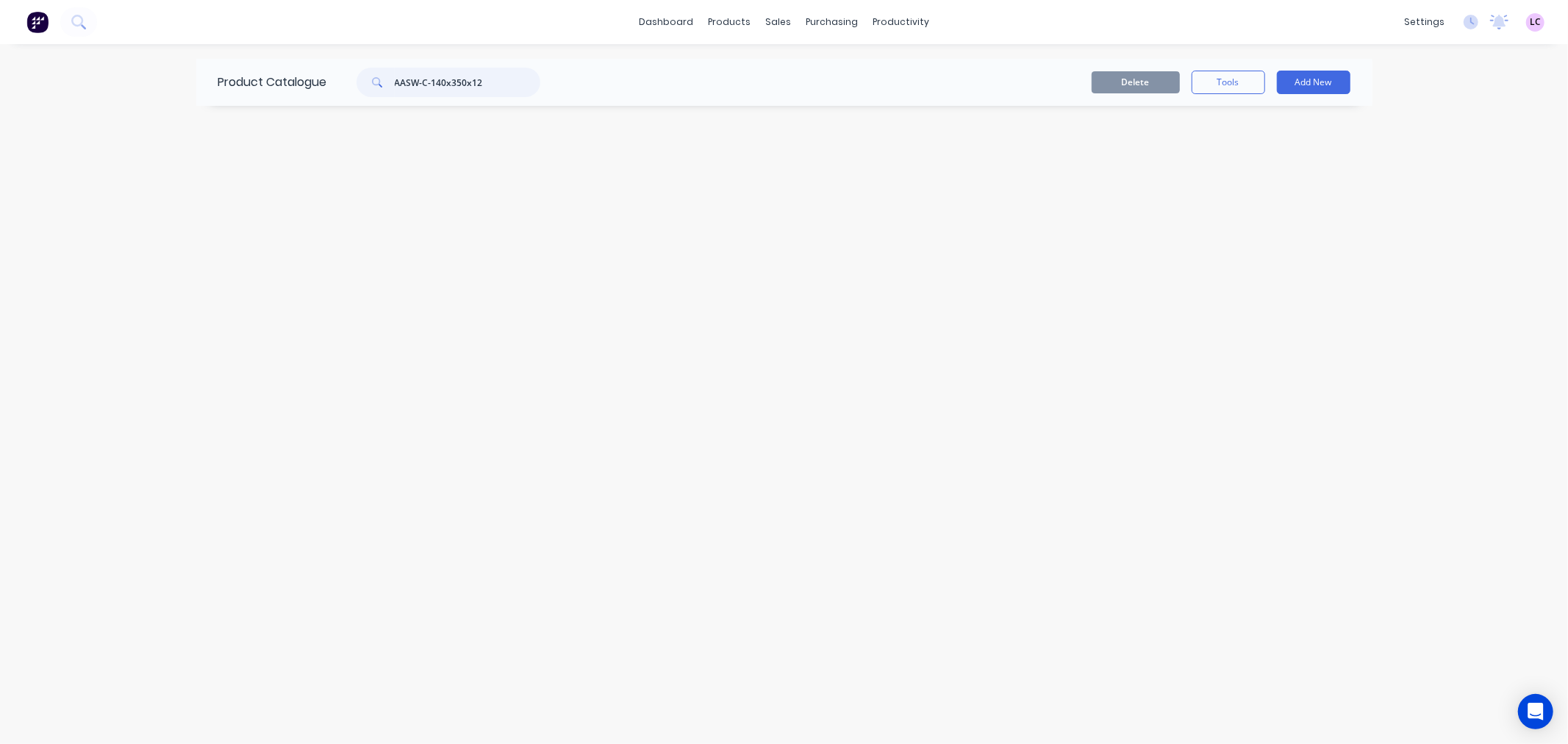
drag, startPoint x: 507, startPoint y: 82, endPoint x: 159, endPoint y: 68, distance: 348.3
click at [164, 68] on div "dashboard products sales purchasing productivity dashboard products Product Cat…" at bounding box center [784, 372] width 1568 height 744
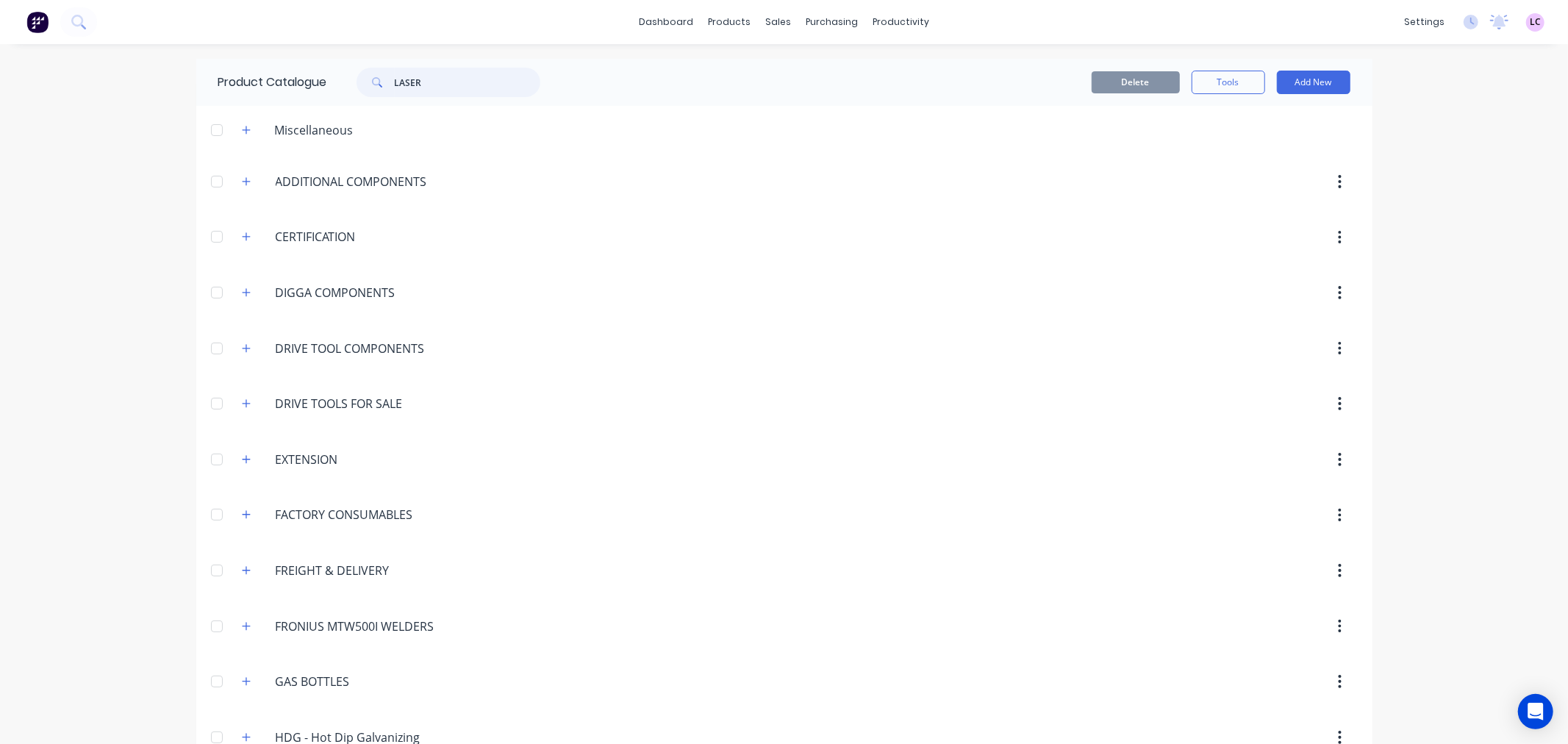
type input "LASER"
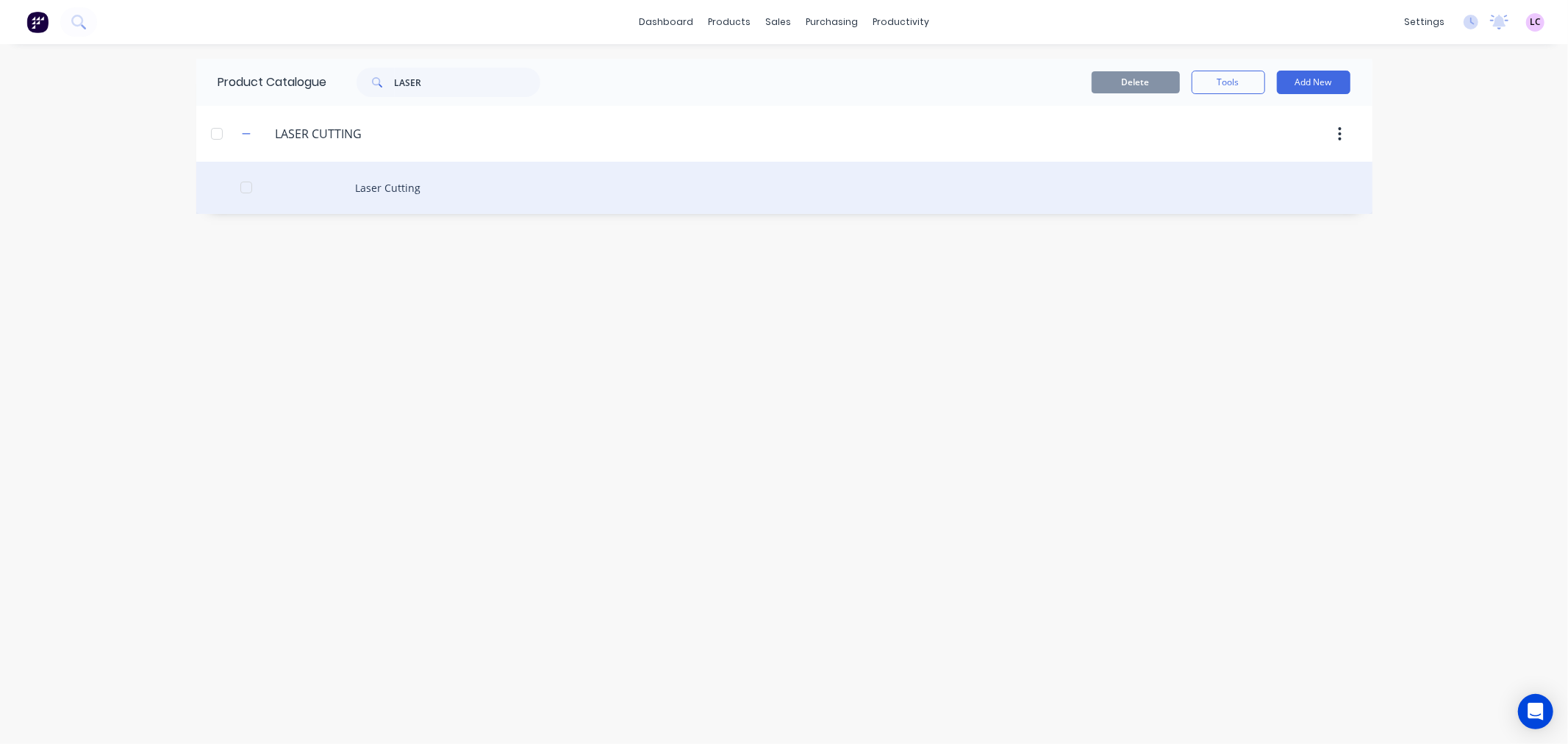
click at [412, 179] on div "Laser Cutting" at bounding box center [784, 188] width 1176 height 52
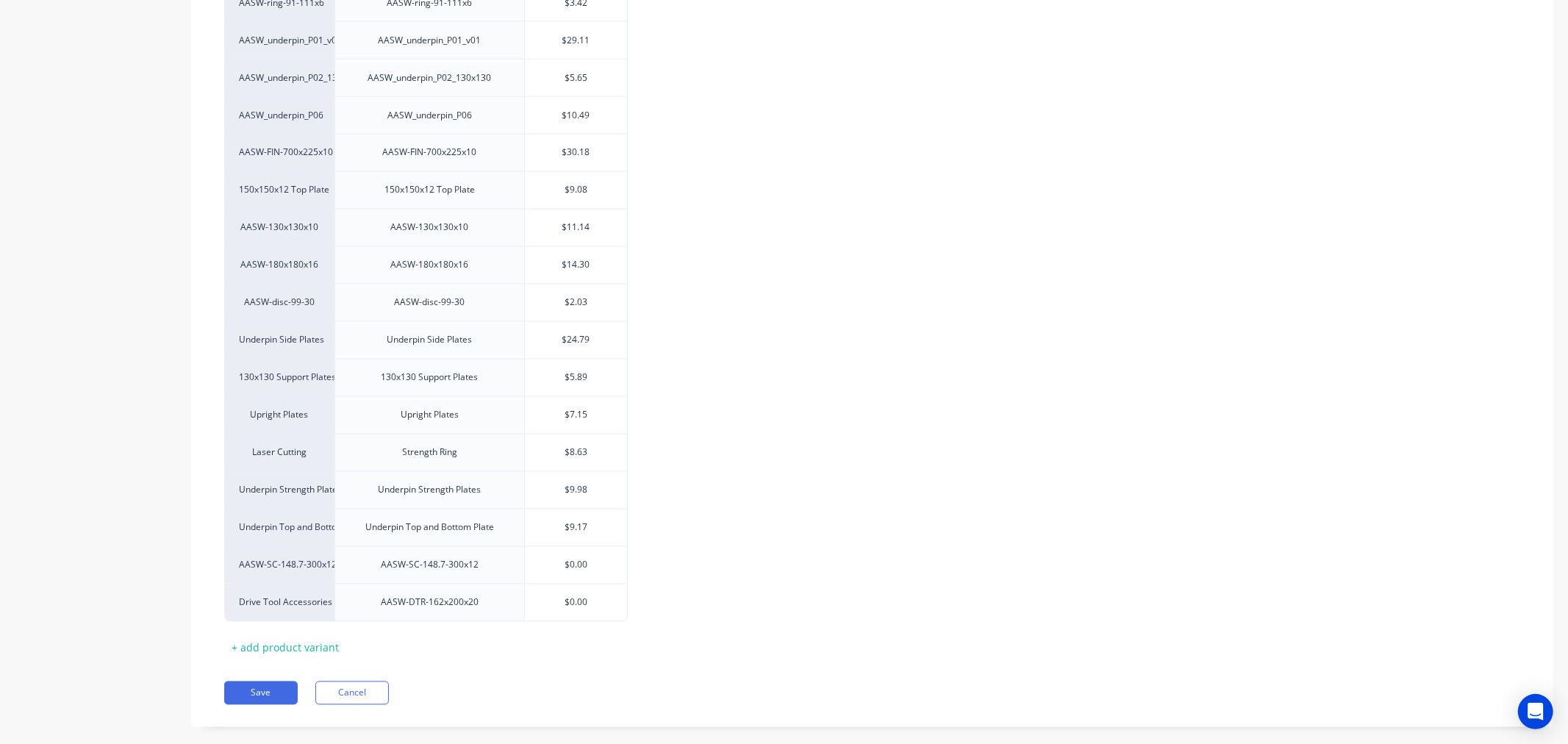
scroll to position [2233, 0]
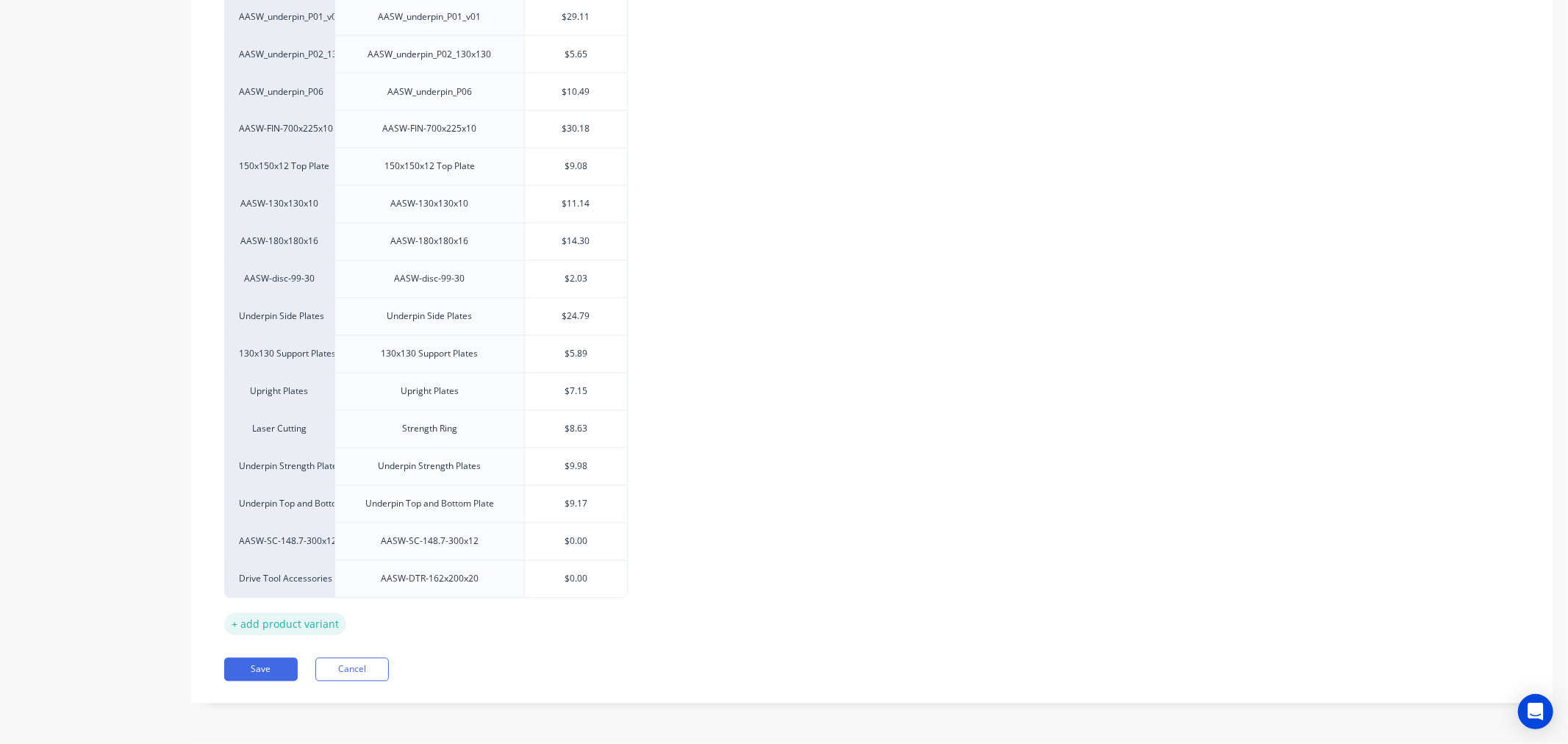
click at [314, 622] on div "+ add product variant" at bounding box center [285, 625] width 122 height 23
type textarea "x"
click at [412, 619] on div at bounding box center [430, 612] width 74 height 19
paste div
click at [294, 622] on div "Search..." at bounding box center [279, 612] width 110 height 38
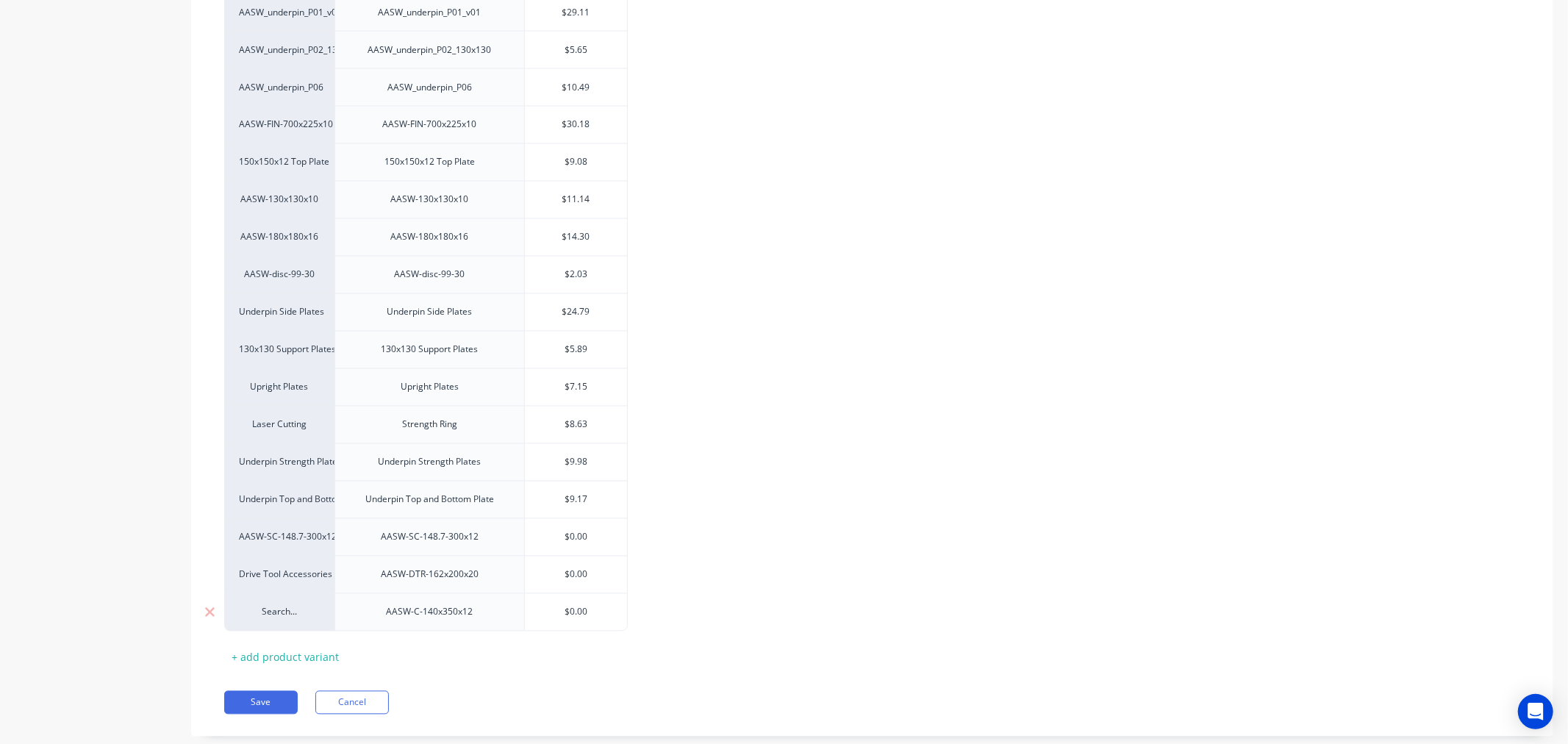
click at [282, 616] on div "Search..." at bounding box center [279, 612] width 81 height 13
type textarea "x"
click at [287, 611] on div "Search..." at bounding box center [279, 612] width 81 height 13
type input "LASER"
click at [287, 547] on button "Laser Cutting" at bounding box center [312, 549] width 145 height 22
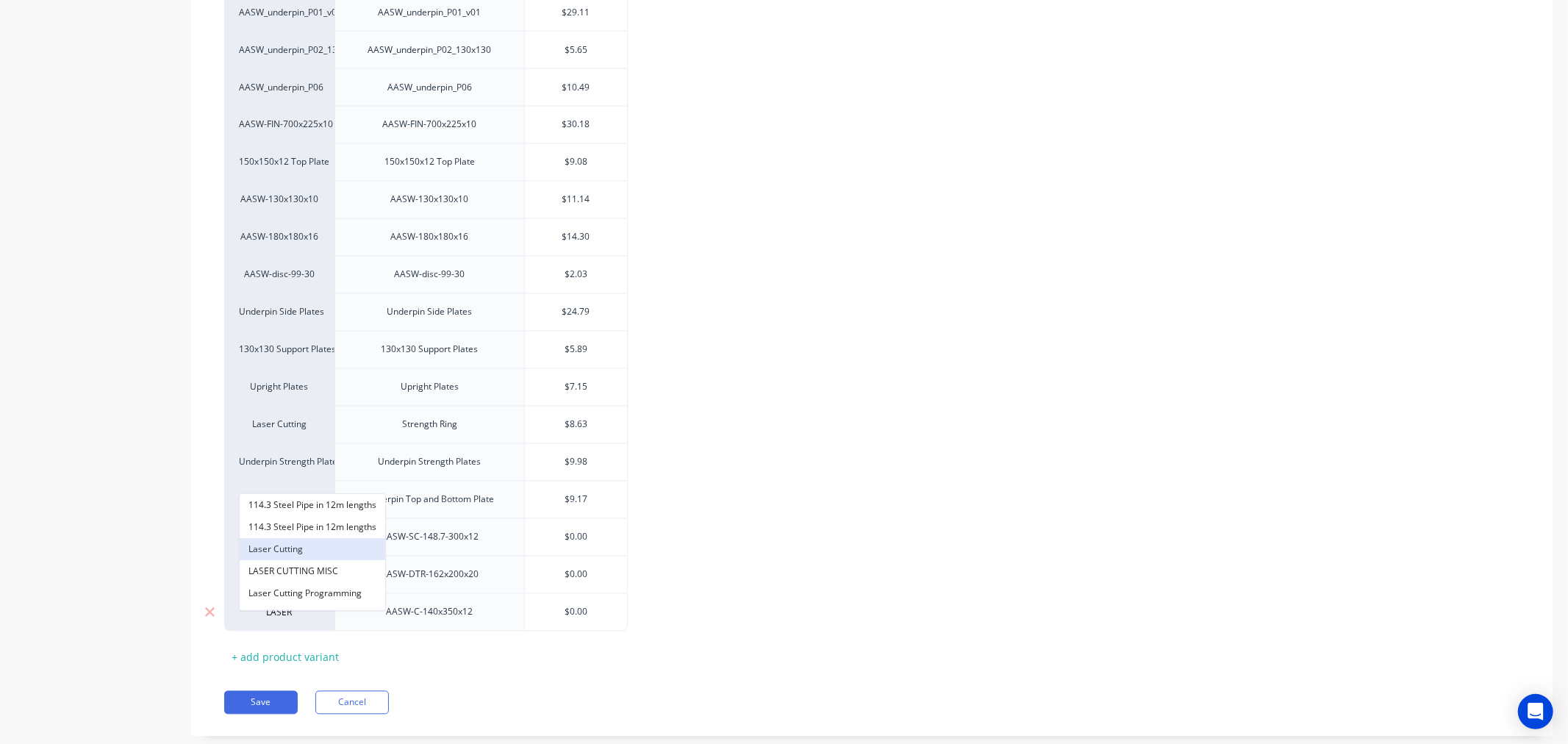
type textarea "x"
click at [566, 619] on input "$0.00" at bounding box center [575, 612] width 102 height 13
type input "6"
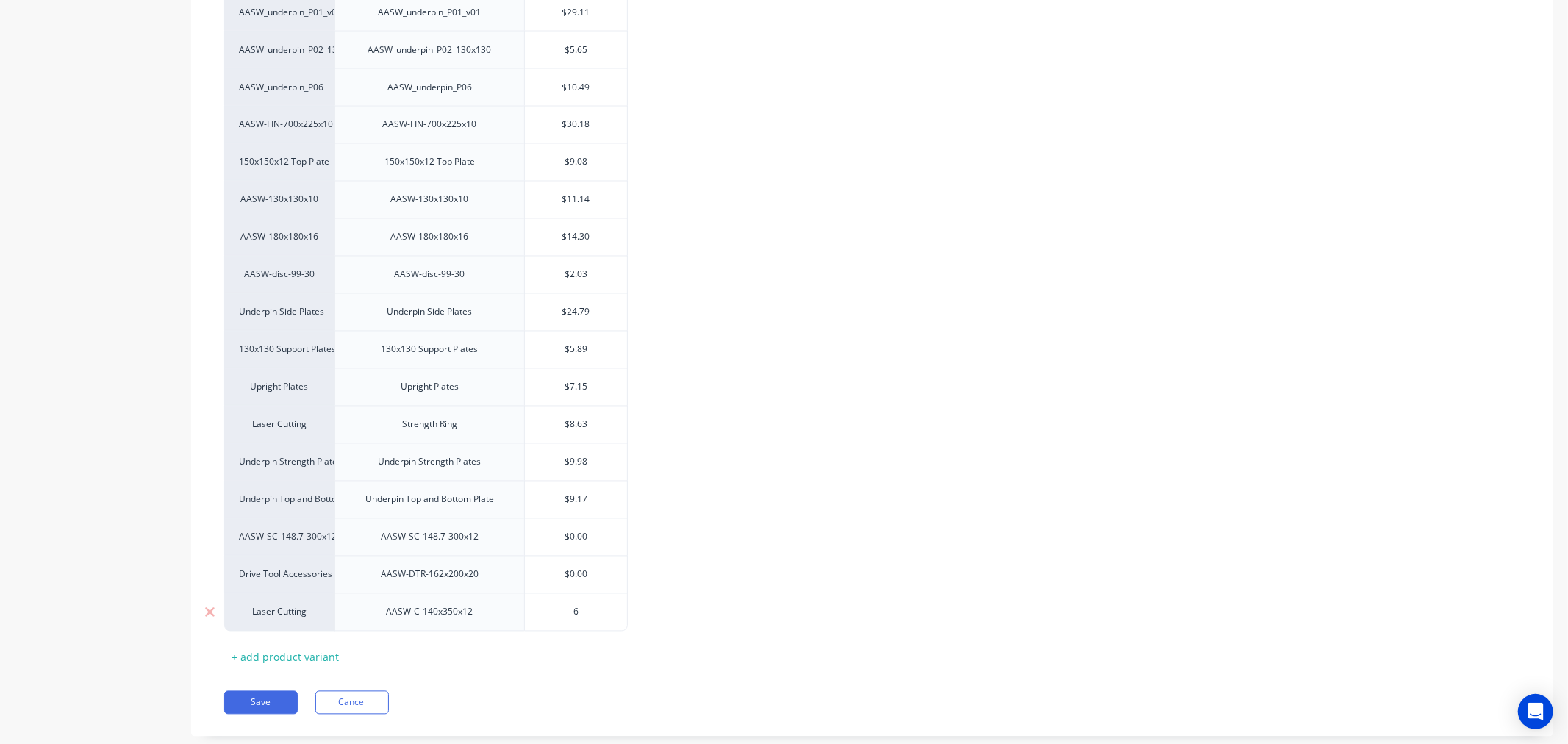
type textarea "x"
type input "66"
type textarea "x"
type input "662"
type textarea "x"
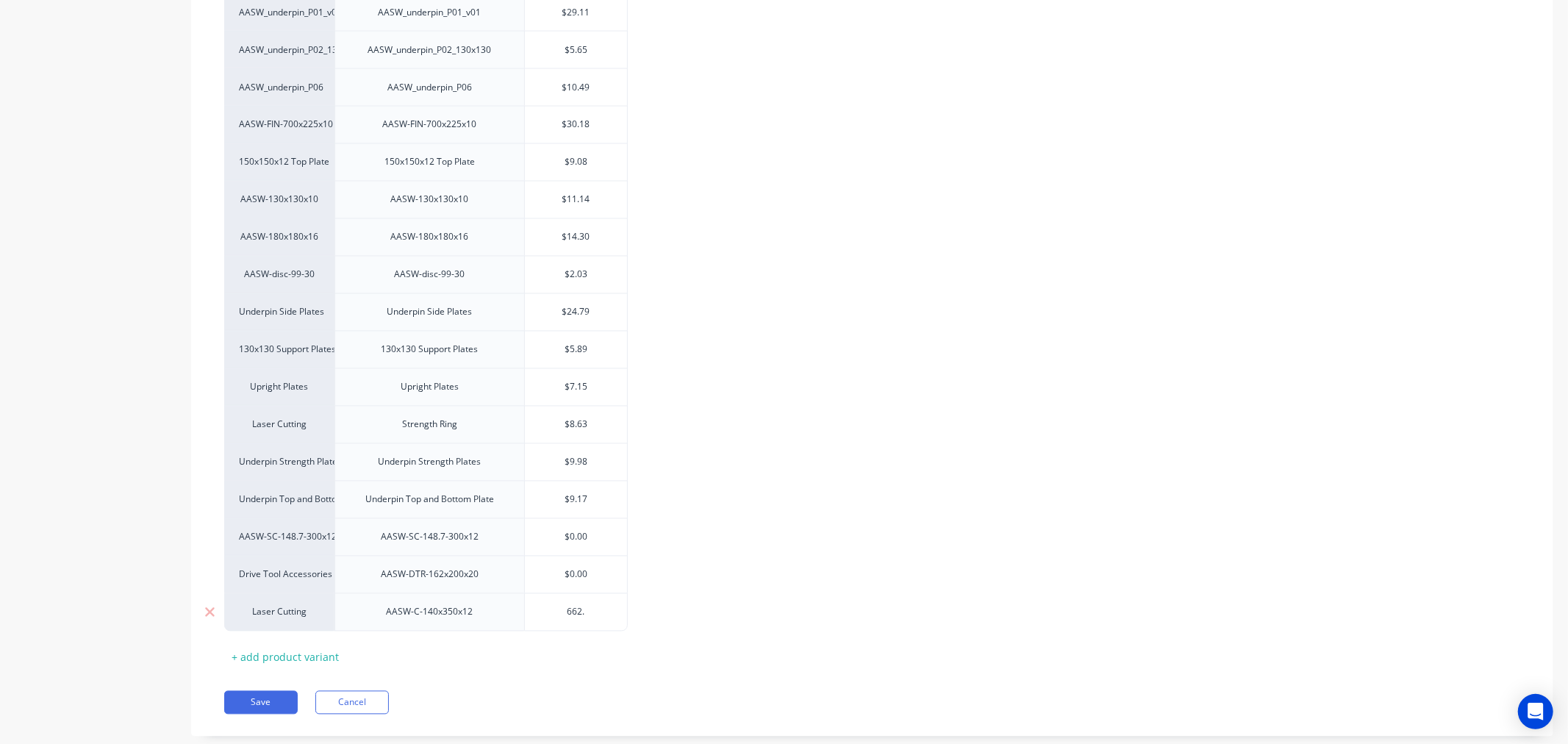
type input "662.4"
type textarea "x"
type input "662.42"
click at [270, 710] on button "Save" at bounding box center [261, 702] width 74 height 24
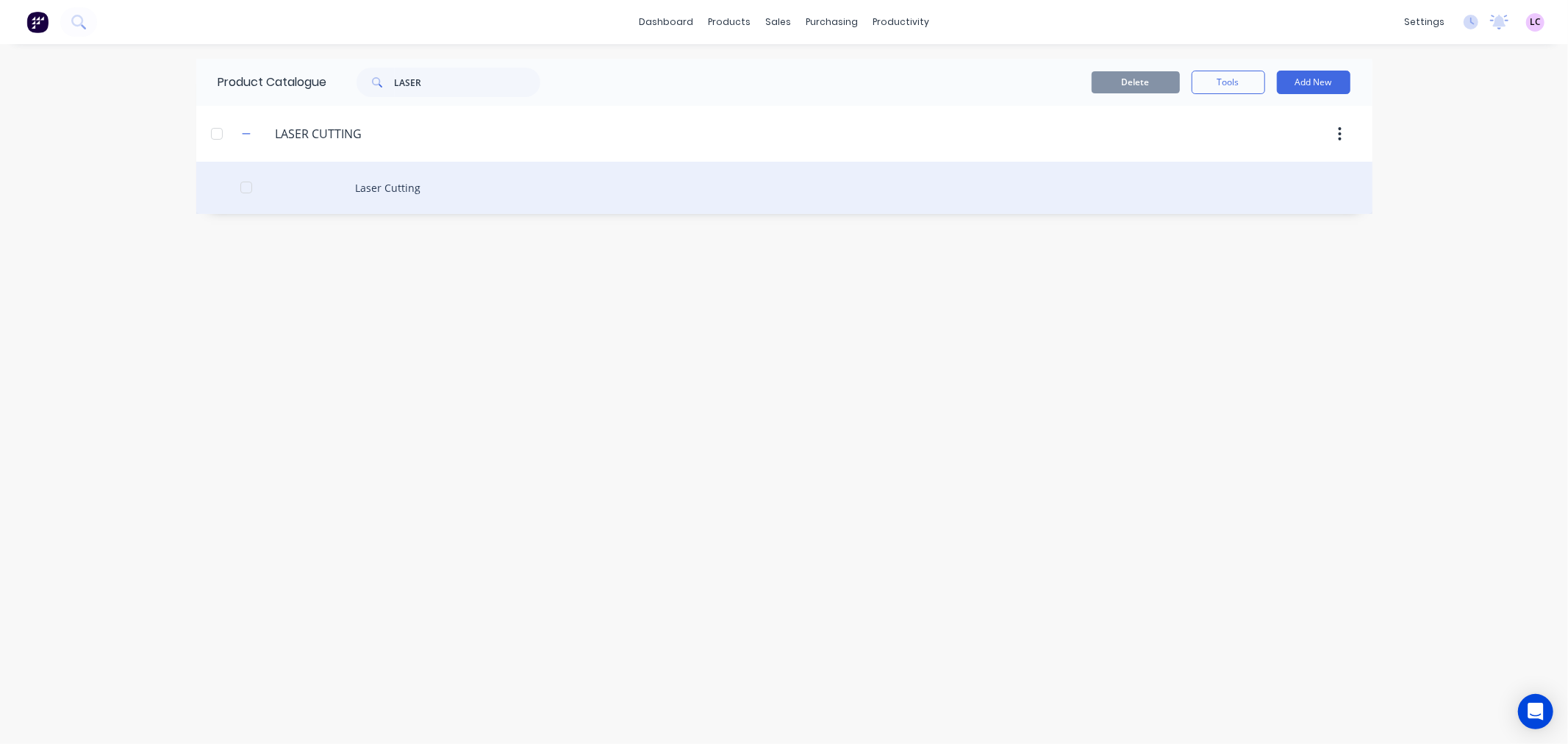
click at [378, 202] on div "Laser Cutting" at bounding box center [784, 188] width 1176 height 52
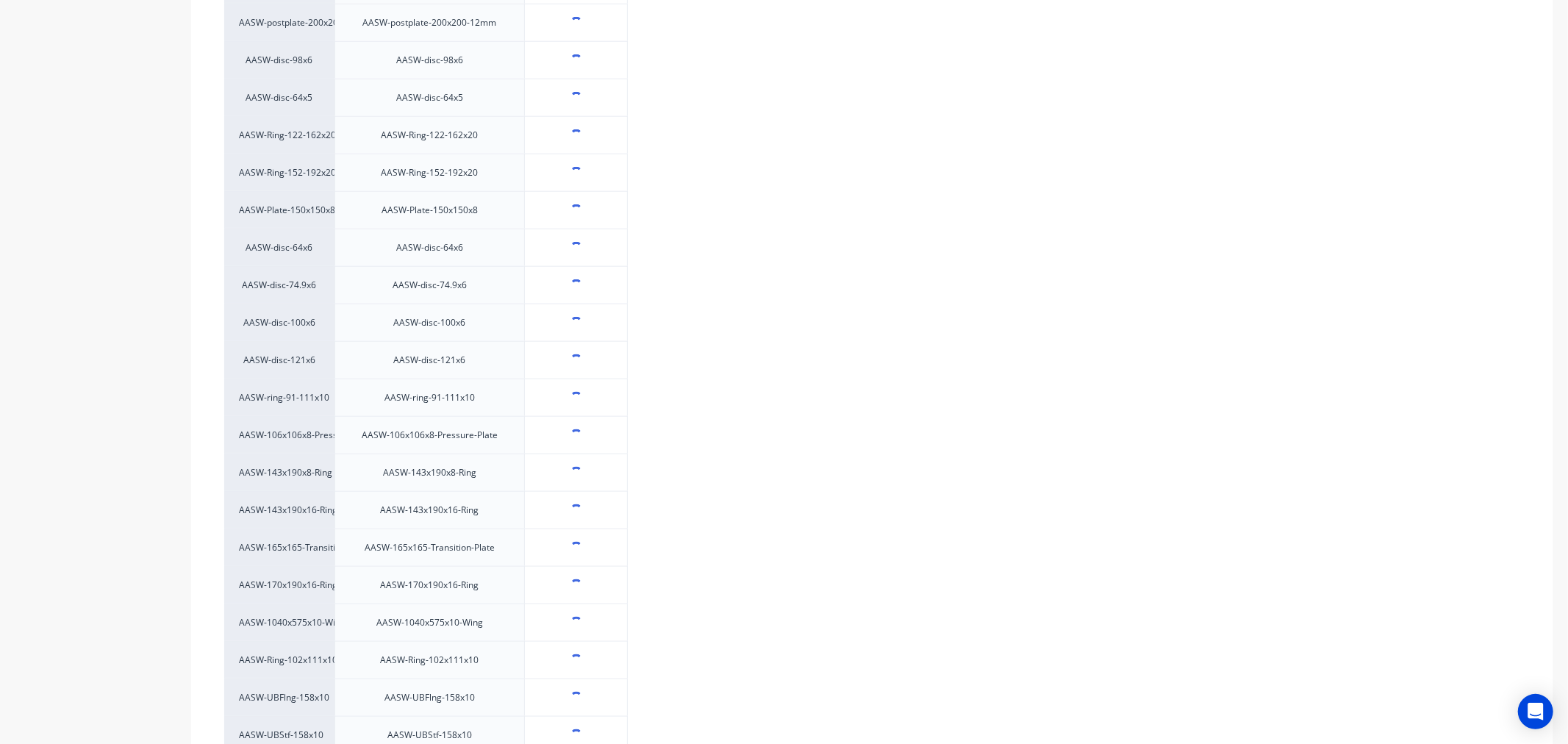
type textarea "x"
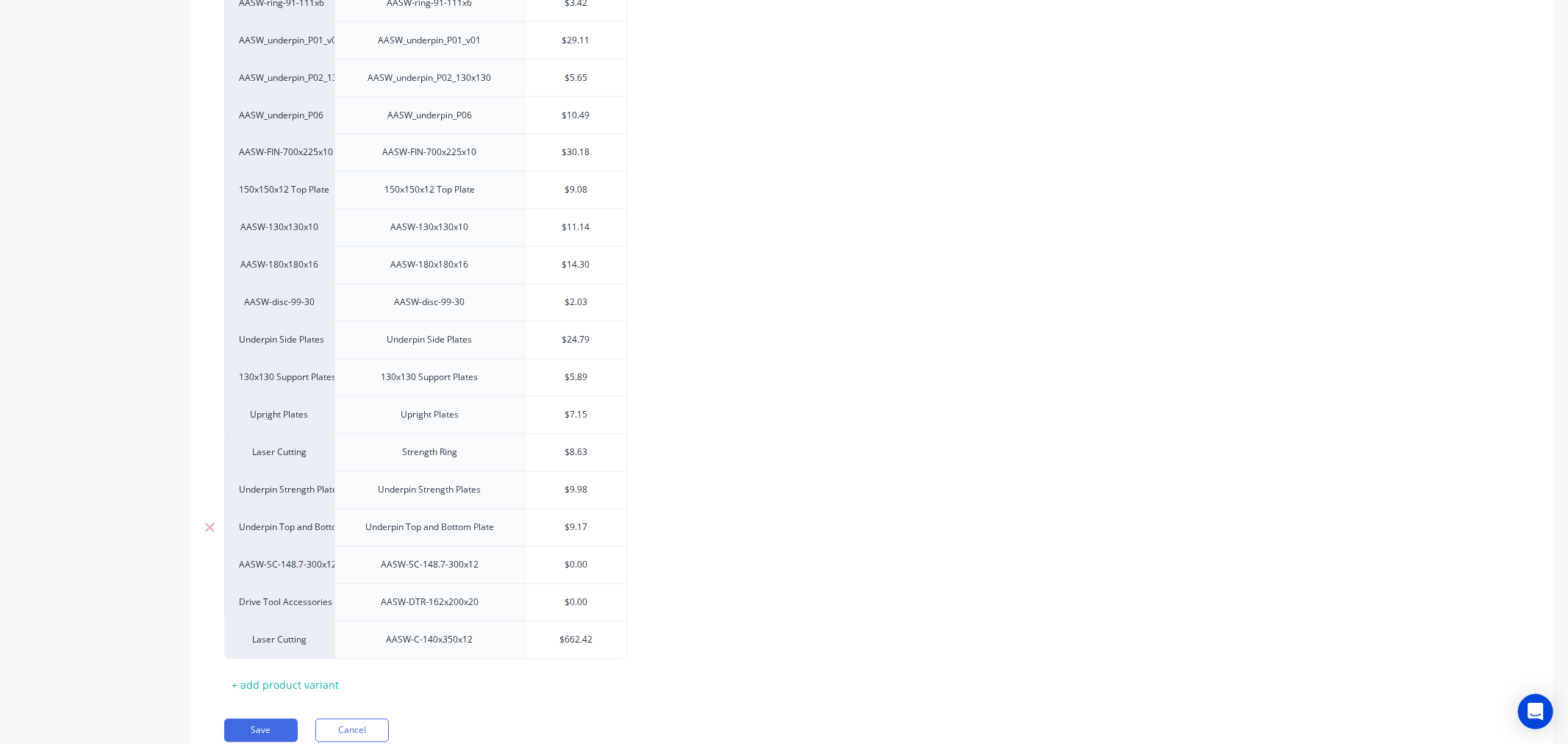
scroll to position [2271, 0]
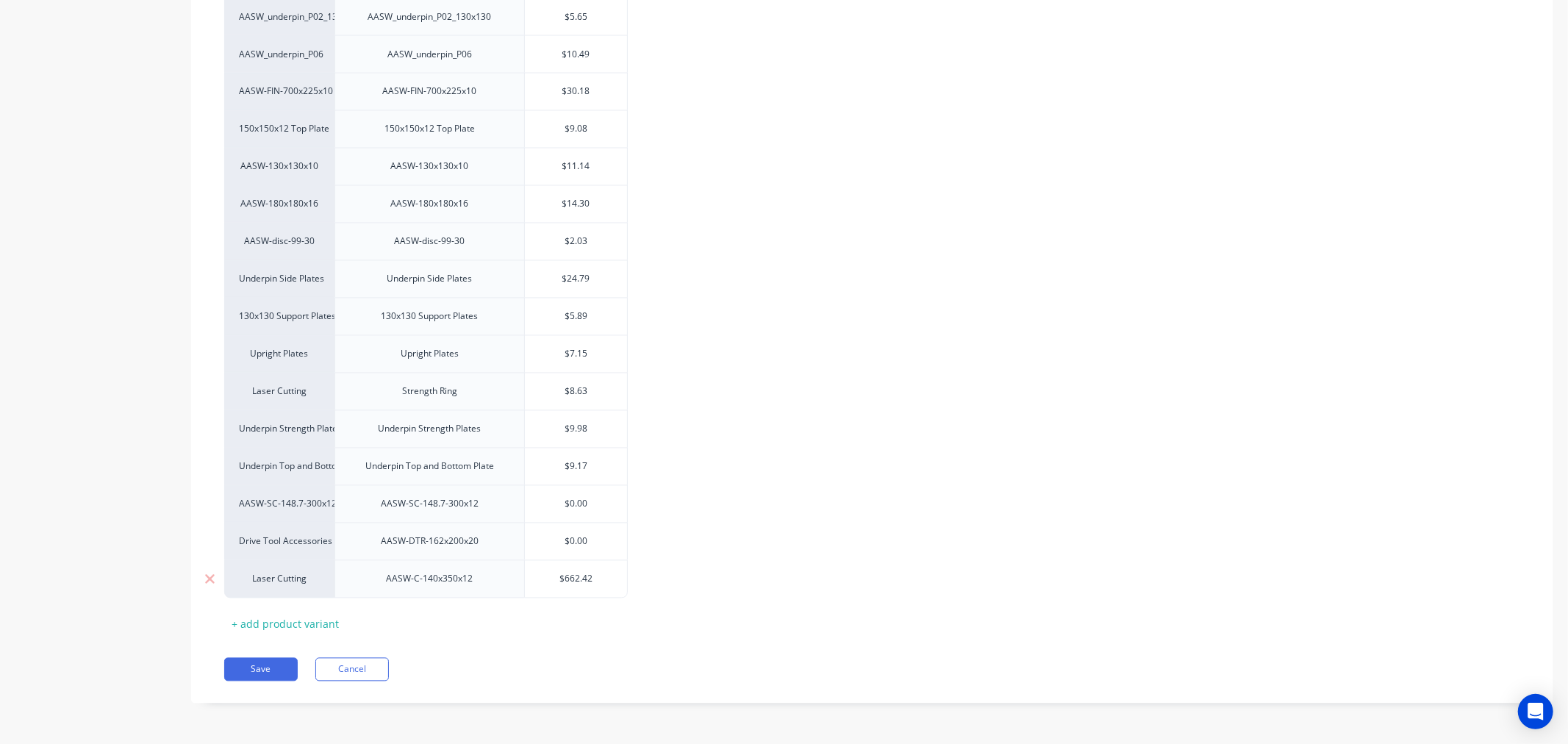
click at [585, 576] on input "$662.42" at bounding box center [575, 579] width 102 height 13
type input "$3"
type textarea "x"
type input "$30.11"
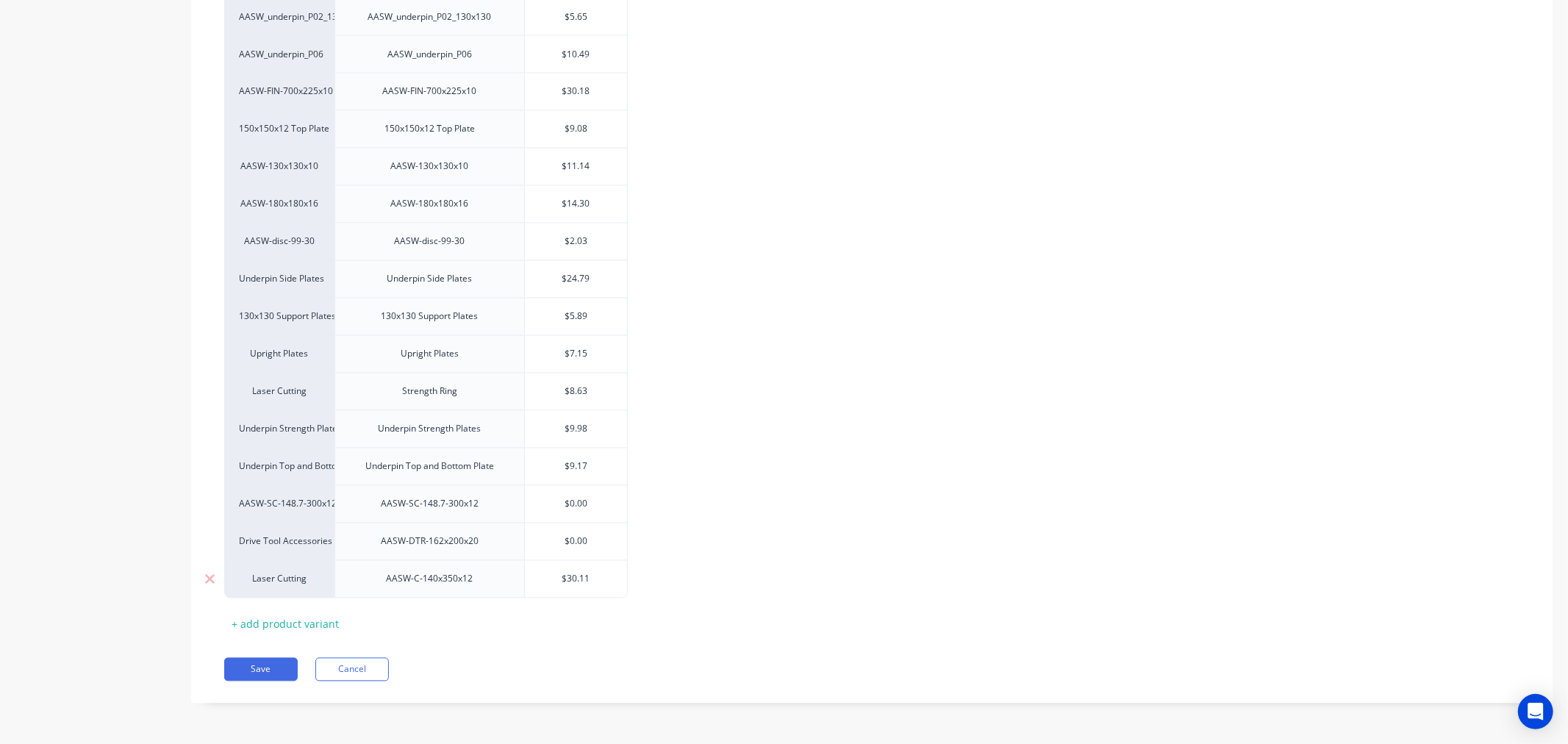
type textarea "x"
type input "$30.11"
click at [260, 670] on button "Save" at bounding box center [261, 669] width 74 height 24
type textarea "x"
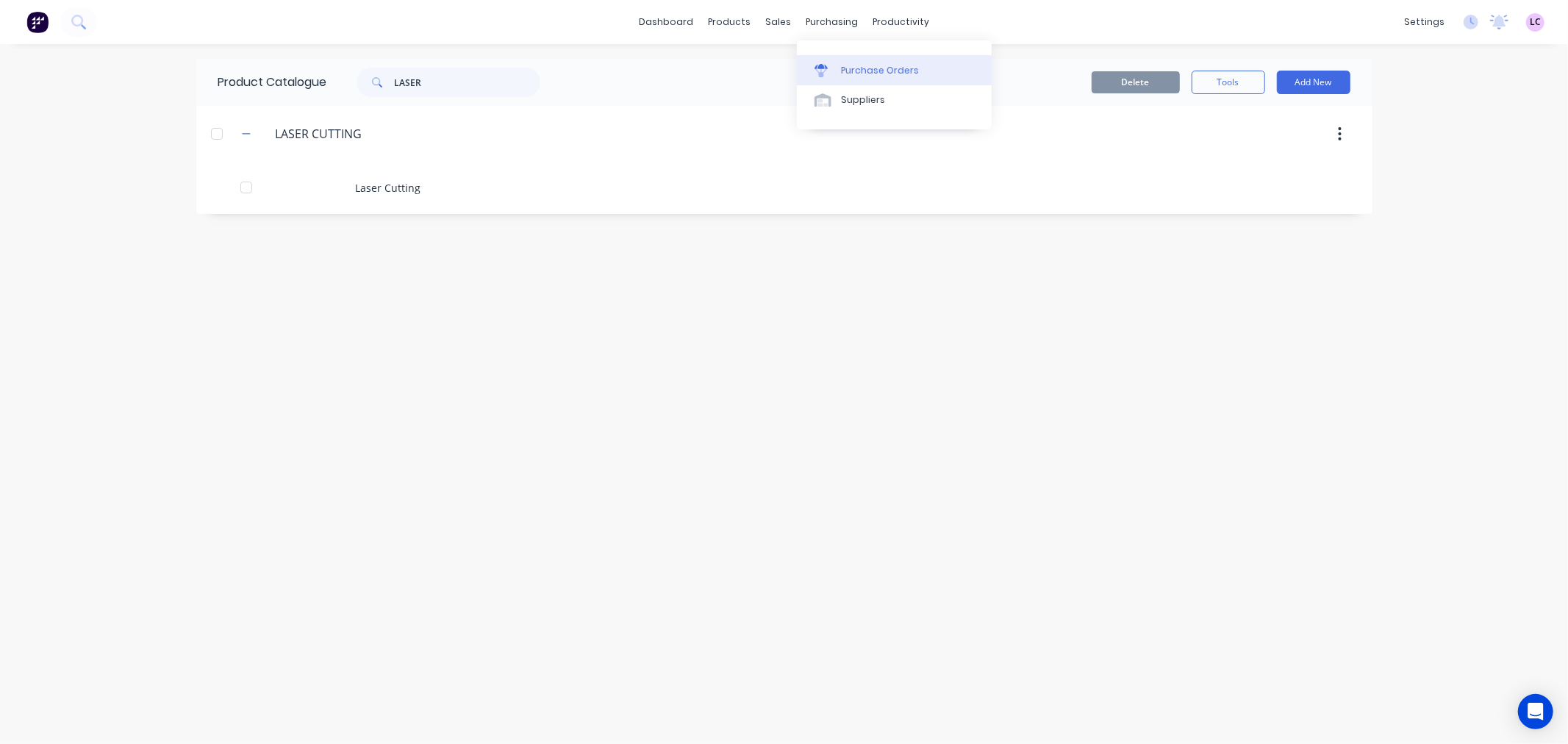
click at [851, 74] on div "Purchase Orders" at bounding box center [879, 70] width 78 height 13
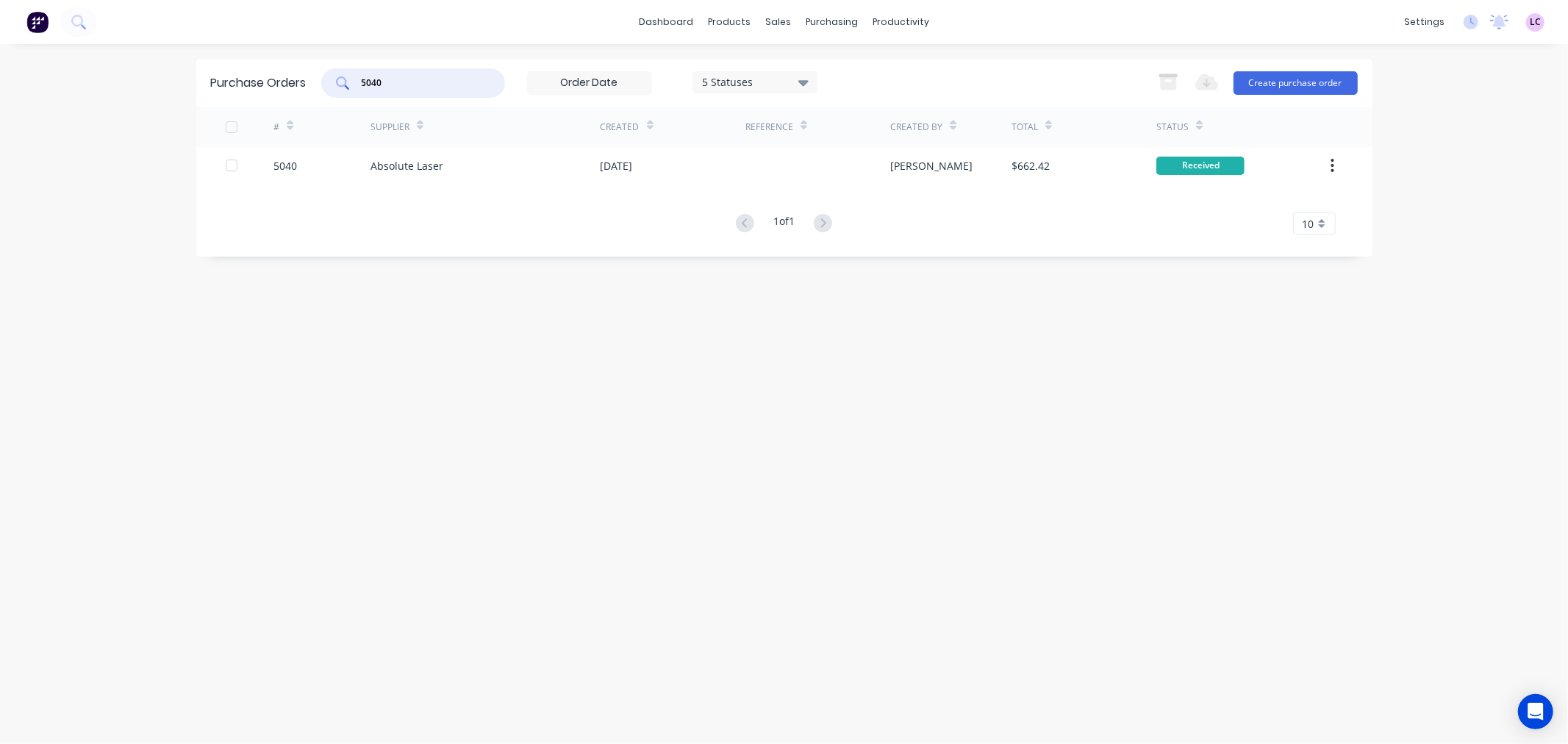
drag, startPoint x: 302, startPoint y: 98, endPoint x: 218, endPoint y: 98, distance: 84.0
click at [218, 98] on div "Purchase Orders 5040 5 Statuses 5 Statuses Export to Excel (XLSX) Create purcha…" at bounding box center [784, 82] width 1176 height 48
type input "5038"
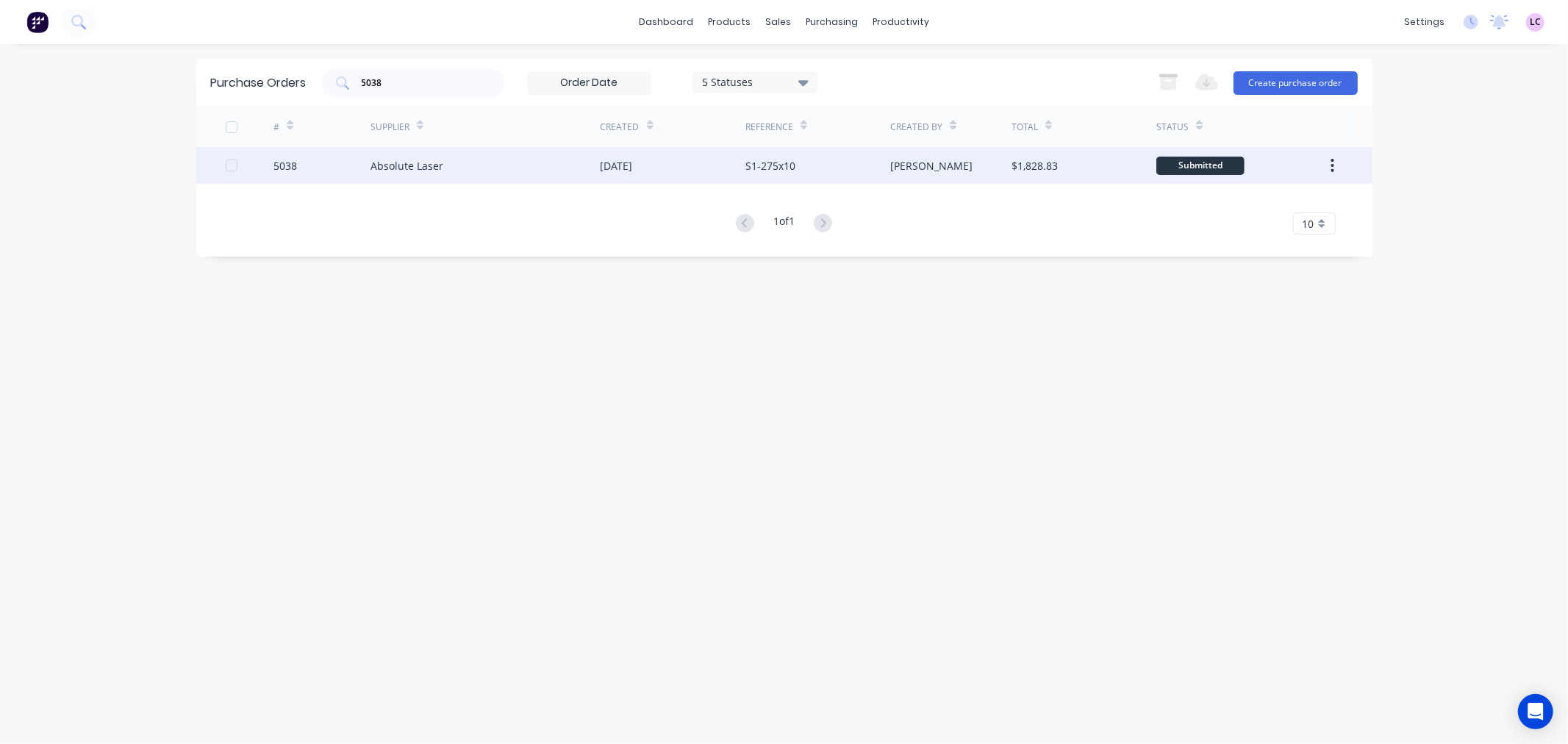
click at [399, 162] on div "Absolute Laser" at bounding box center [406, 165] width 73 height 15
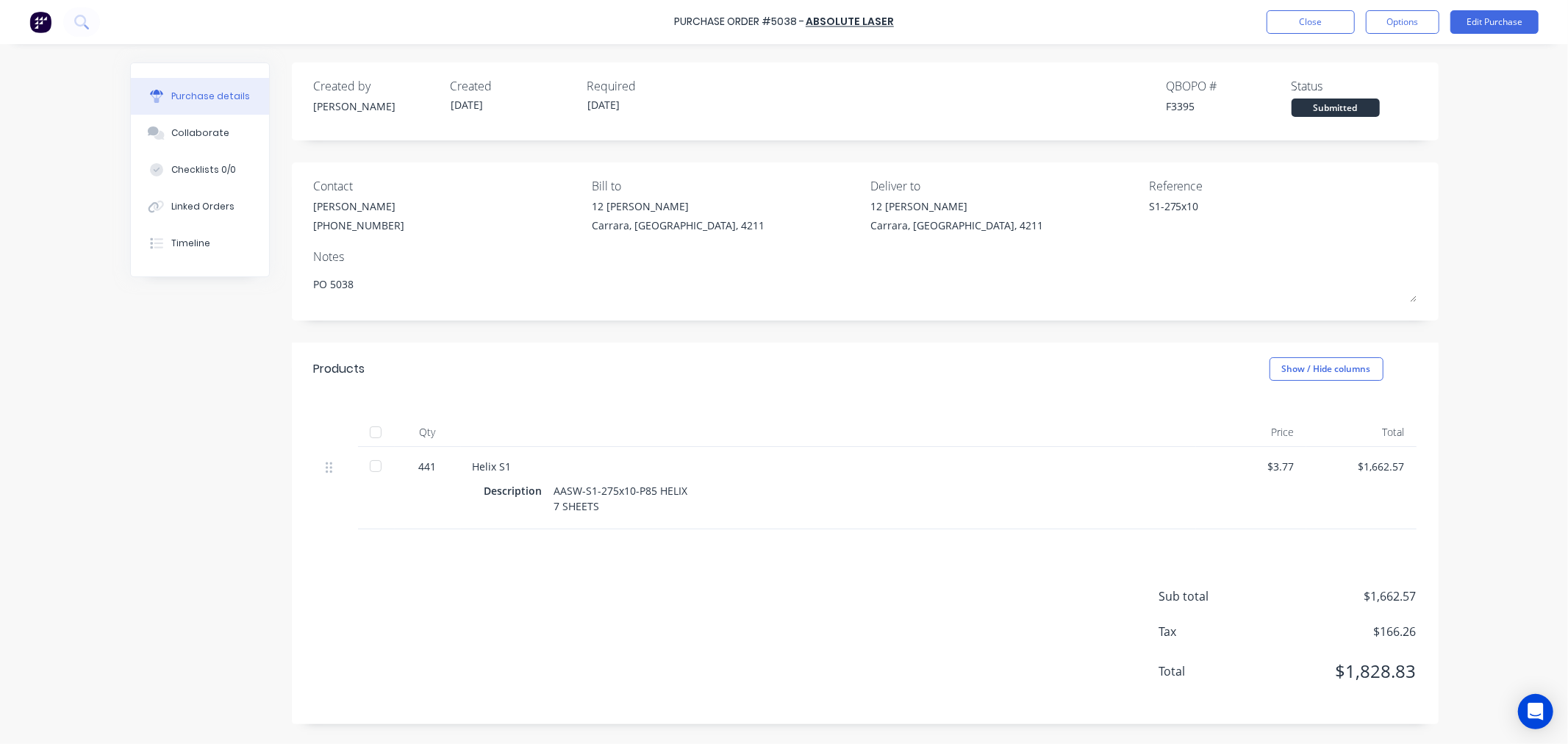
click at [375, 432] on div at bounding box center [375, 432] width 29 height 29
type textarea "x"
click at [1323, 25] on button "Close" at bounding box center [1310, 22] width 88 height 24
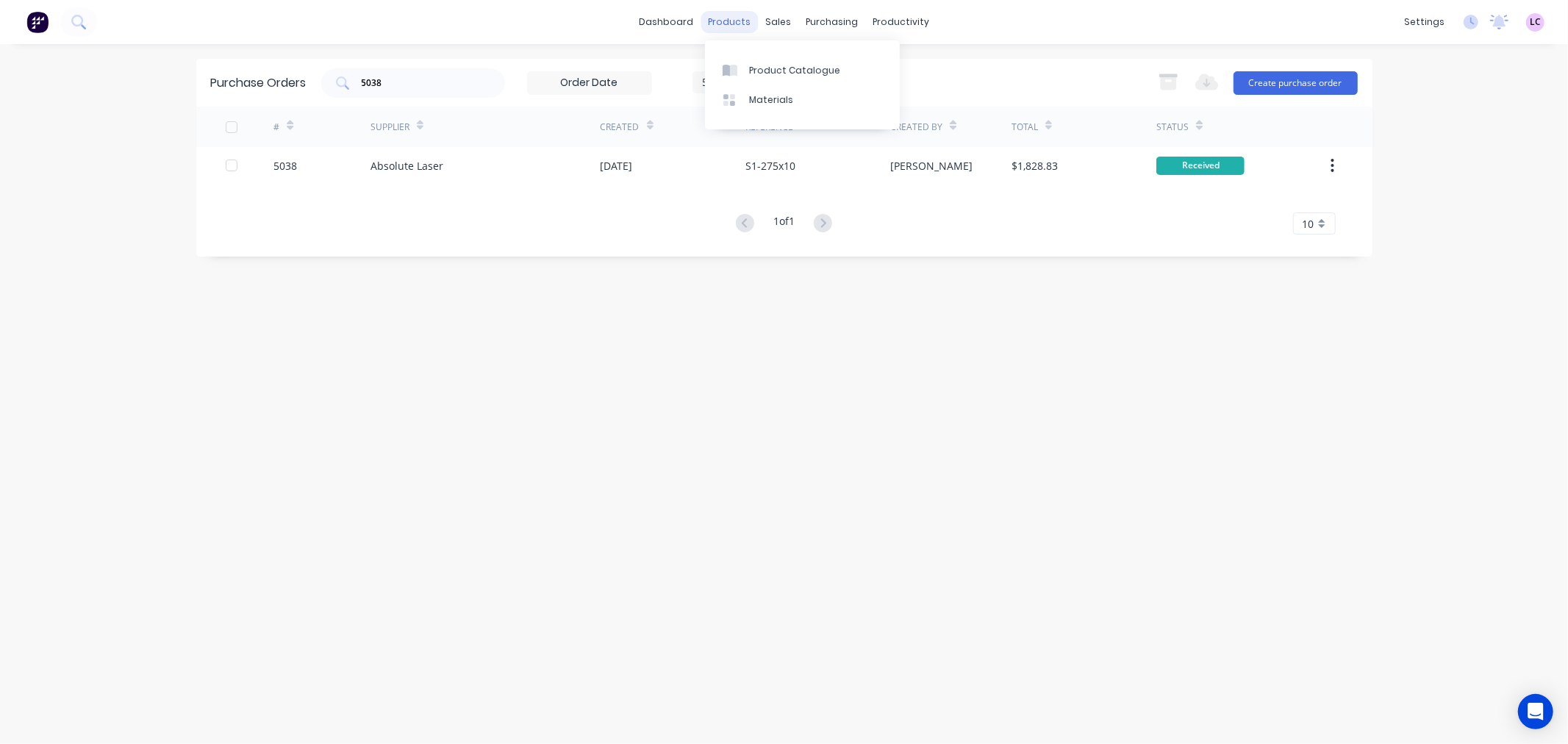
click at [736, 30] on div "products" at bounding box center [729, 22] width 58 height 22
click at [749, 58] on link "Product Catalogue" at bounding box center [802, 70] width 195 height 29
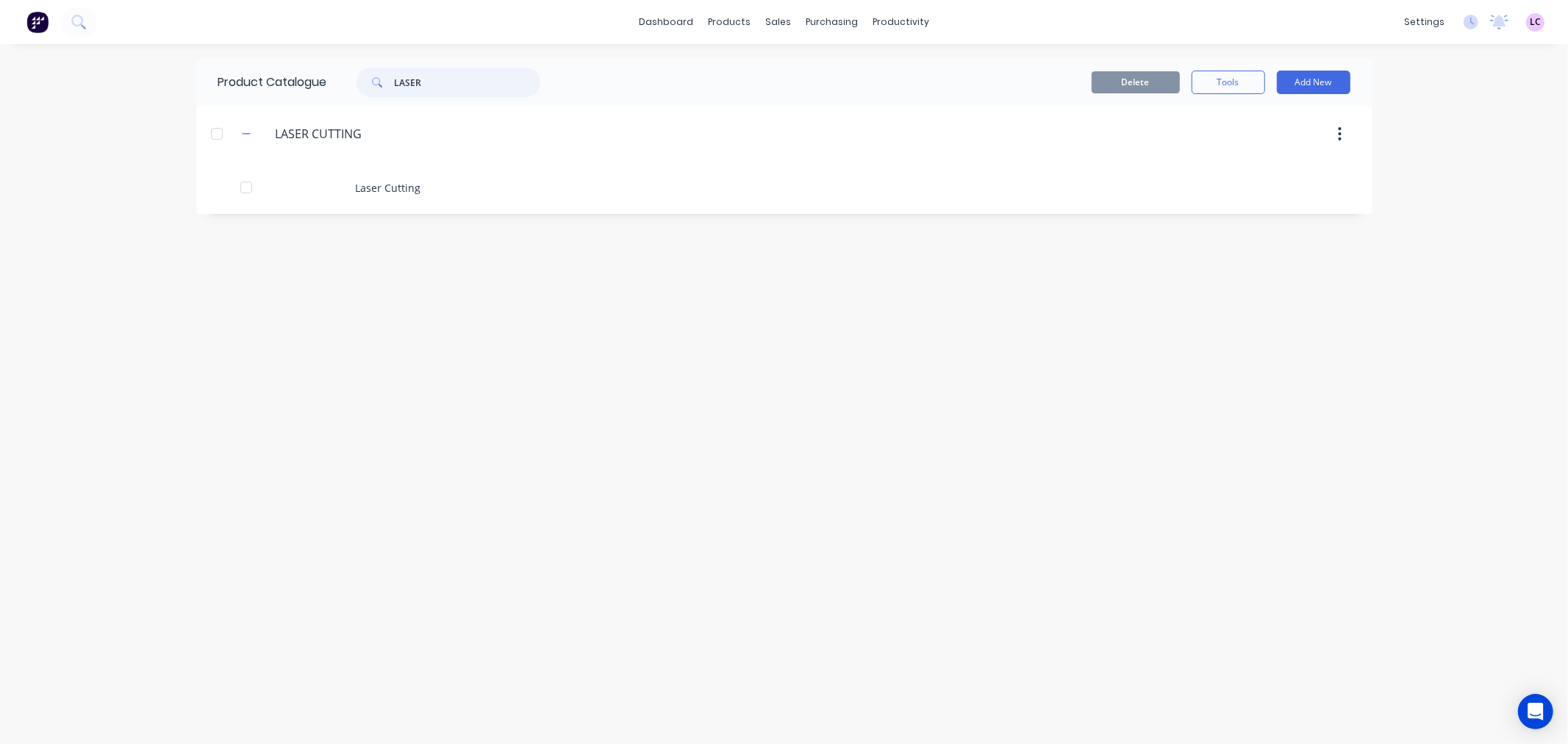
drag, startPoint x: 194, startPoint y: 95, endPoint x: 185, endPoint y: 95, distance: 9.0
click at [185, 95] on div "dashboard products sales purchasing productivity dashboard products Product Cat…" at bounding box center [784, 372] width 1568 height 744
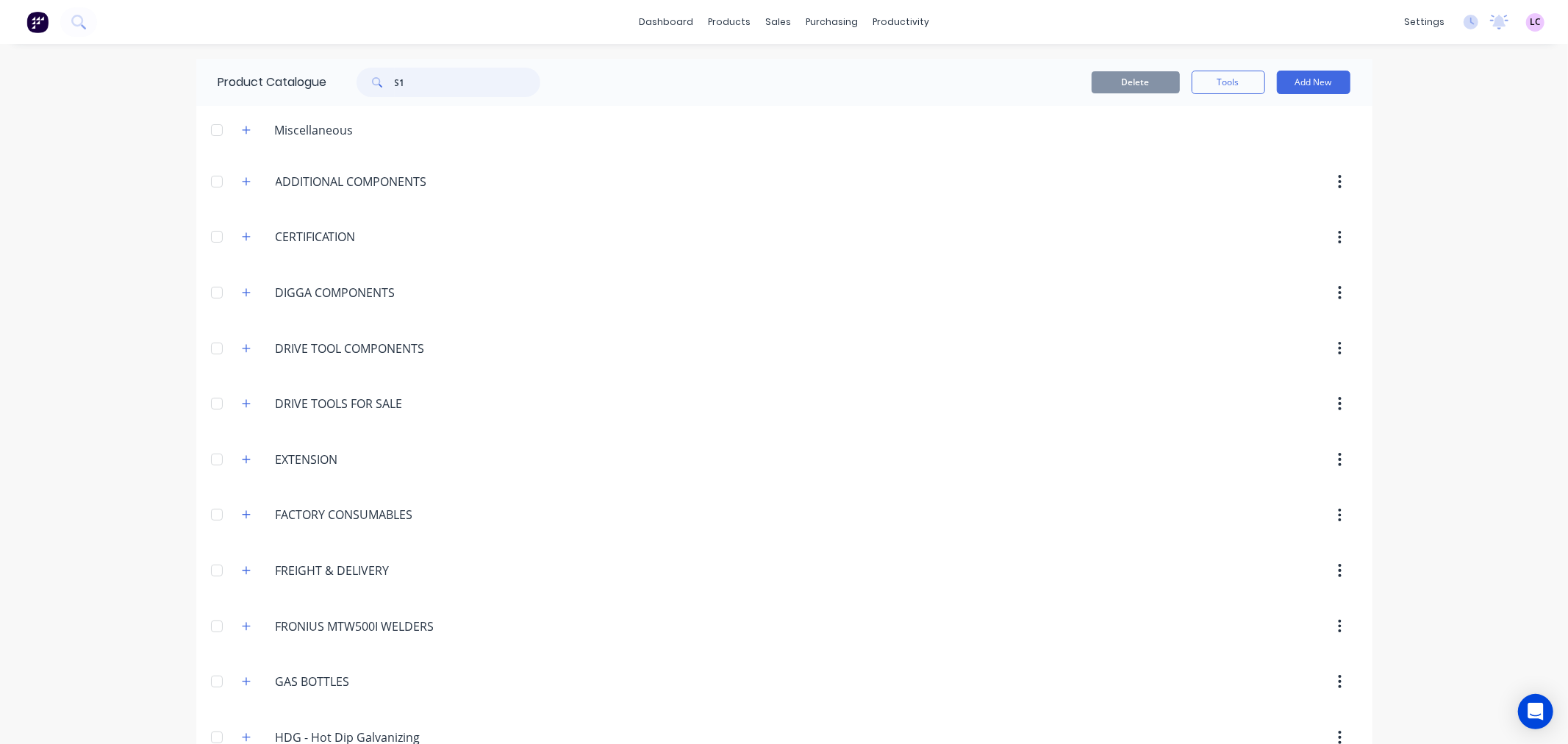
type input "S1"
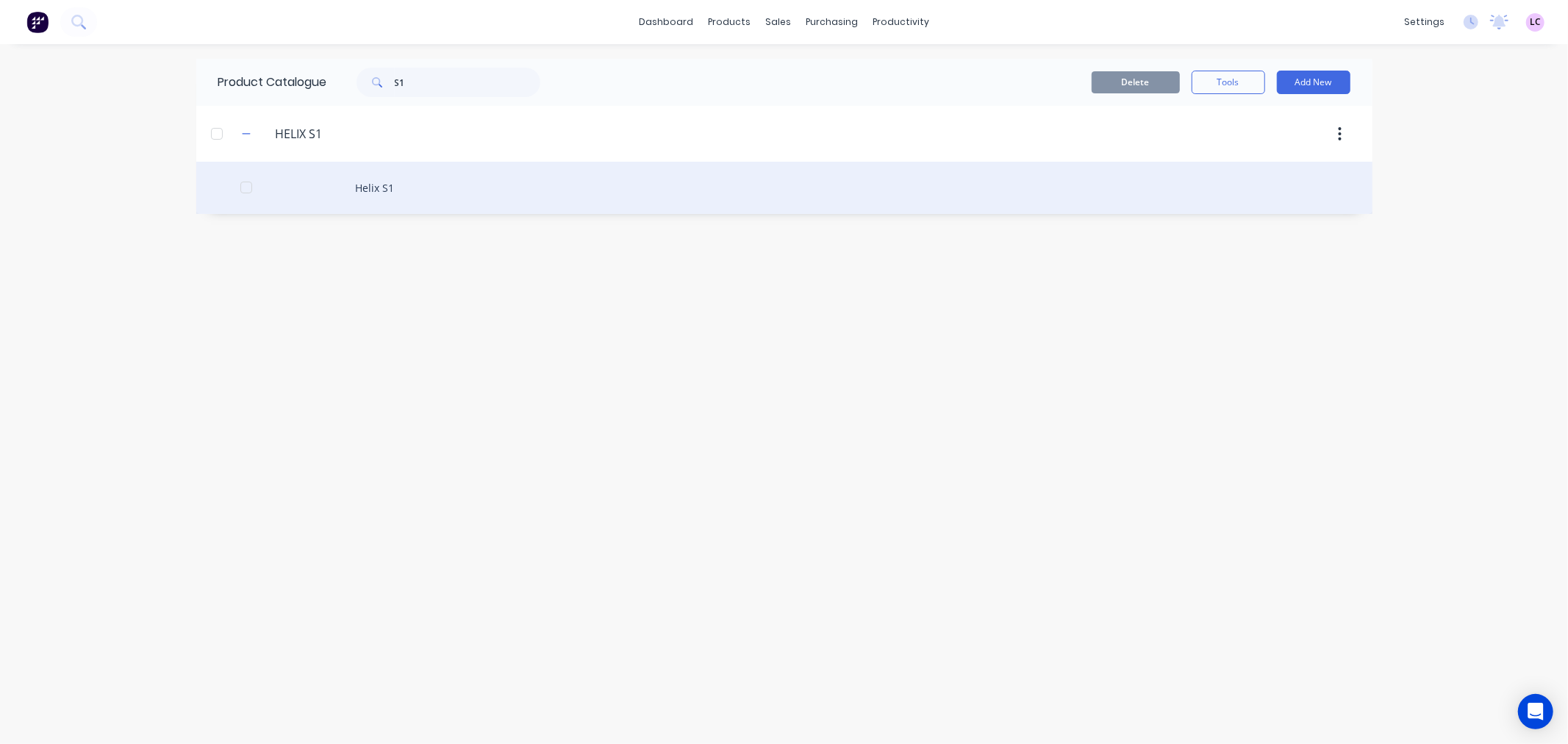
click at [384, 192] on div "Helix S1" at bounding box center [784, 188] width 1176 height 52
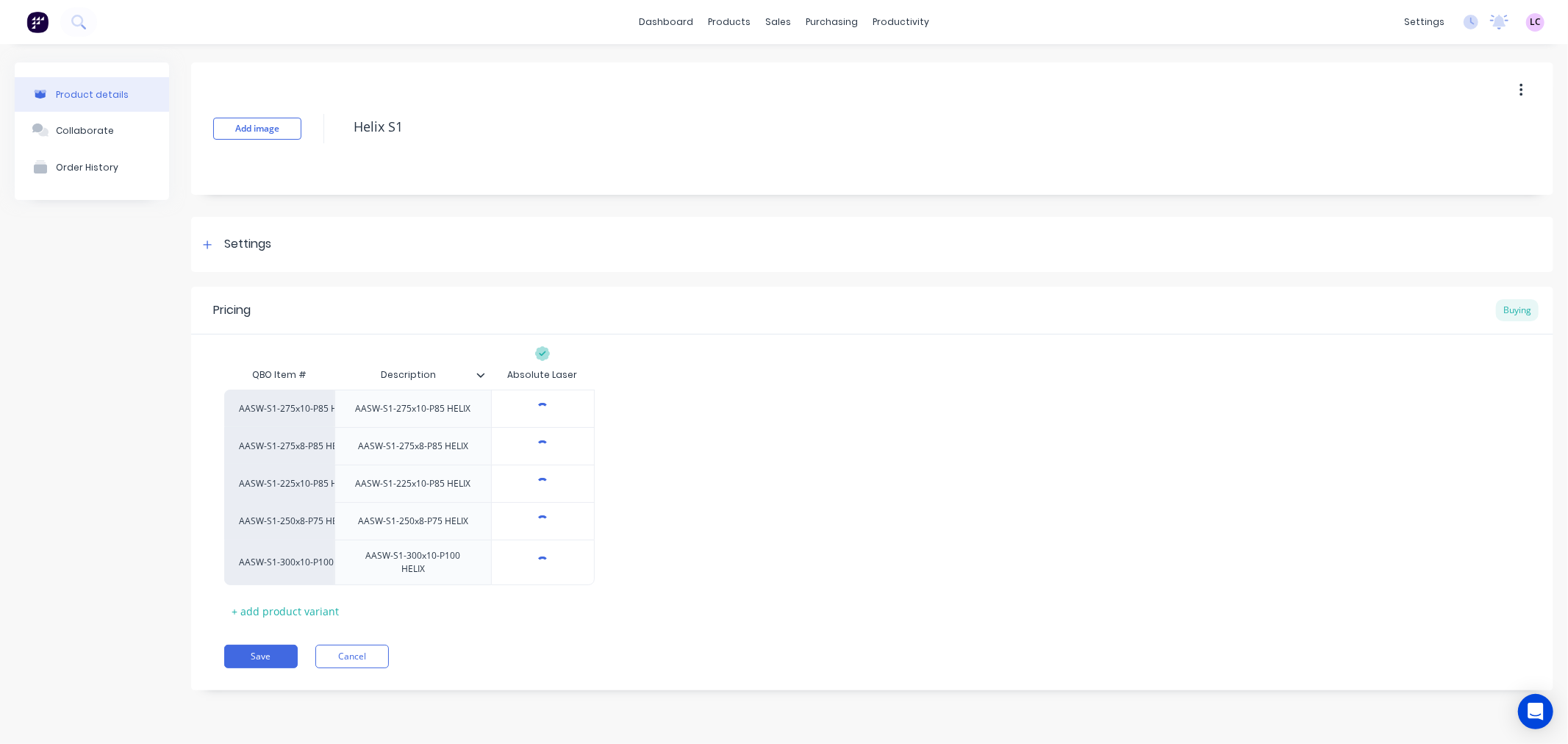
type textarea "x"
click at [553, 409] on input "$3.77" at bounding box center [542, 409] width 102 height 13
type input "$3"
type textarea "x"
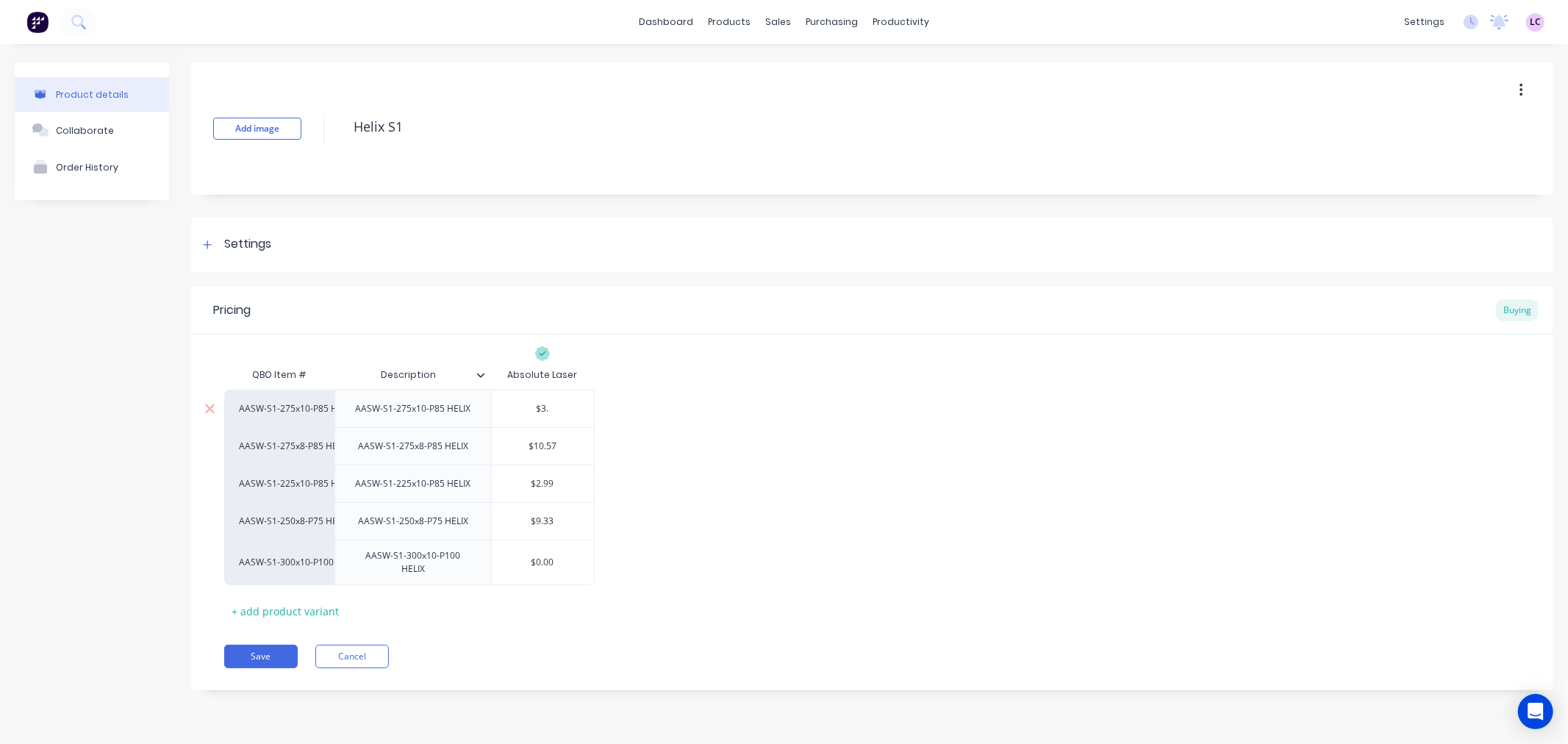
type input "$3.8"
type textarea "x"
type input "$3.88"
click at [267, 645] on button "Save" at bounding box center [261, 656] width 74 height 24
type textarea "x"
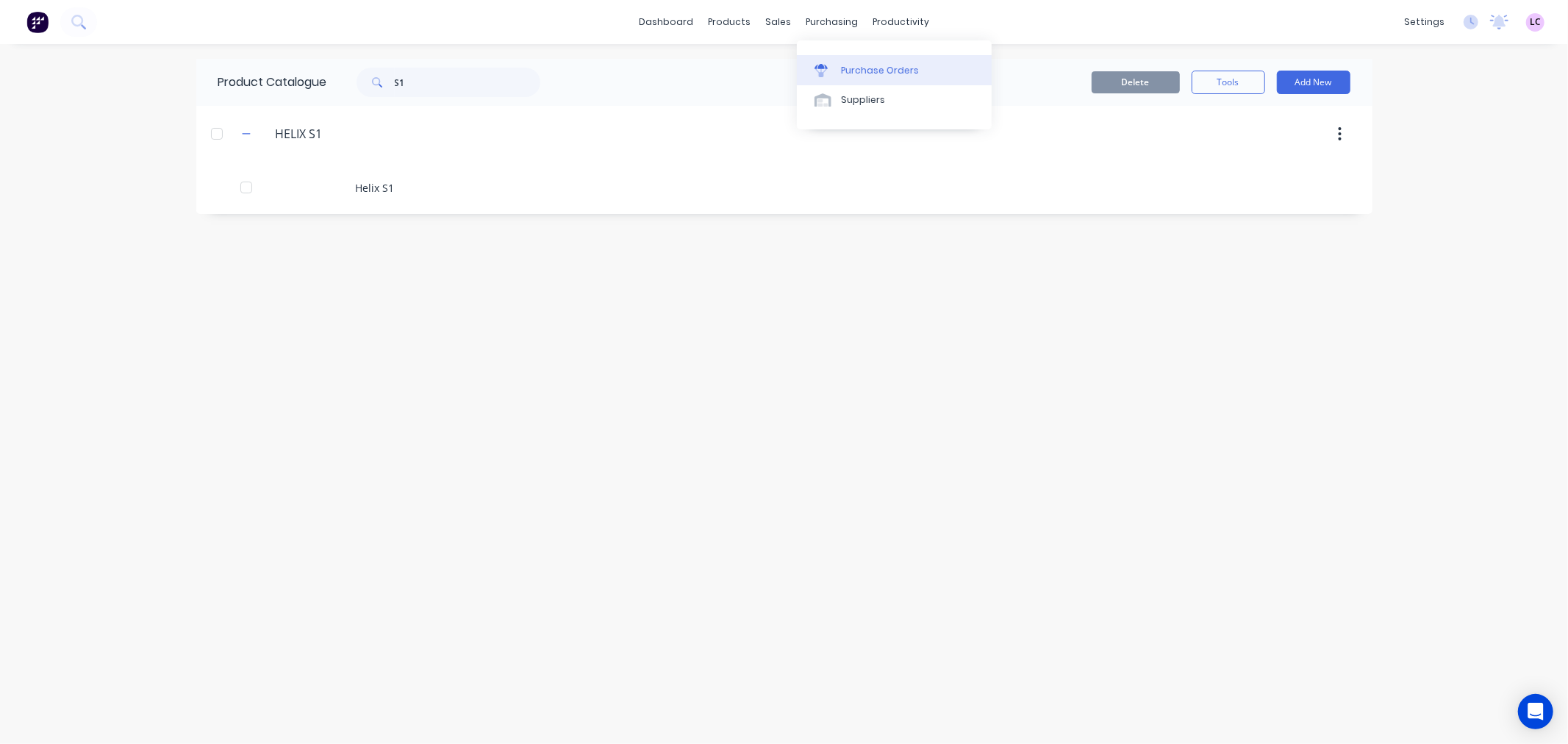
click at [864, 72] on div "Purchase Orders" at bounding box center [879, 70] width 78 height 13
